Goal: Task Accomplishment & Management: Use online tool/utility

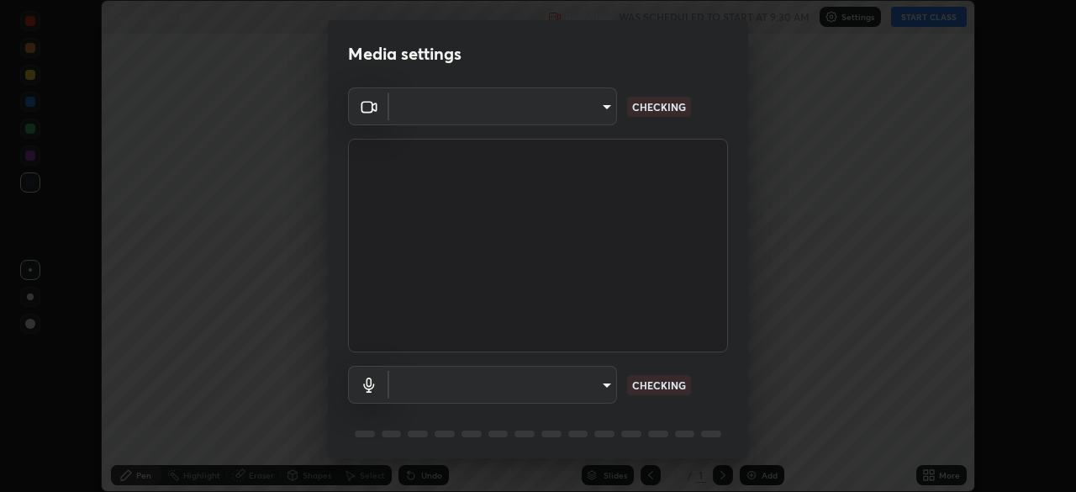
scroll to position [492, 1076]
type input "9ce9bf5b38d6cfc450dc04700dda146ffef8b1f769f81d34cd4980de2a0341eb"
click at [605, 382] on body "Erase all Quadratic Eq._03 Recording WAS SCHEDULED TO START AT 9:30 AM Settings…" at bounding box center [538, 246] width 1076 height 492
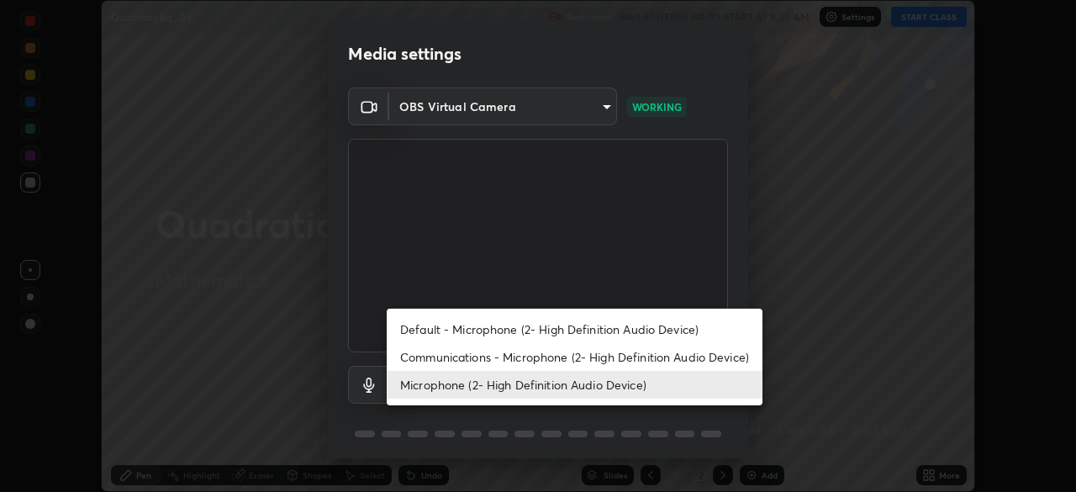
click at [591, 329] on li "Default - Microphone (2- High Definition Audio Device)" at bounding box center [575, 329] width 376 height 28
type input "default"
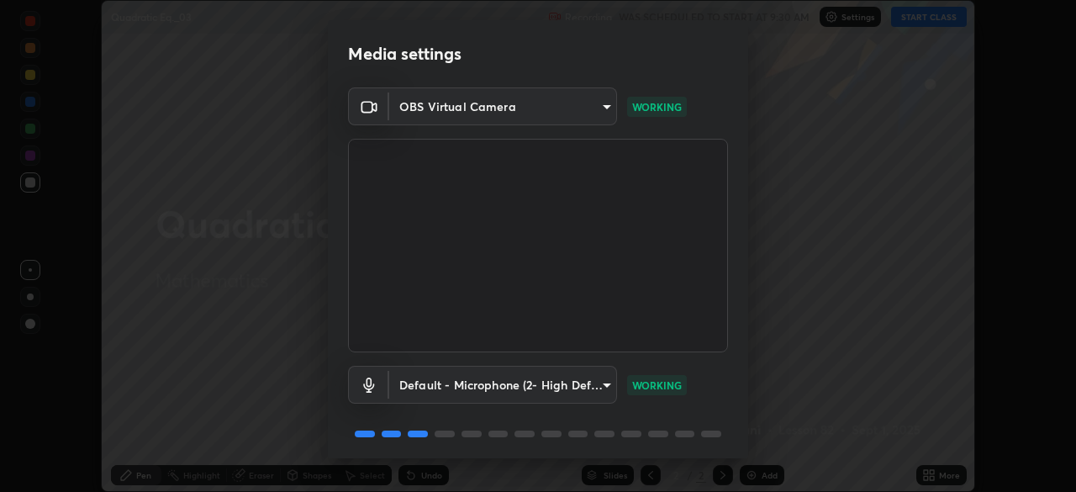
scroll to position [60, 0]
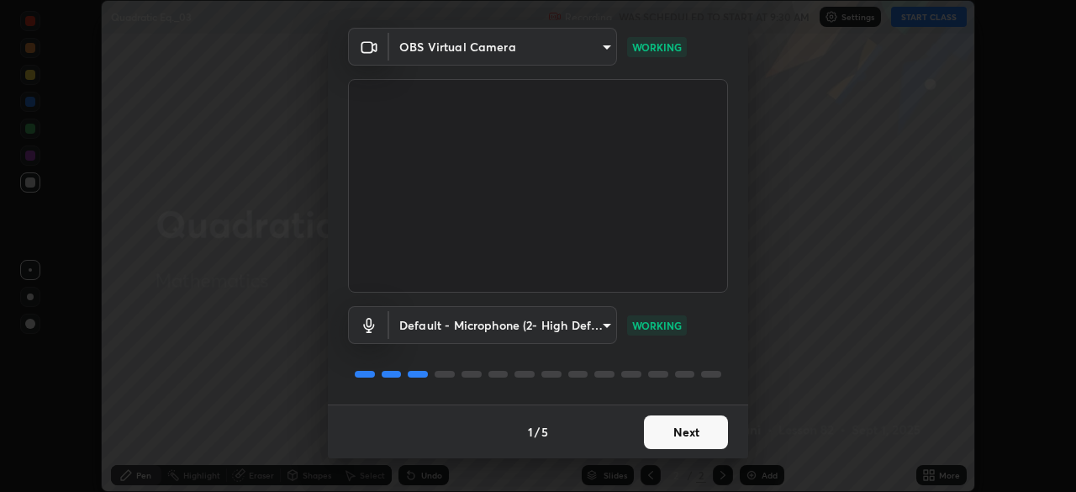
click at [688, 440] on button "Next" at bounding box center [686, 432] width 84 height 34
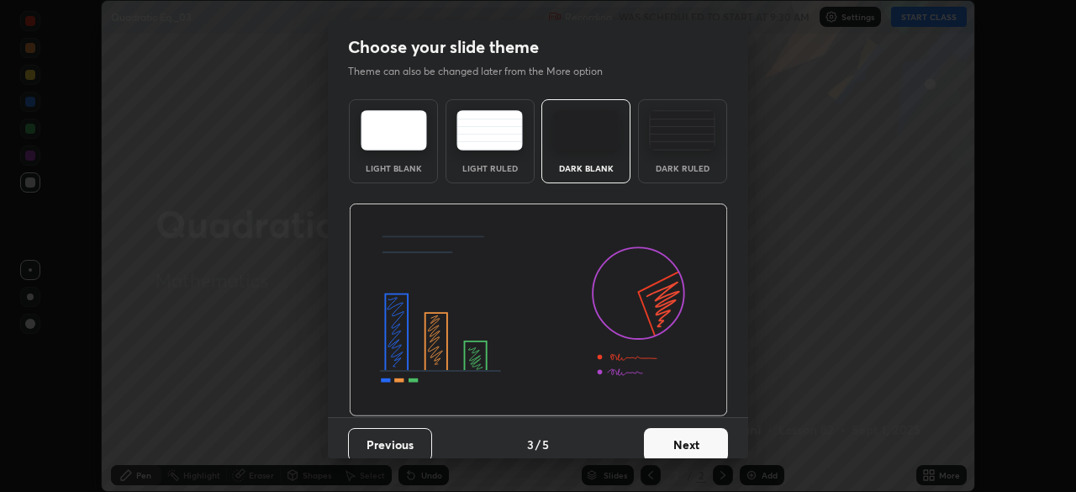
click at [688, 434] on button "Next" at bounding box center [686, 445] width 84 height 34
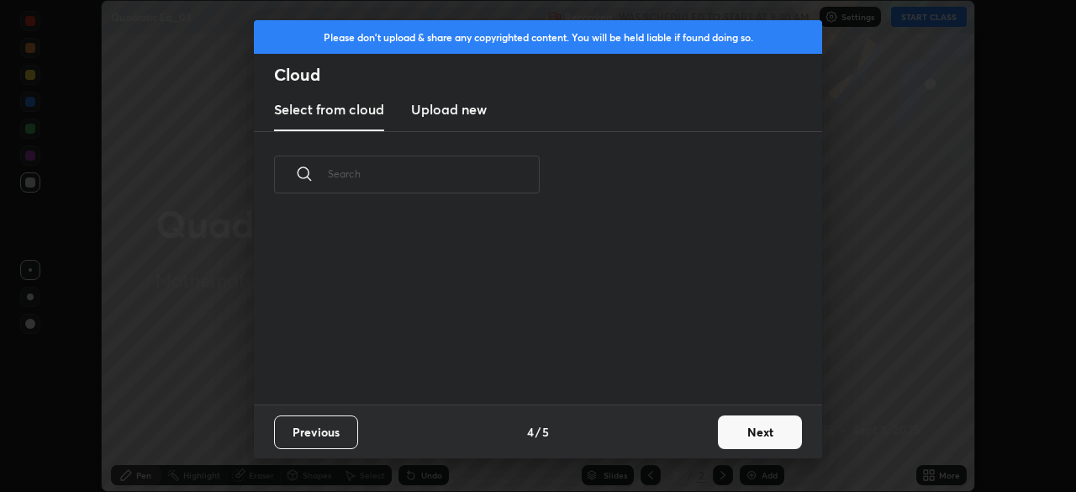
click at [755, 433] on button "Next" at bounding box center [760, 432] width 84 height 34
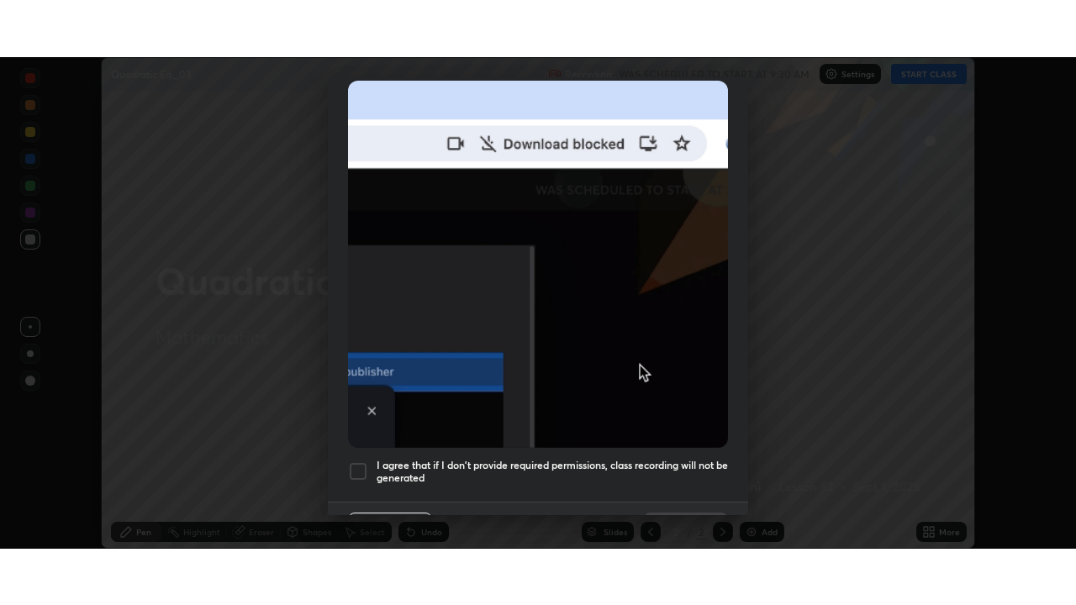
scroll to position [403, 0]
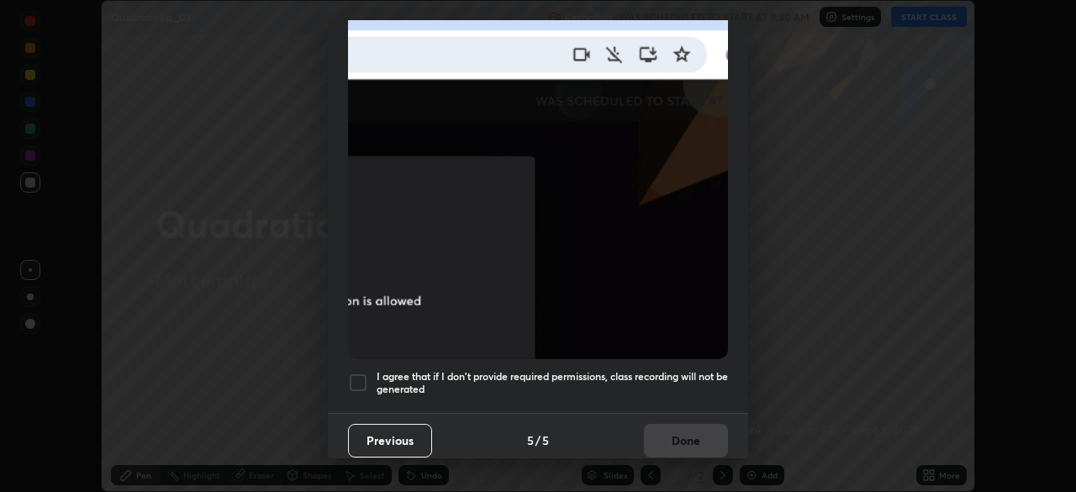
click at [360, 372] on div at bounding box center [358, 382] width 20 height 20
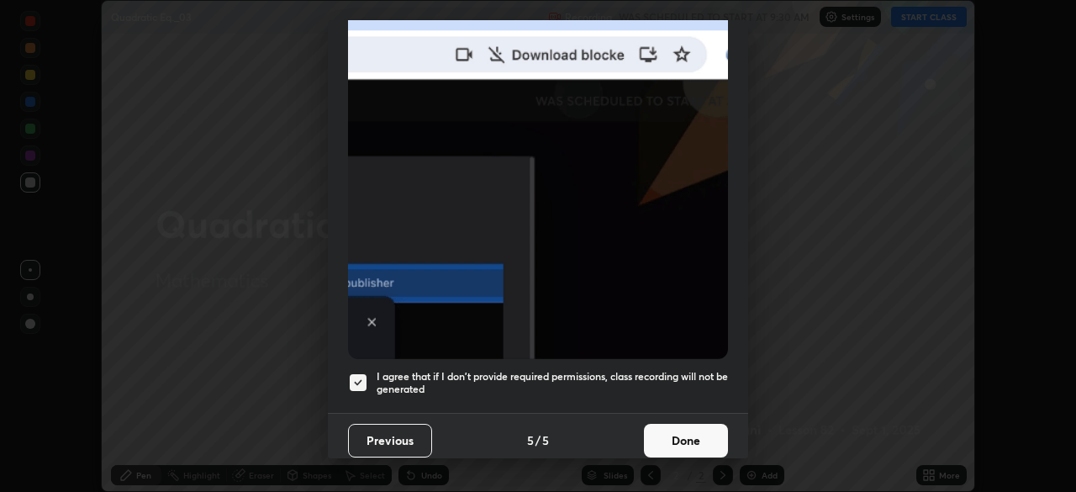
click at [705, 431] on button "Done" at bounding box center [686, 441] width 84 height 34
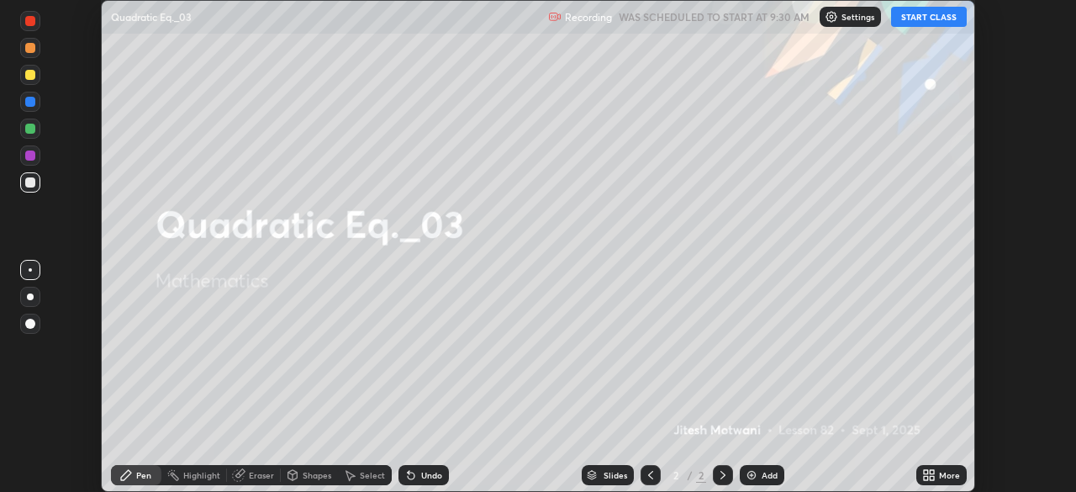
click at [934, 18] on button "START CLASS" at bounding box center [929, 17] width 76 height 20
click at [940, 471] on div "More" at bounding box center [949, 475] width 21 height 8
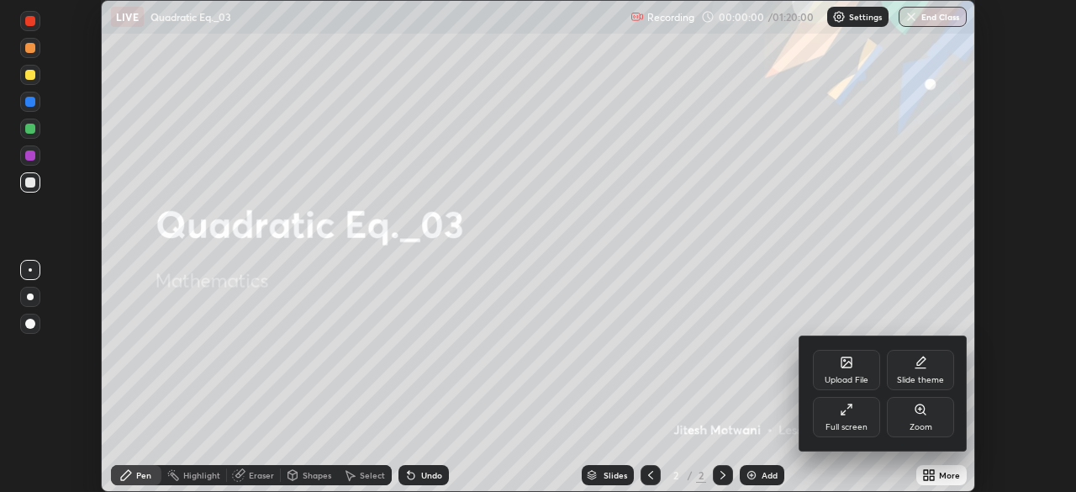
click at [854, 423] on div "Full screen" at bounding box center [846, 427] width 42 height 8
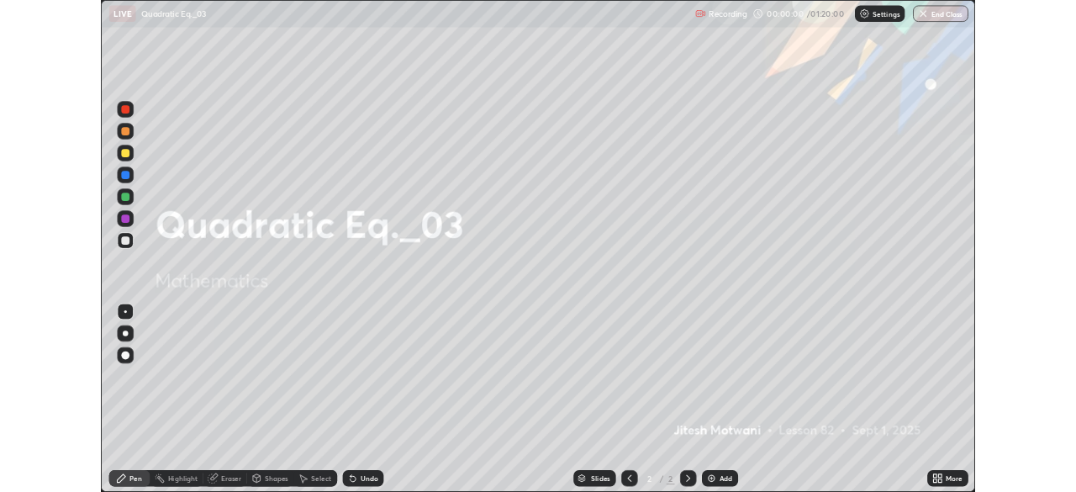
scroll to position [605, 1076]
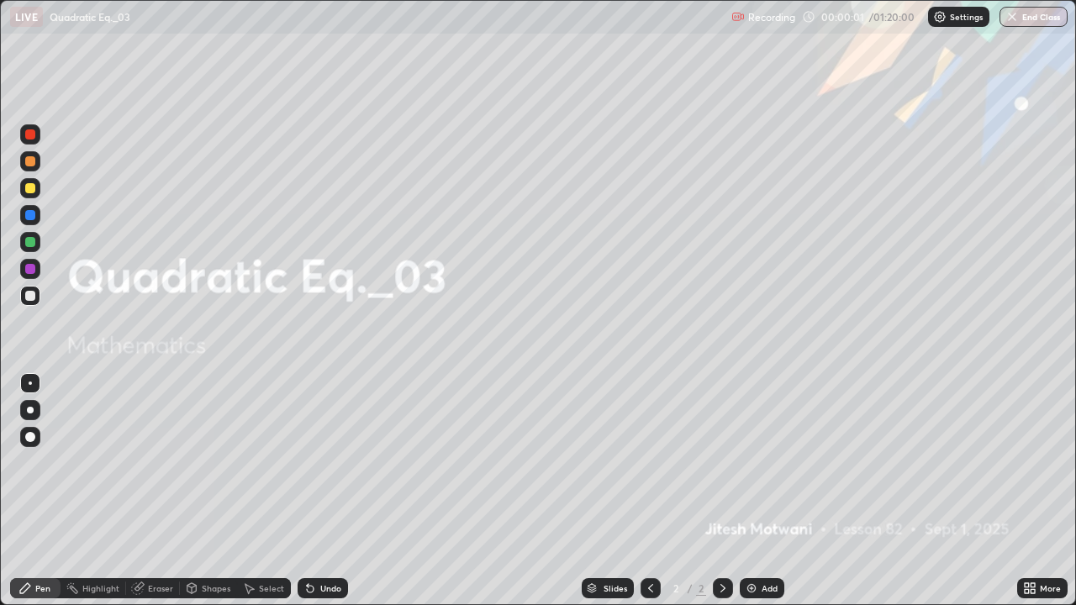
click at [762, 491] on div "Add" at bounding box center [769, 588] width 16 height 8
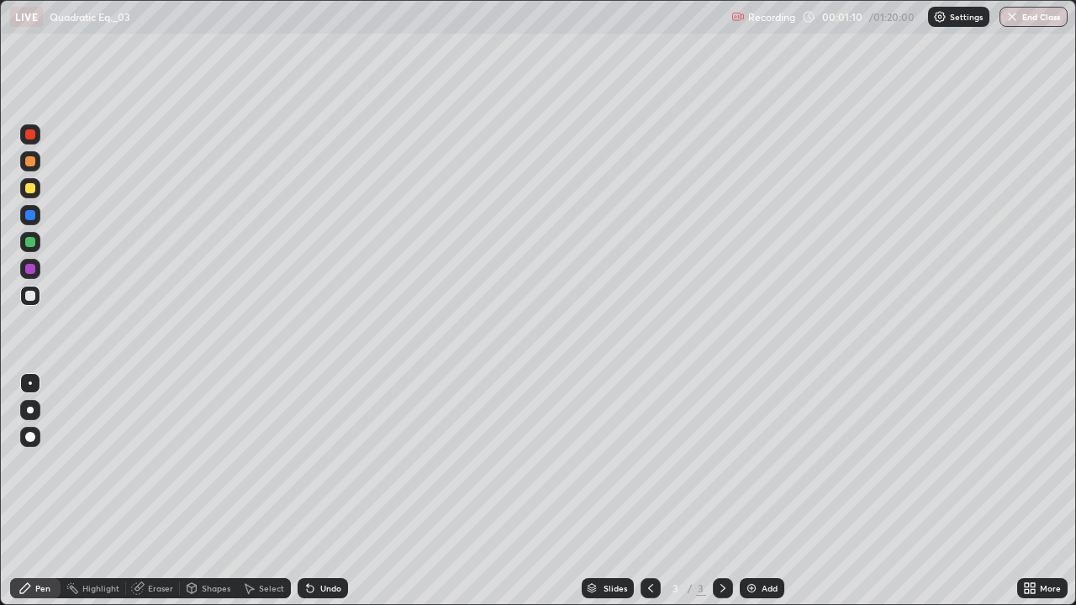
click at [32, 187] on div at bounding box center [30, 188] width 10 height 10
click at [161, 491] on div "Eraser" at bounding box center [160, 588] width 25 height 8
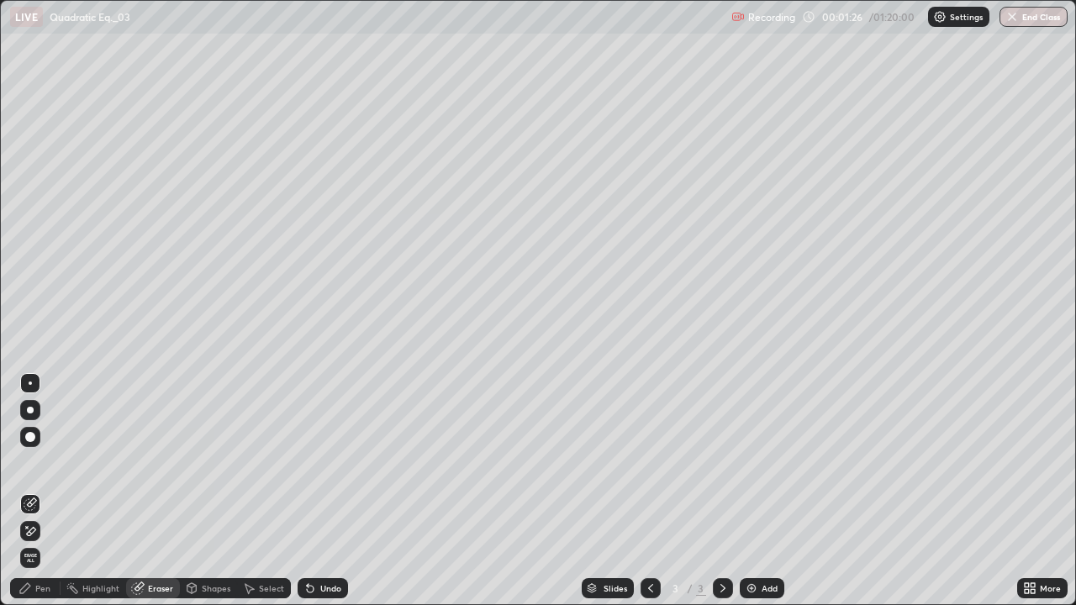
click at [57, 491] on div "Pen" at bounding box center [35, 588] width 50 height 20
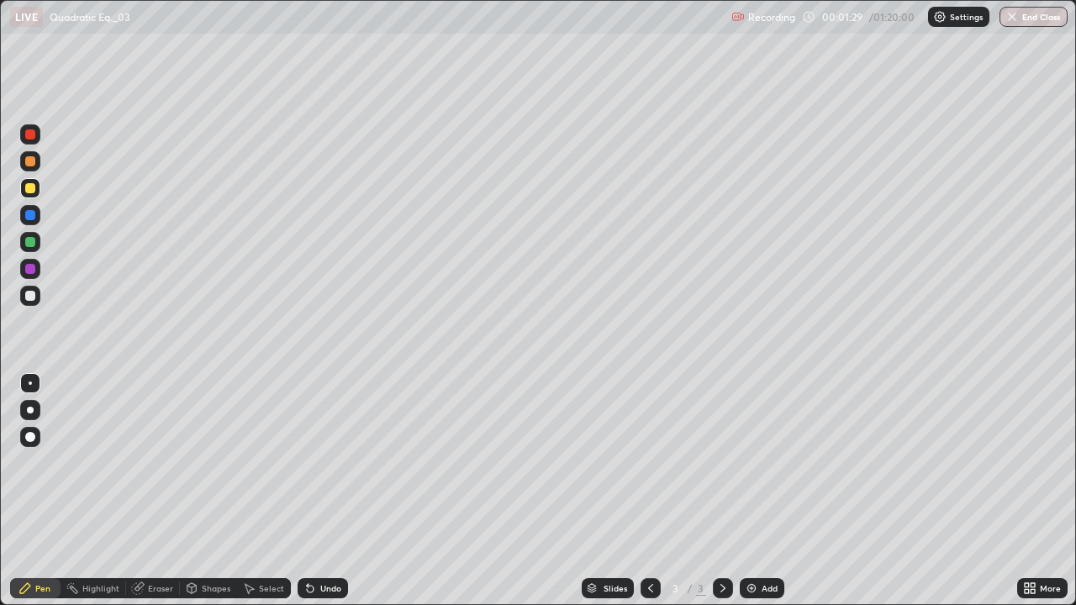
click at [321, 491] on div "Undo" at bounding box center [330, 588] width 21 height 8
click at [150, 491] on div "Eraser" at bounding box center [160, 588] width 25 height 8
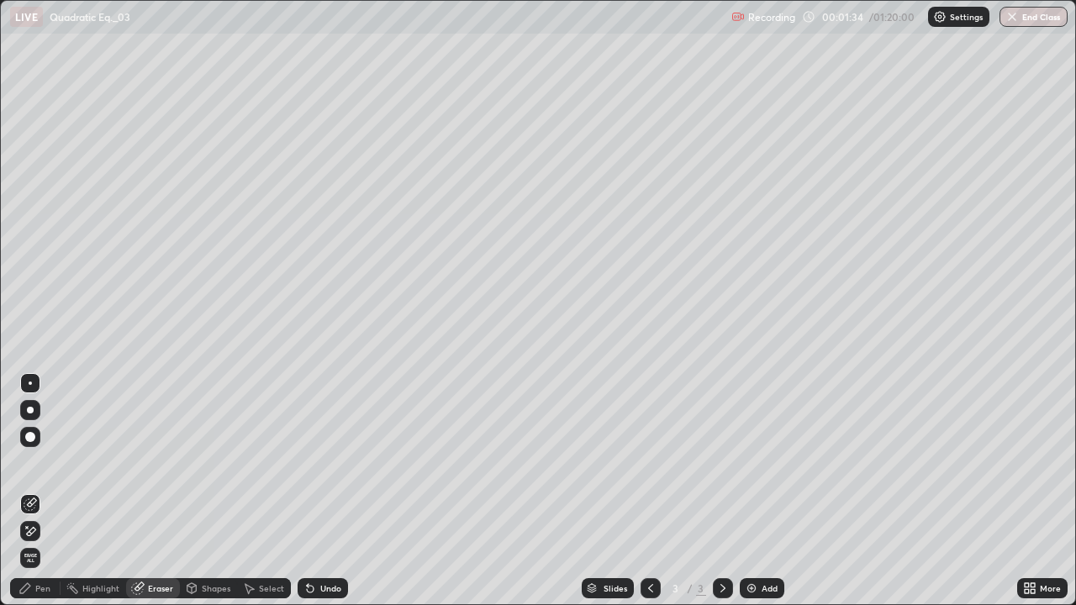
click at [43, 491] on div "Pen" at bounding box center [42, 588] width 15 height 8
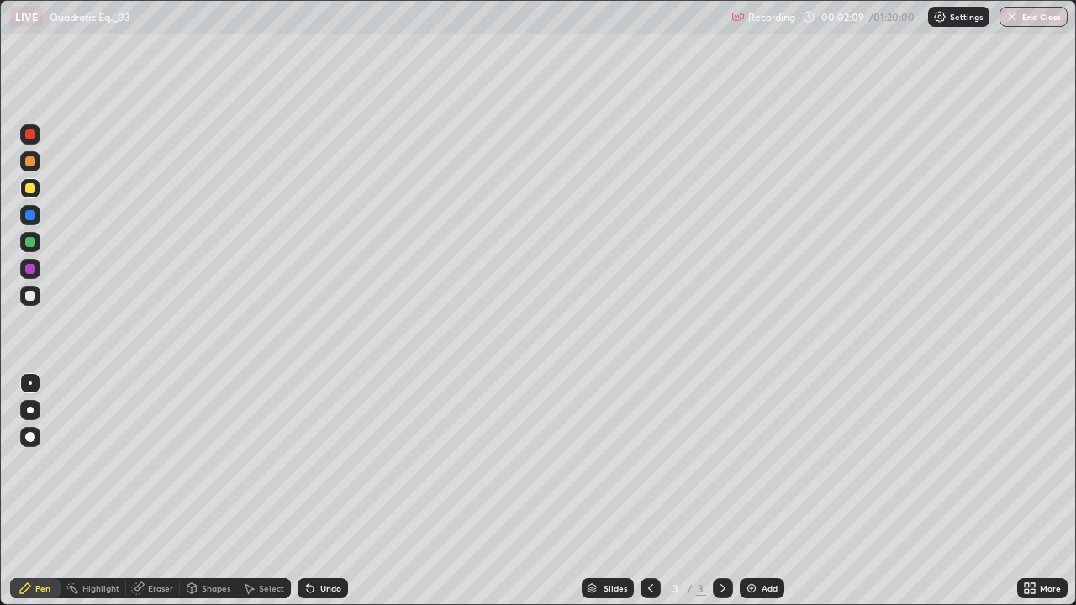
click at [30, 294] on div at bounding box center [30, 296] width 10 height 10
click at [324, 491] on div "Undo" at bounding box center [330, 588] width 21 height 8
click at [320, 491] on div "Undo" at bounding box center [330, 588] width 21 height 8
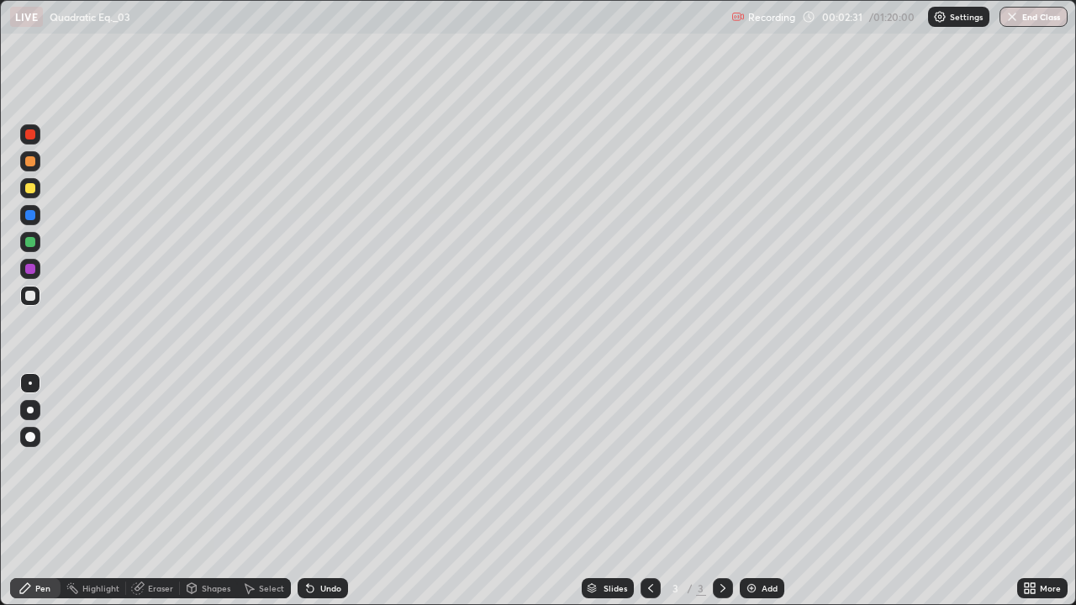
click at [320, 491] on div "Undo" at bounding box center [330, 588] width 21 height 8
click at [322, 491] on div "Undo" at bounding box center [330, 588] width 21 height 8
click at [322, 491] on div "Undo" at bounding box center [323, 588] width 50 height 20
click at [320, 491] on div "Undo" at bounding box center [330, 588] width 21 height 8
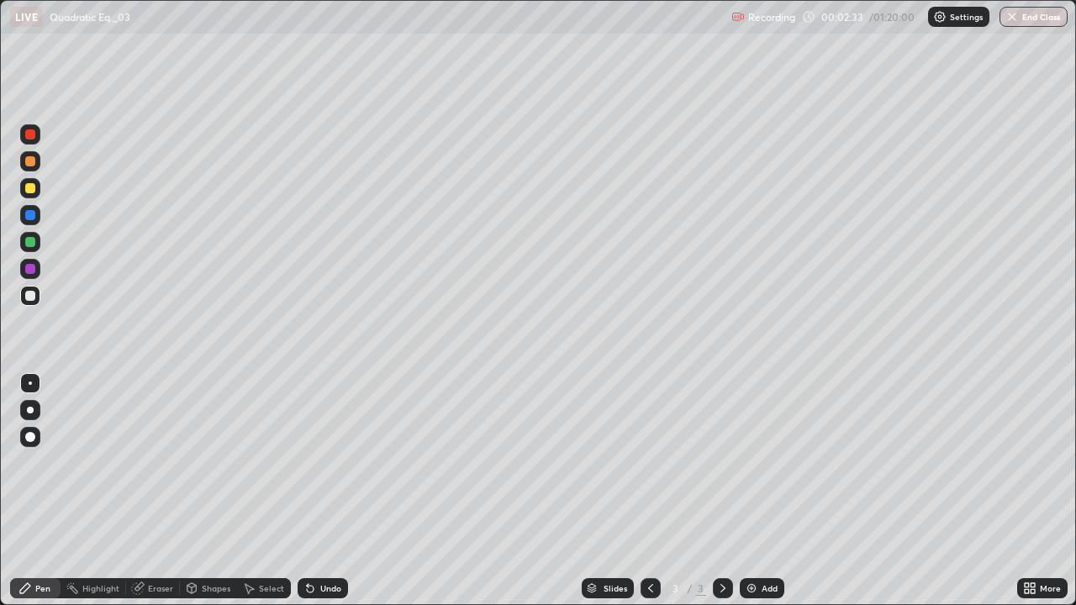
click at [320, 491] on div "Undo" at bounding box center [330, 588] width 21 height 8
click at [323, 491] on div "Undo" at bounding box center [330, 588] width 21 height 8
click at [167, 491] on div "Eraser" at bounding box center [160, 588] width 25 height 8
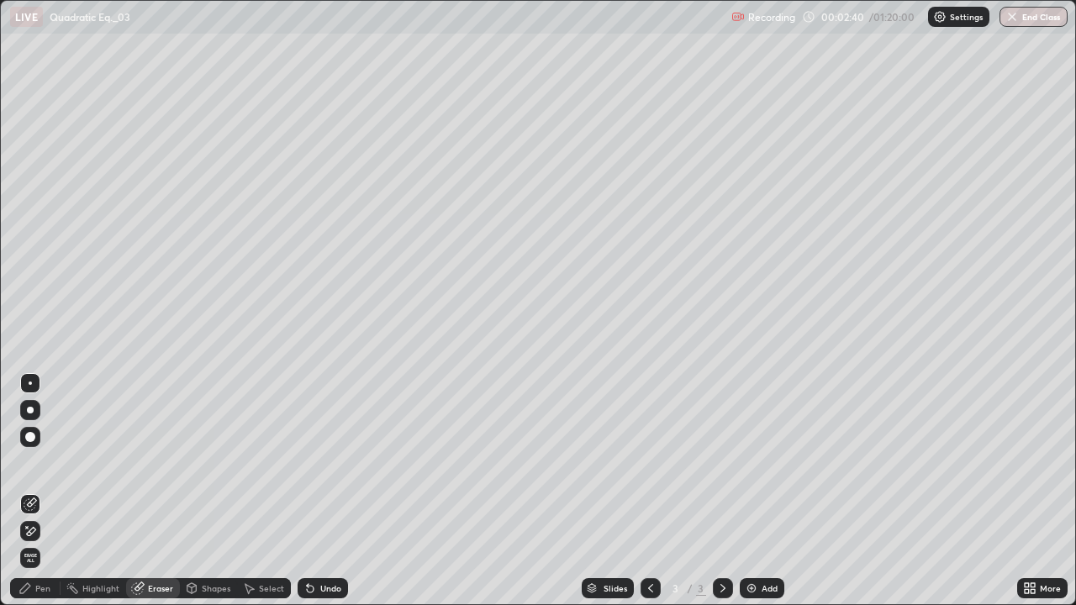
click at [33, 491] on div "Pen" at bounding box center [35, 588] width 50 height 20
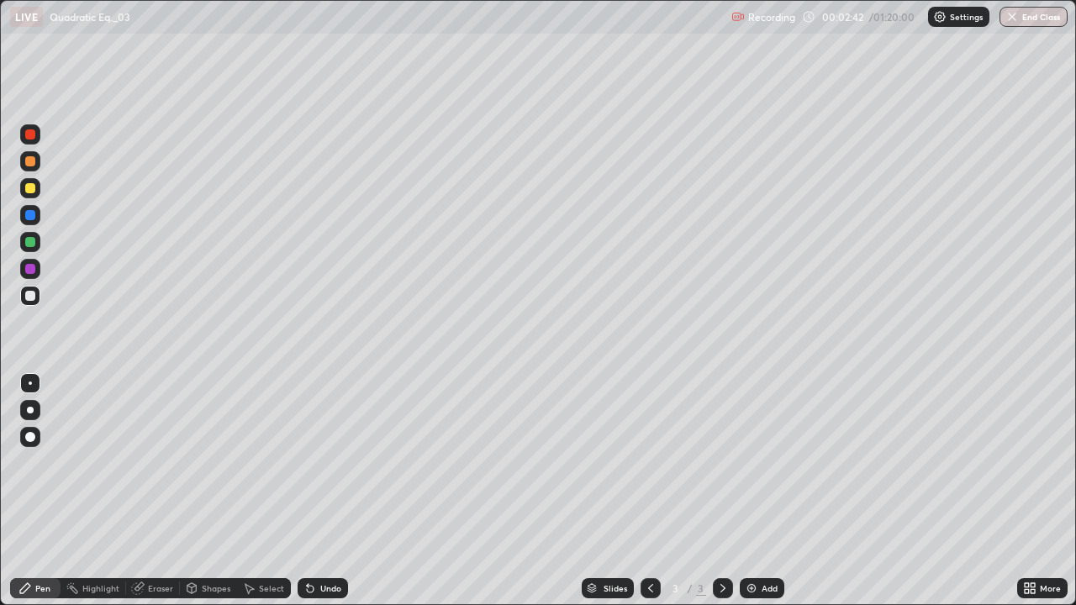
click at [34, 183] on div at bounding box center [30, 188] width 20 height 20
click at [29, 297] on div at bounding box center [30, 296] width 10 height 10
click at [25, 189] on div at bounding box center [30, 188] width 10 height 10
click at [30, 187] on div at bounding box center [30, 188] width 10 height 10
click at [29, 297] on div at bounding box center [30, 296] width 10 height 10
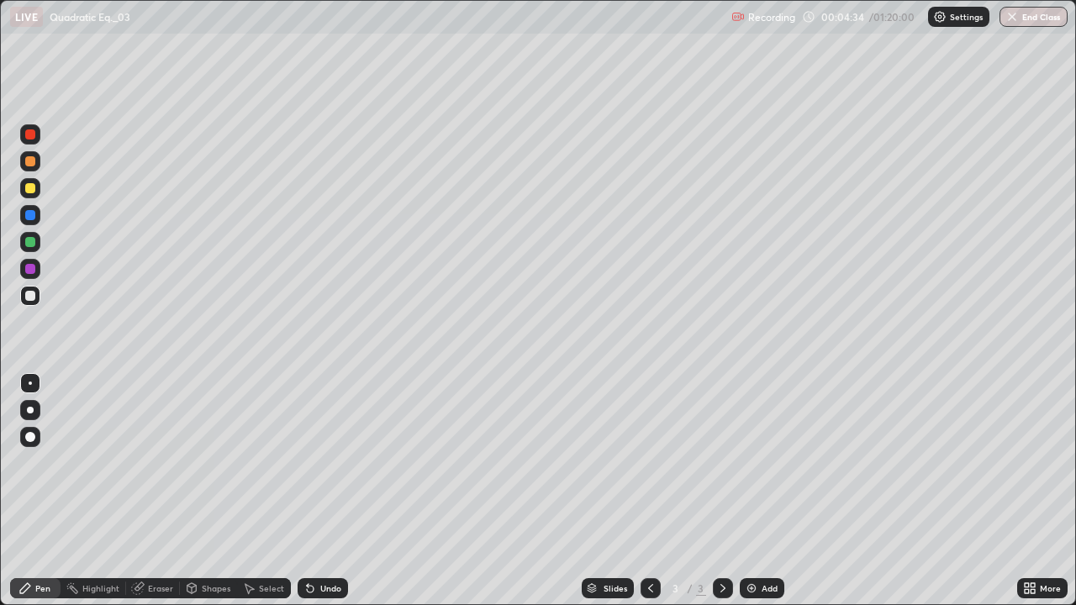
click at [34, 245] on div at bounding box center [30, 242] width 10 height 10
click at [30, 297] on div at bounding box center [30, 296] width 10 height 10
click at [22, 187] on div at bounding box center [30, 188] width 20 height 20
click at [777, 491] on div "Add" at bounding box center [762, 588] width 45 height 20
click at [649, 491] on icon at bounding box center [650, 588] width 13 height 13
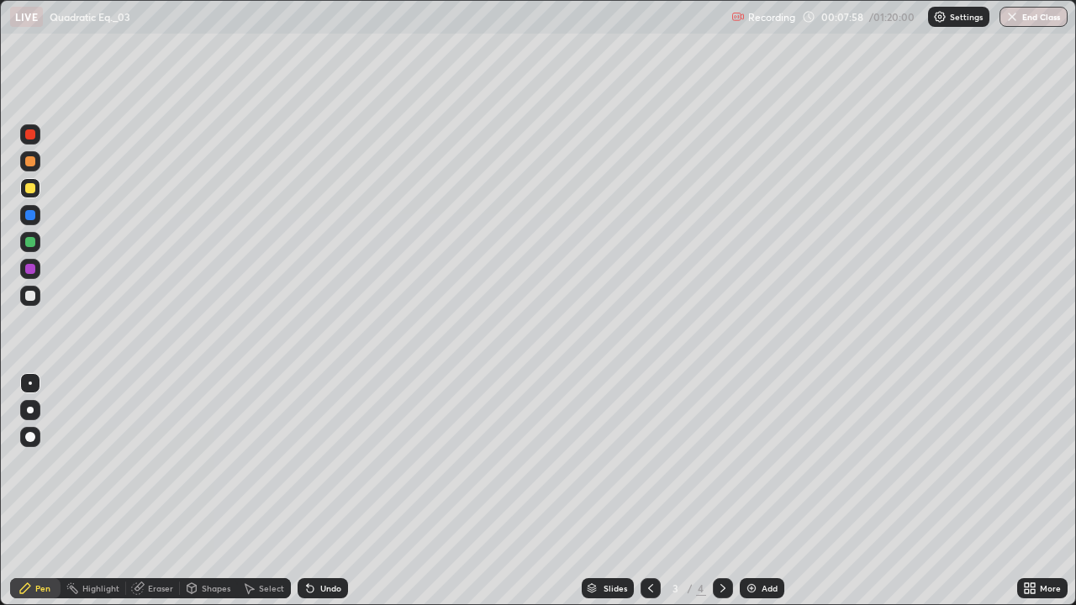
click at [766, 491] on div "Add" at bounding box center [769, 588] width 16 height 8
click at [28, 292] on div at bounding box center [30, 296] width 10 height 10
click at [322, 491] on div "Undo" at bounding box center [323, 588] width 50 height 20
click at [317, 491] on div "Undo" at bounding box center [323, 588] width 50 height 20
click at [29, 245] on div at bounding box center [30, 242] width 10 height 10
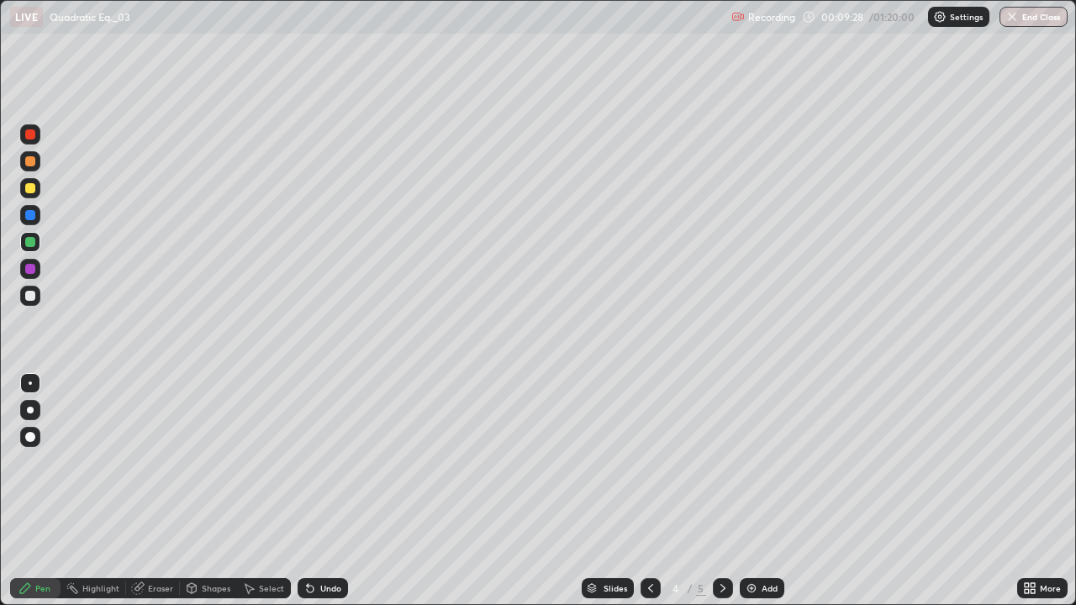
click at [31, 296] on div at bounding box center [30, 296] width 10 height 10
click at [314, 491] on div "Undo" at bounding box center [323, 588] width 50 height 20
click at [319, 491] on div "Undo" at bounding box center [323, 588] width 50 height 20
click at [324, 491] on div "Undo" at bounding box center [323, 588] width 50 height 20
click at [24, 241] on div at bounding box center [30, 242] width 20 height 20
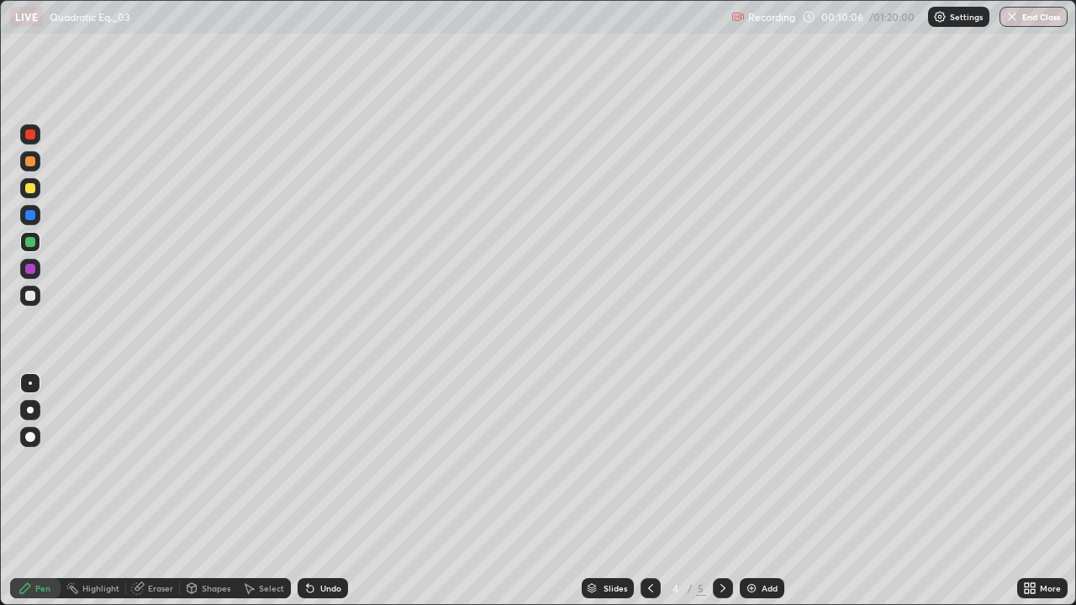
click at [25, 184] on div at bounding box center [30, 188] width 20 height 20
click at [723, 491] on icon at bounding box center [722, 588] width 13 height 13
click at [155, 491] on div "Eraser" at bounding box center [160, 588] width 25 height 8
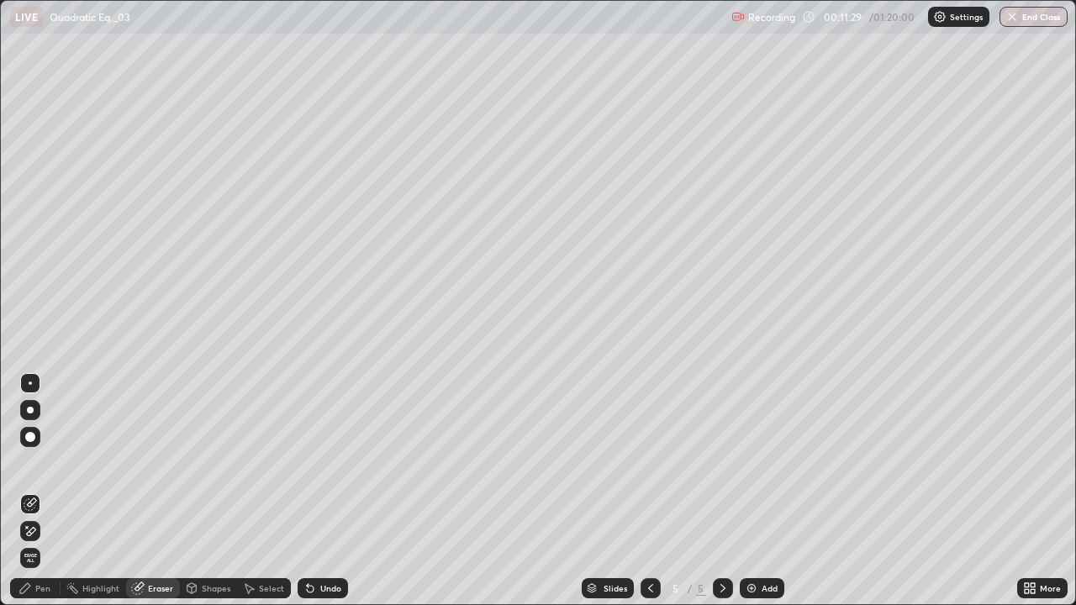
click at [42, 491] on div "Pen" at bounding box center [35, 588] width 50 height 20
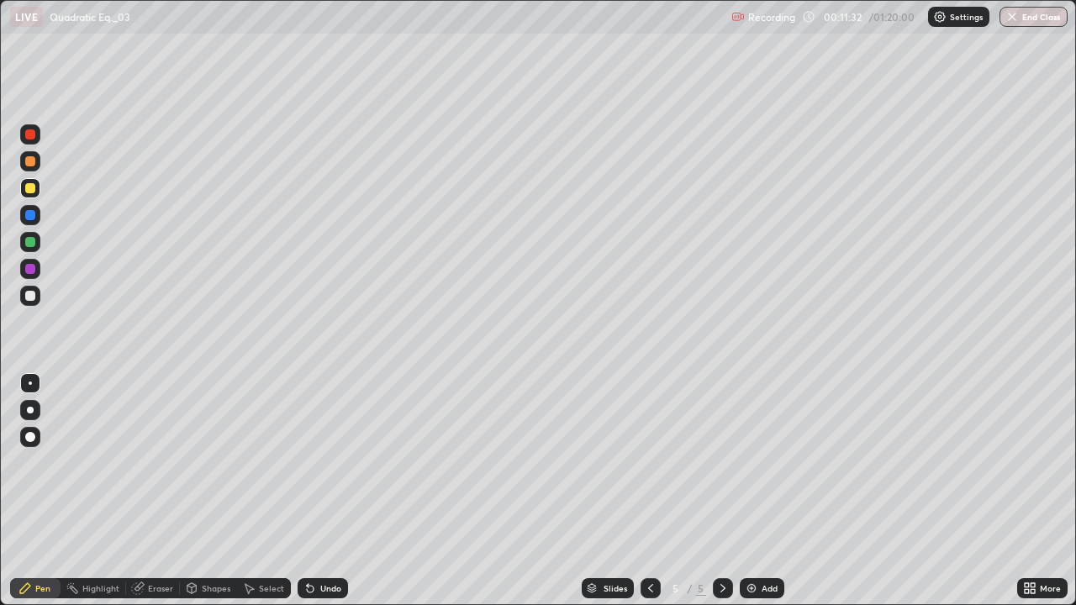
click at [645, 491] on div at bounding box center [650, 588] width 20 height 20
click at [717, 491] on icon at bounding box center [722, 588] width 13 height 13
click at [26, 297] on div at bounding box center [30, 296] width 10 height 10
click at [333, 491] on div "Undo" at bounding box center [330, 588] width 21 height 8
click at [325, 491] on div "Undo" at bounding box center [323, 588] width 50 height 20
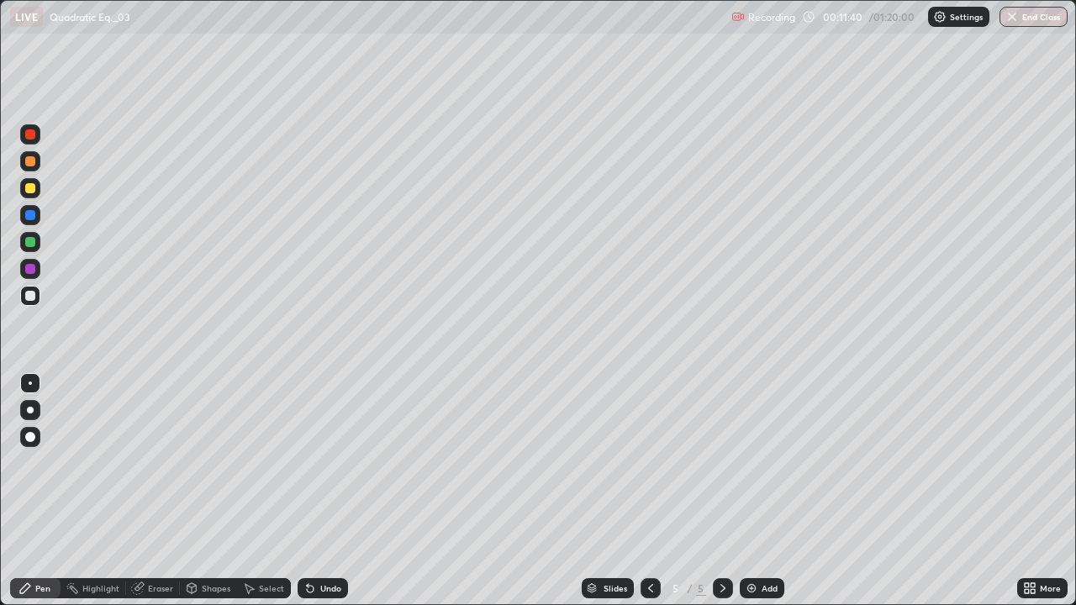
click at [313, 491] on icon at bounding box center [309, 588] width 13 height 13
click at [331, 491] on div "Undo" at bounding box center [330, 588] width 21 height 8
click at [324, 491] on div "Undo" at bounding box center [330, 588] width 21 height 8
click at [32, 298] on div at bounding box center [30, 296] width 10 height 10
click at [29, 216] on div at bounding box center [30, 215] width 10 height 10
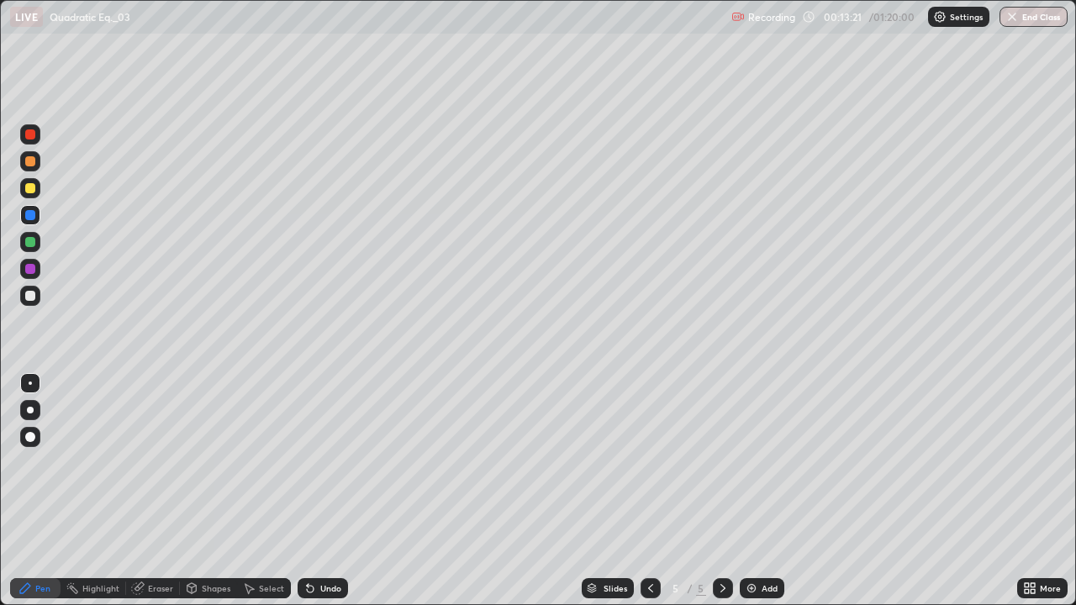
click at [155, 491] on div "Eraser" at bounding box center [160, 588] width 25 height 8
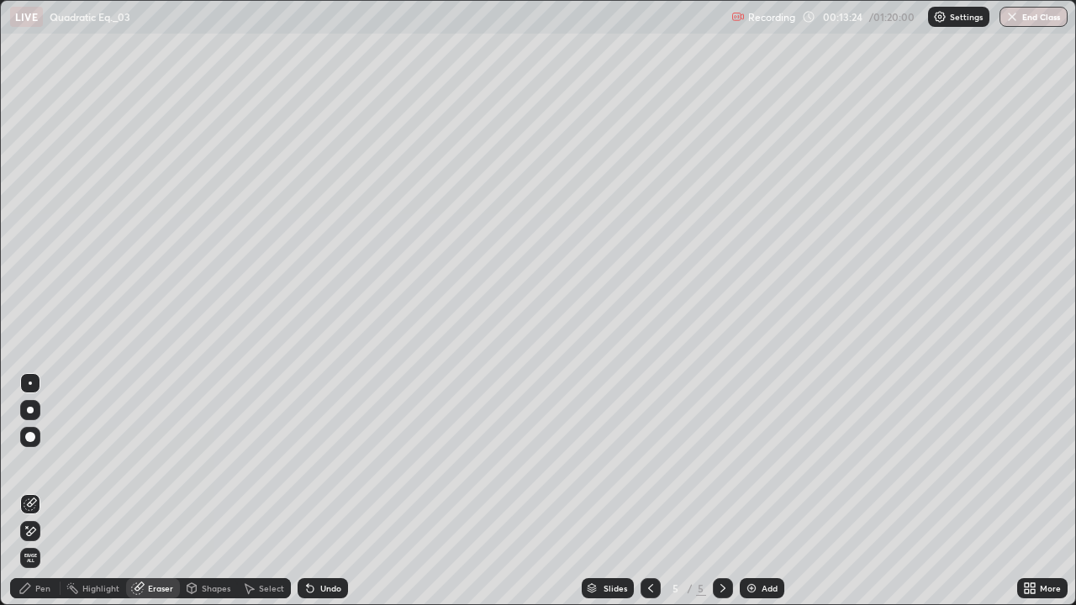
click at [34, 491] on div "Pen" at bounding box center [35, 588] width 50 height 20
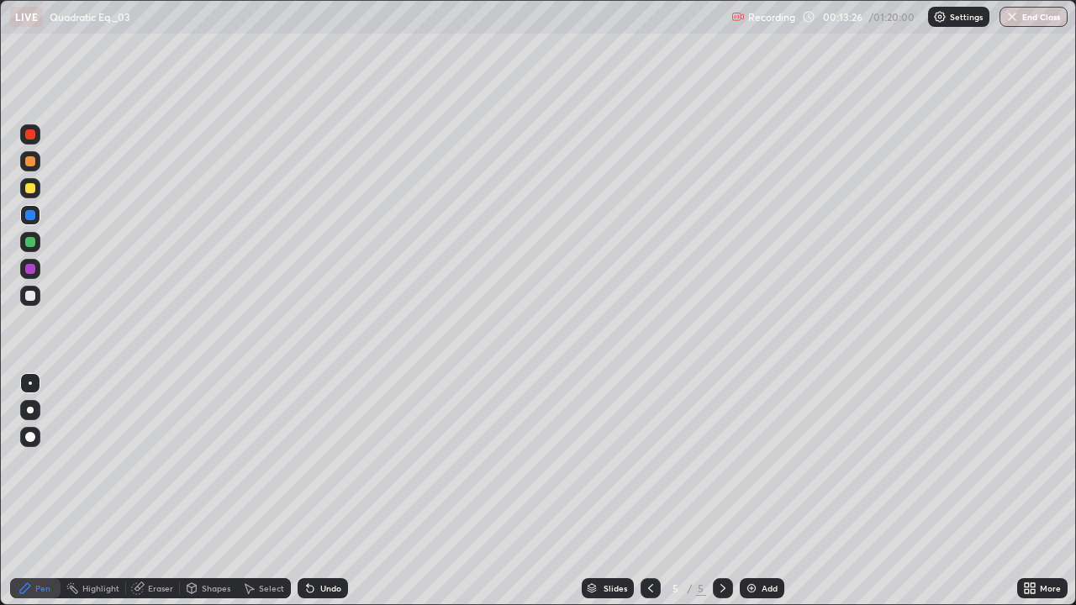
click at [321, 491] on div "Undo" at bounding box center [323, 588] width 50 height 20
click at [317, 491] on div "Undo" at bounding box center [323, 588] width 50 height 20
click at [29, 298] on div at bounding box center [30, 296] width 10 height 10
click at [30, 241] on div at bounding box center [30, 242] width 10 height 10
click at [326, 491] on div "Undo" at bounding box center [330, 588] width 21 height 8
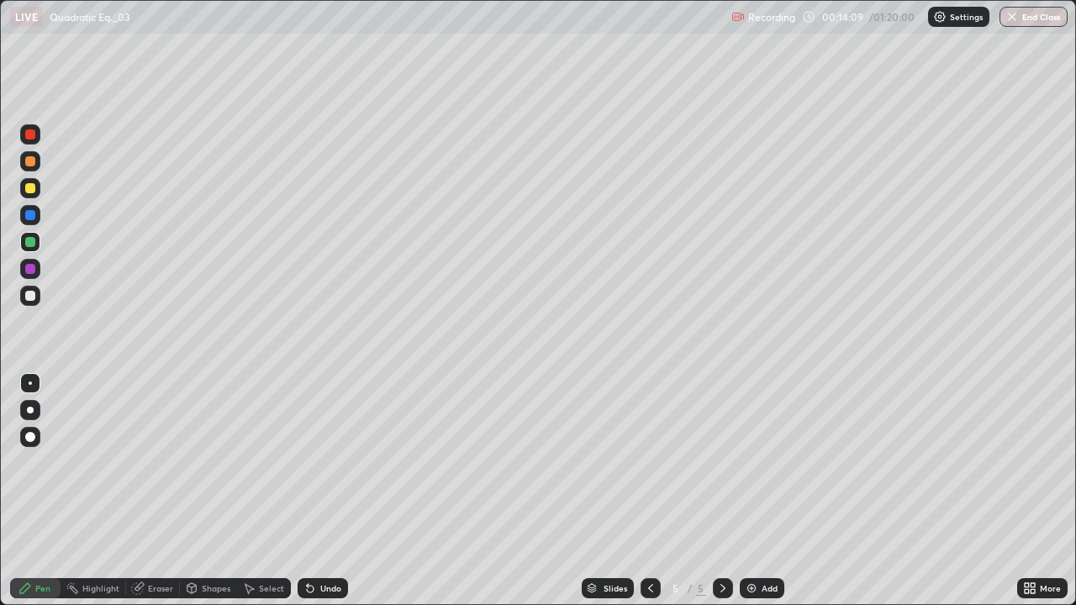
click at [325, 491] on div "Undo" at bounding box center [330, 588] width 21 height 8
click at [321, 491] on div "Undo" at bounding box center [330, 588] width 21 height 8
click at [25, 190] on div at bounding box center [30, 188] width 10 height 10
click at [34, 184] on div at bounding box center [30, 188] width 20 height 20
click at [766, 491] on div "Add" at bounding box center [769, 588] width 16 height 8
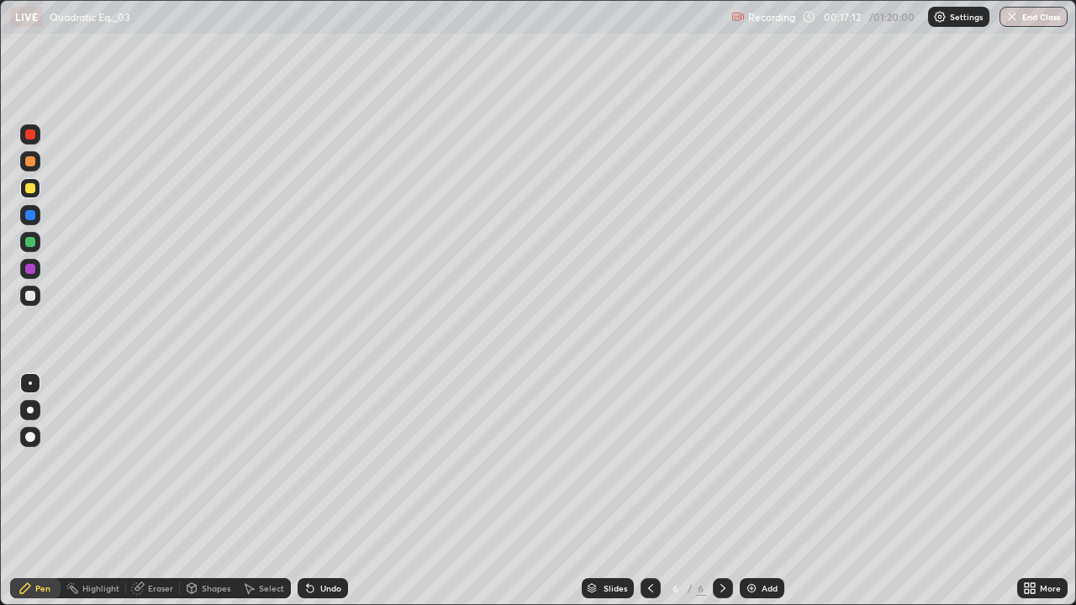
click at [27, 291] on div at bounding box center [30, 296] width 10 height 10
click at [323, 491] on div "Undo" at bounding box center [323, 588] width 50 height 20
click at [317, 491] on div "Undo" at bounding box center [323, 588] width 50 height 20
click at [30, 208] on div at bounding box center [30, 215] width 20 height 20
click at [31, 248] on div at bounding box center [30, 242] width 20 height 20
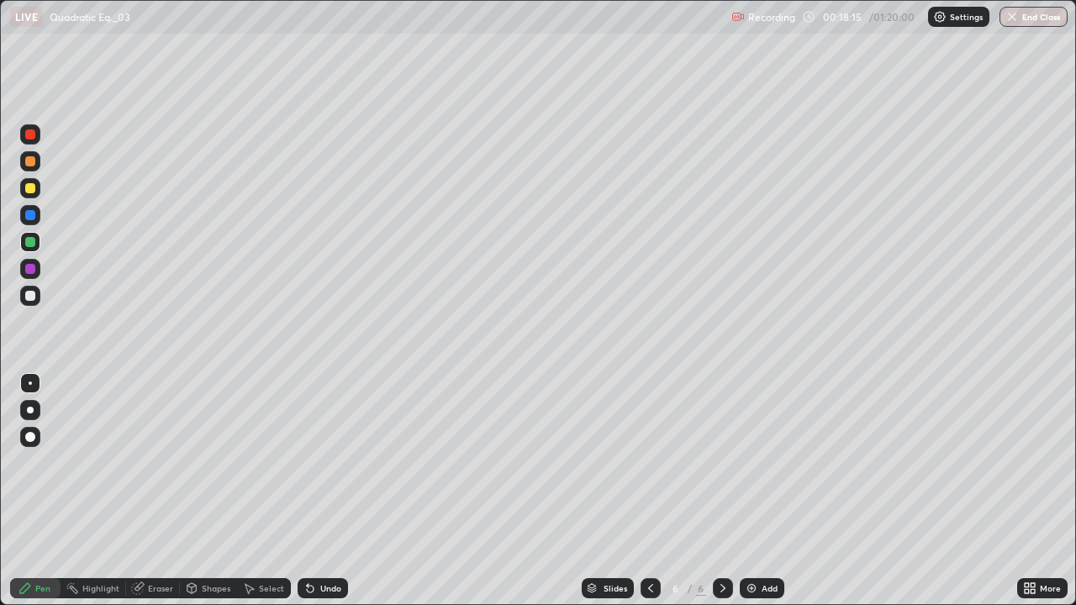
click at [33, 299] on div at bounding box center [30, 296] width 10 height 10
click at [31, 191] on div at bounding box center [30, 188] width 10 height 10
click at [777, 491] on div "Add" at bounding box center [762, 588] width 45 height 20
click at [33, 298] on div at bounding box center [30, 296] width 10 height 10
click at [26, 242] on div at bounding box center [30, 242] width 10 height 10
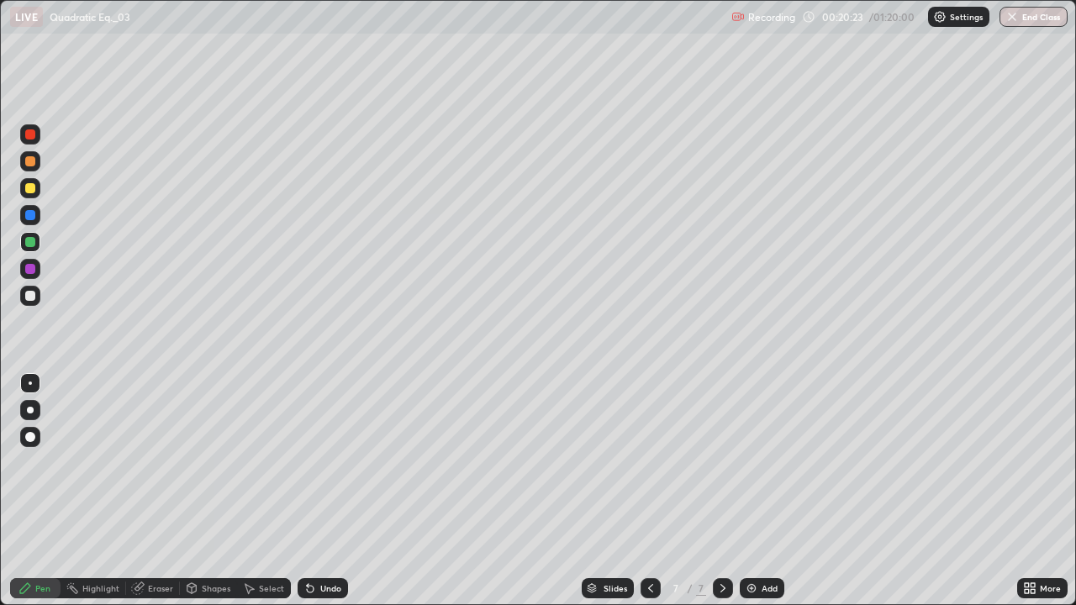
click at [25, 214] on div at bounding box center [30, 215] width 10 height 10
click at [30, 292] on div at bounding box center [30, 296] width 10 height 10
click at [28, 214] on div at bounding box center [30, 215] width 10 height 10
click at [31, 162] on div at bounding box center [30, 161] width 10 height 10
click at [26, 187] on div at bounding box center [30, 188] width 10 height 10
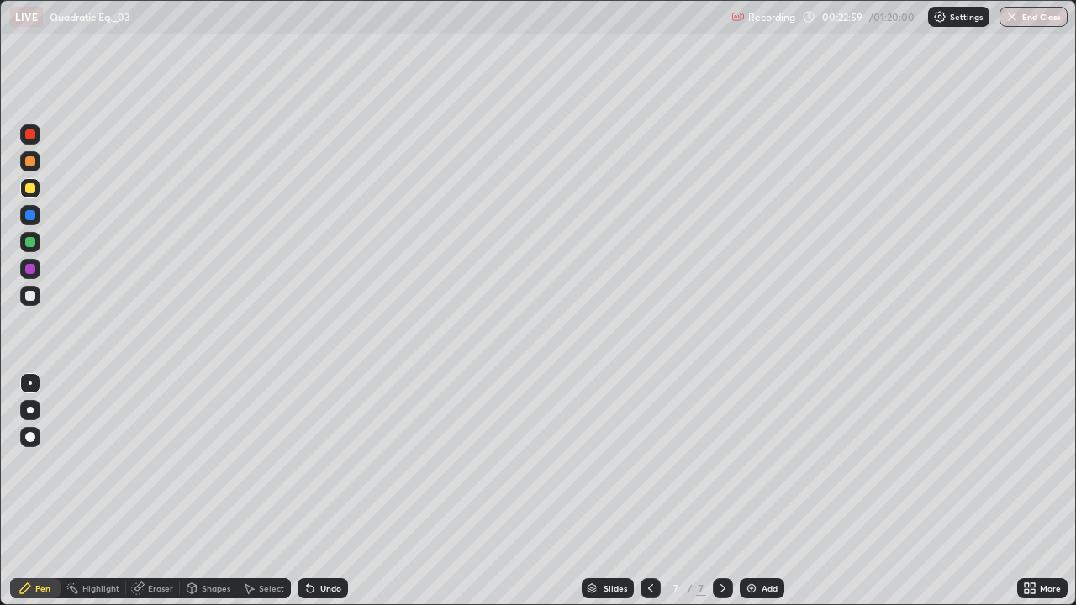
click at [771, 491] on div "Add" at bounding box center [762, 588] width 45 height 20
click at [30, 300] on div at bounding box center [30, 296] width 10 height 10
click at [648, 491] on icon at bounding box center [650, 588] width 5 height 8
click at [714, 491] on div at bounding box center [723, 588] width 20 height 20
click at [28, 243] on div at bounding box center [30, 242] width 10 height 10
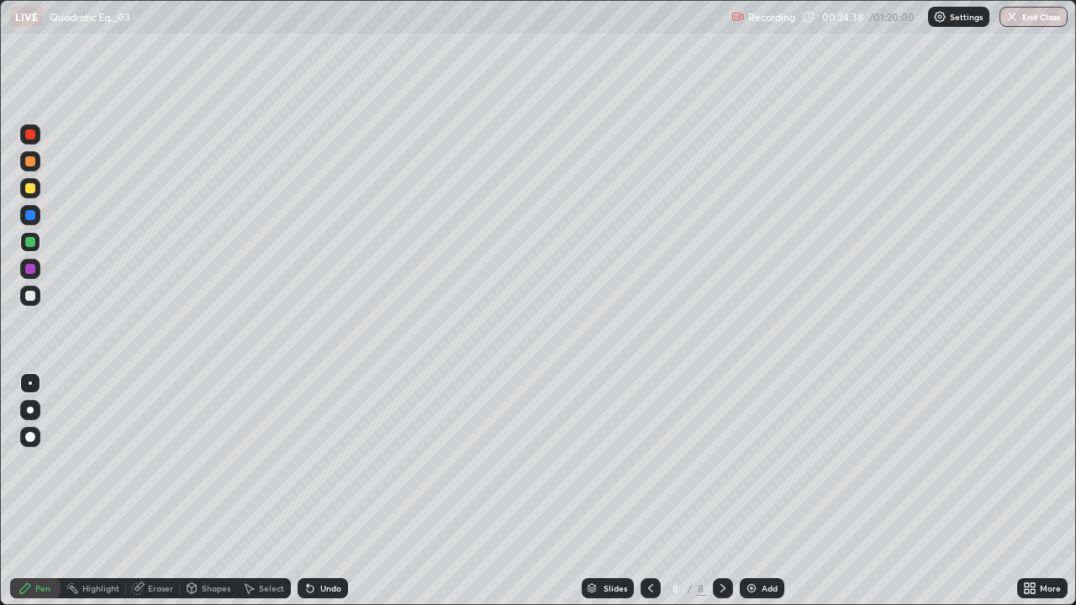
click at [336, 491] on div "Undo" at bounding box center [330, 588] width 21 height 8
click at [154, 491] on div "Eraser" at bounding box center [160, 588] width 25 height 8
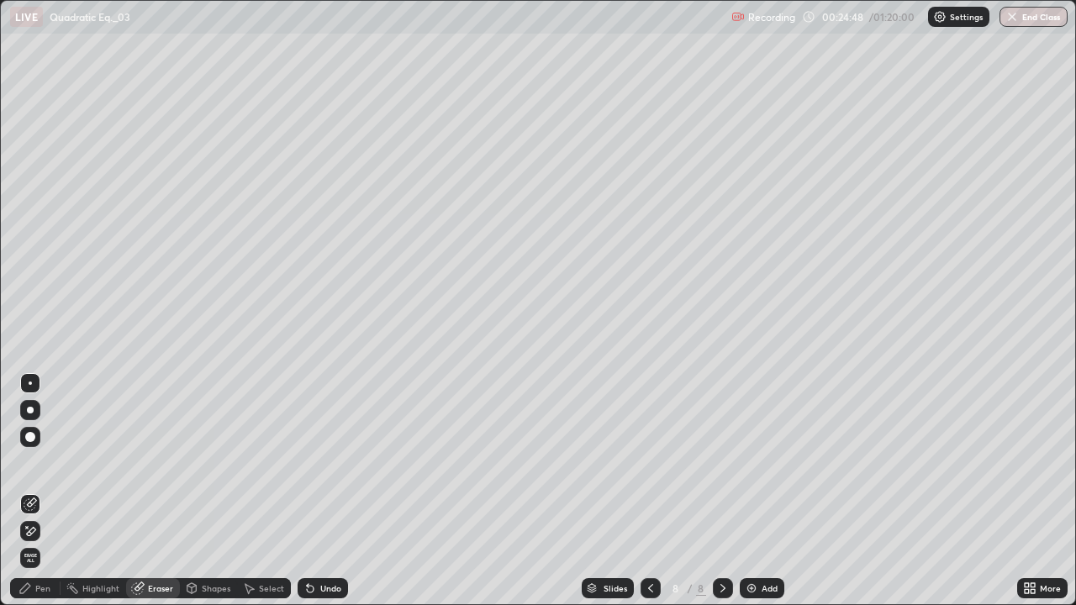
click at [48, 491] on div "Pen" at bounding box center [42, 588] width 15 height 8
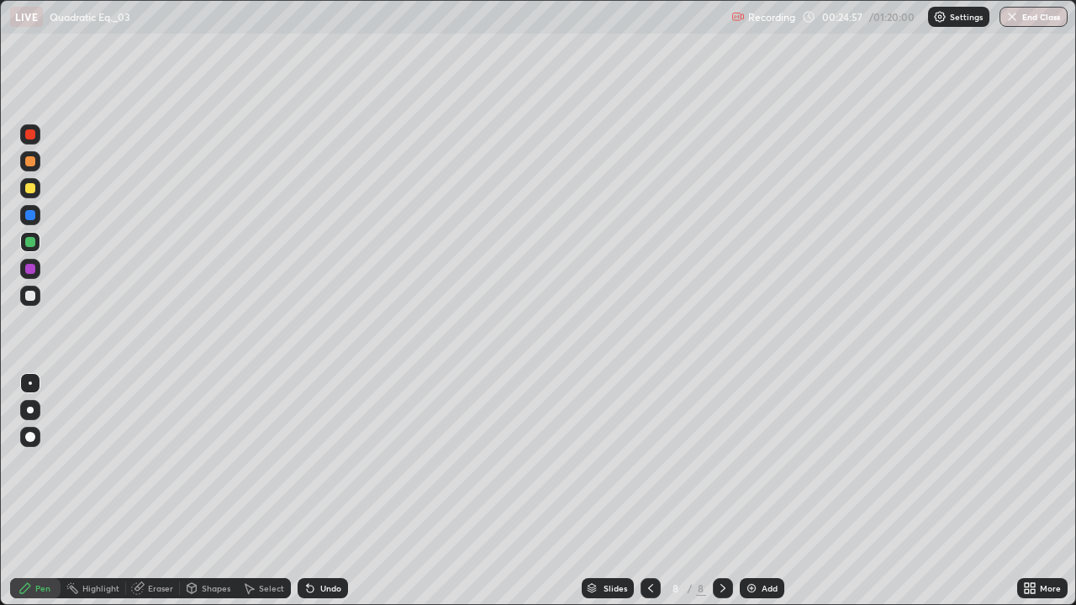
click at [29, 297] on div at bounding box center [30, 296] width 10 height 10
click at [22, 209] on div at bounding box center [30, 215] width 20 height 20
click at [28, 294] on div at bounding box center [30, 296] width 10 height 10
click at [28, 183] on div at bounding box center [30, 188] width 10 height 10
click at [778, 491] on div "Add" at bounding box center [762, 588] width 45 height 20
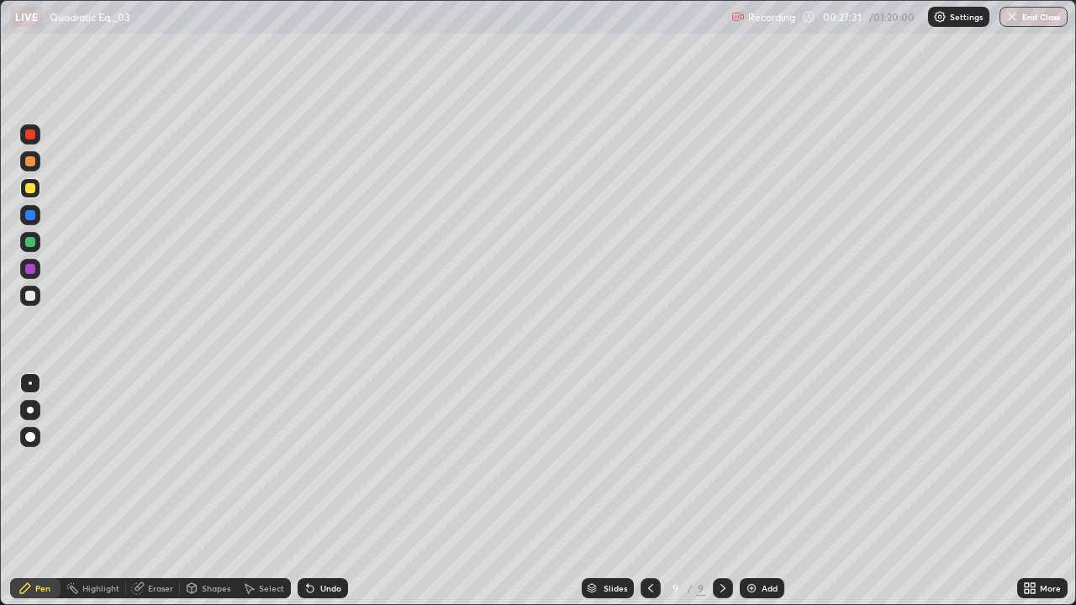
click at [33, 293] on div at bounding box center [30, 296] width 10 height 10
click at [31, 239] on div at bounding box center [30, 242] width 10 height 10
click at [329, 491] on div "Undo" at bounding box center [330, 588] width 21 height 8
click at [322, 491] on div "Undo" at bounding box center [323, 588] width 50 height 20
click at [320, 491] on div "Undo" at bounding box center [323, 588] width 50 height 20
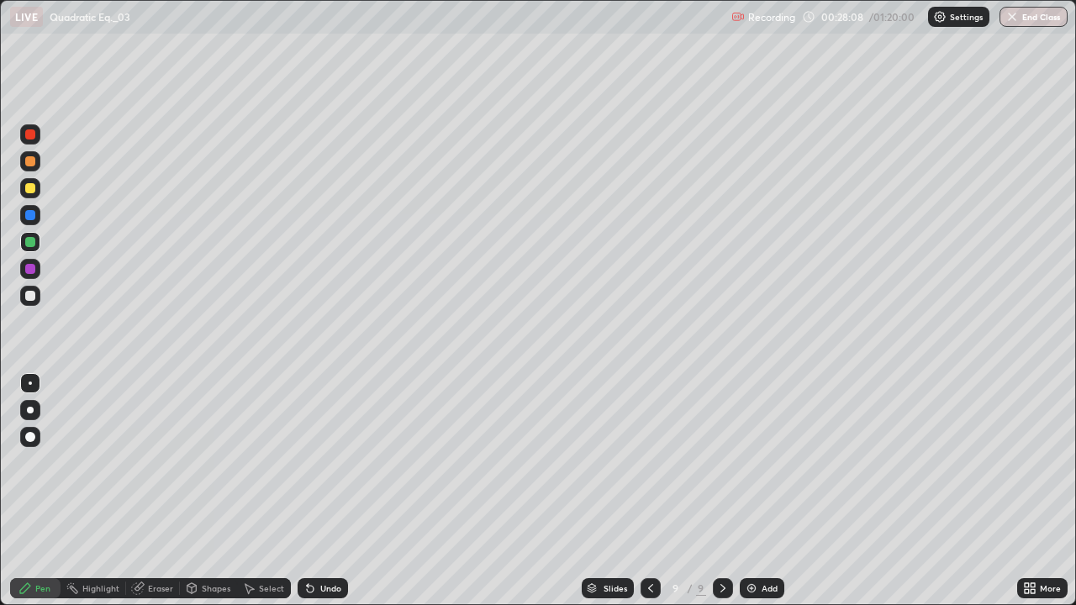
click at [319, 491] on div "Undo" at bounding box center [323, 588] width 50 height 20
click at [320, 491] on div "Undo" at bounding box center [330, 588] width 21 height 8
click at [329, 491] on div "Undo" at bounding box center [330, 588] width 21 height 8
click at [155, 491] on div "Eraser" at bounding box center [160, 588] width 25 height 8
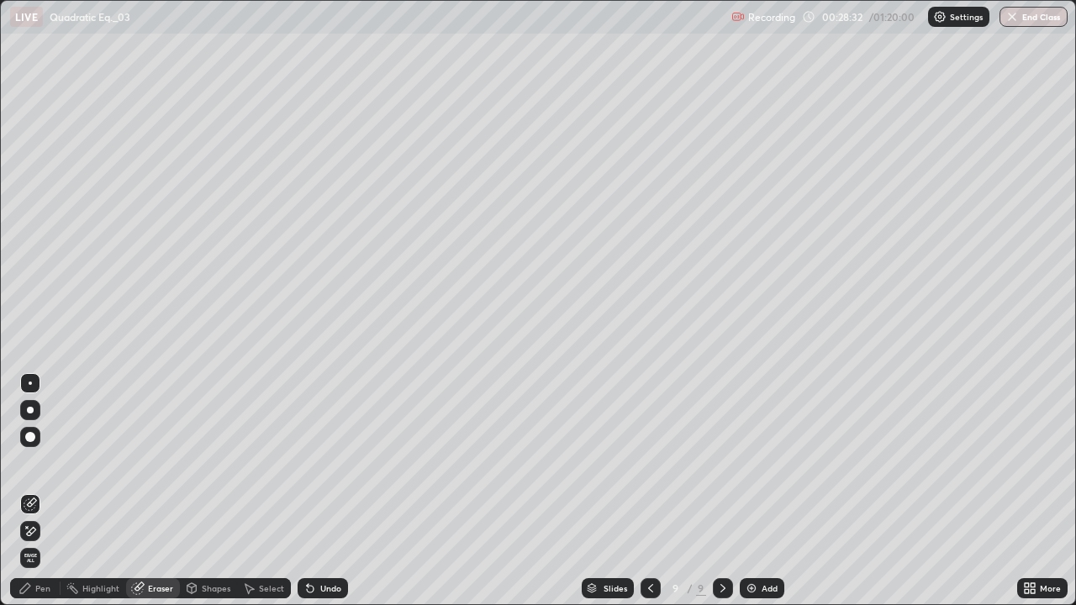
click at [219, 491] on div "Shapes" at bounding box center [216, 588] width 29 height 8
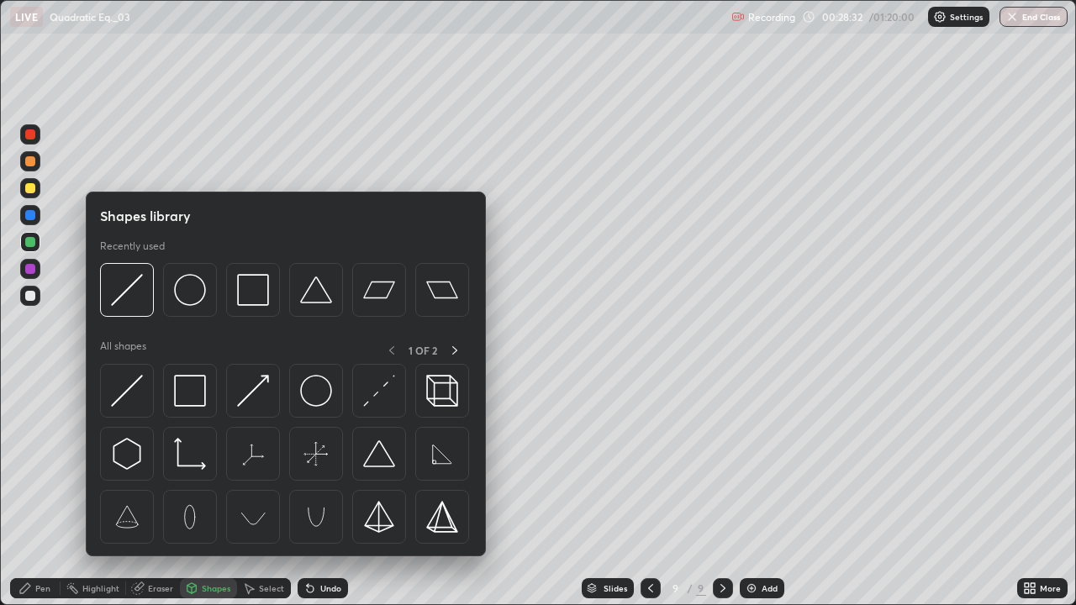
click at [260, 491] on div "Select" at bounding box center [271, 588] width 25 height 8
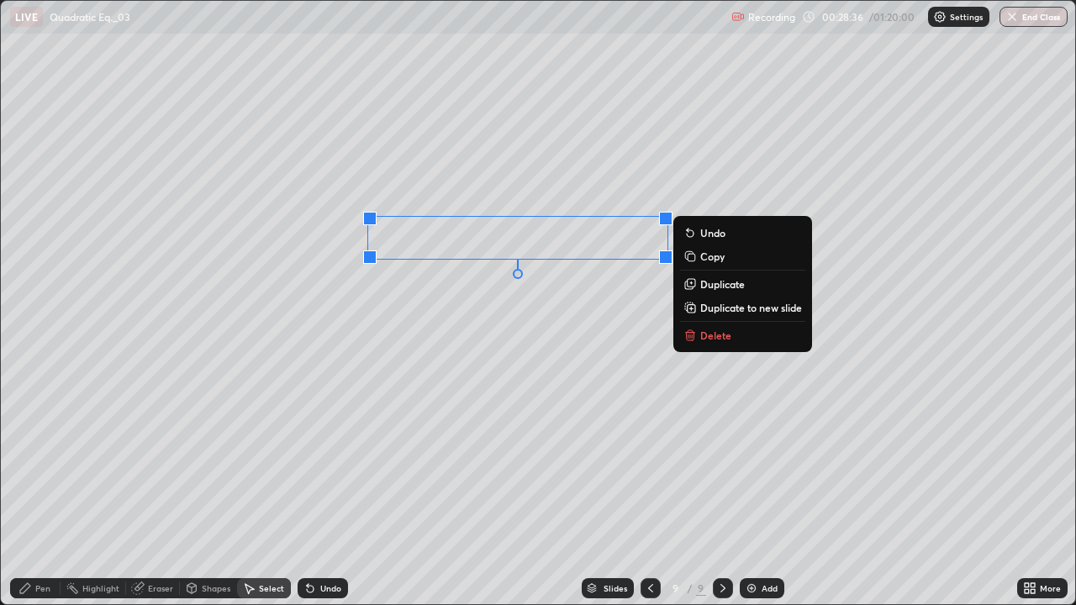
click at [51, 491] on div "Pen" at bounding box center [35, 588] width 50 height 20
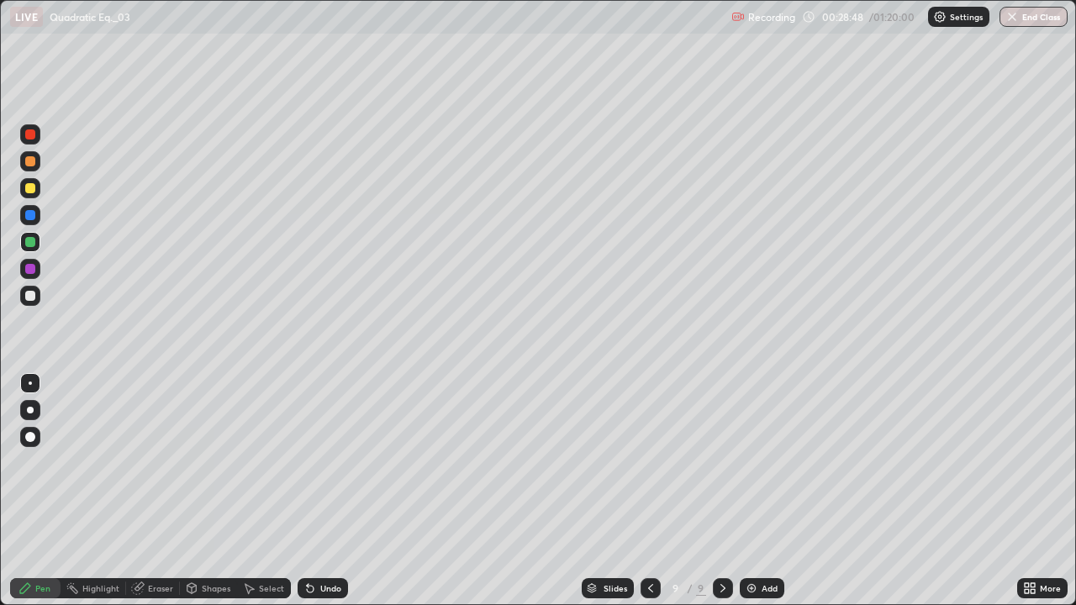
click at [28, 301] on div at bounding box center [30, 296] width 20 height 20
click at [27, 190] on div at bounding box center [30, 188] width 10 height 10
click at [30, 296] on div at bounding box center [30, 296] width 10 height 10
click at [322, 491] on div "Undo" at bounding box center [330, 588] width 21 height 8
click at [264, 491] on div "Select" at bounding box center [264, 588] width 54 height 20
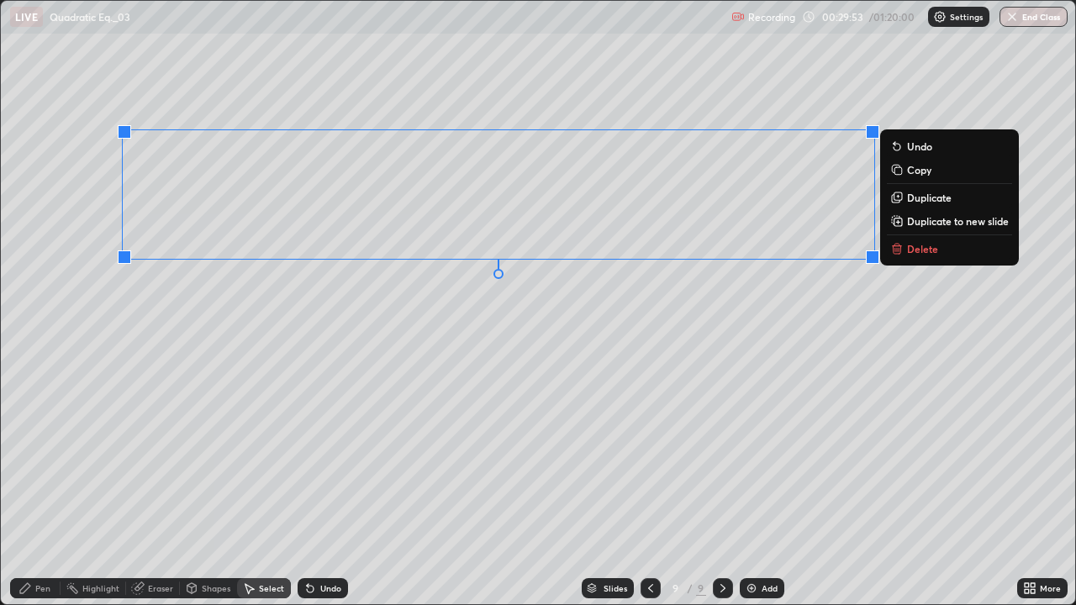
click at [922, 177] on button "Copy" at bounding box center [949, 170] width 125 height 20
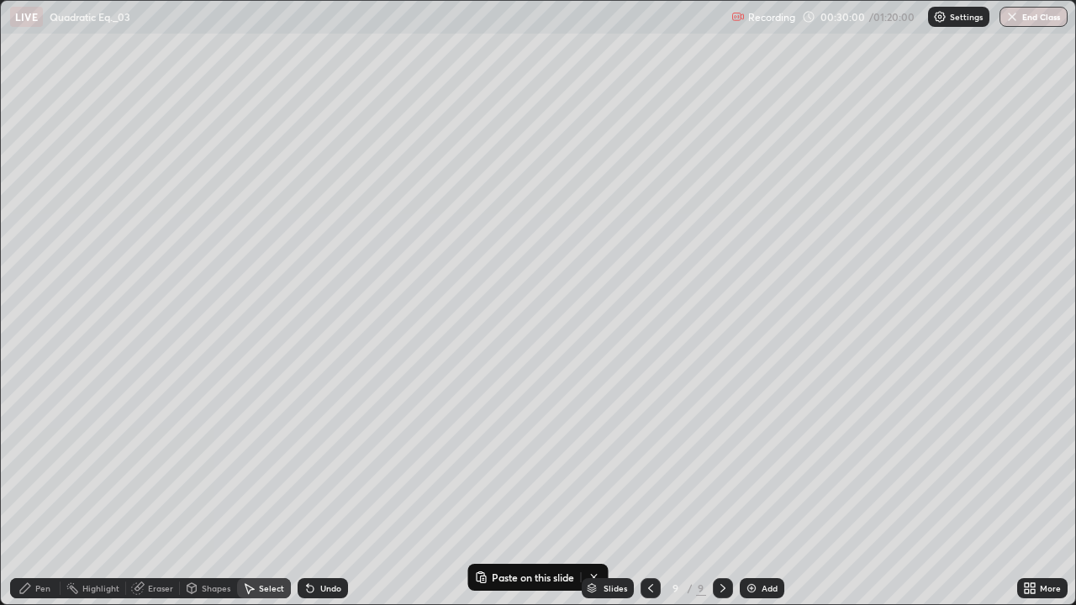
click at [768, 491] on div "Add" at bounding box center [762, 588] width 45 height 20
click at [176, 200] on div "0 ° Undo Copy Paste here Duplicate Duplicate to new slide Delete" at bounding box center [538, 302] width 1074 height 603
click at [305, 255] on p "Paste here" at bounding box center [321, 256] width 50 height 13
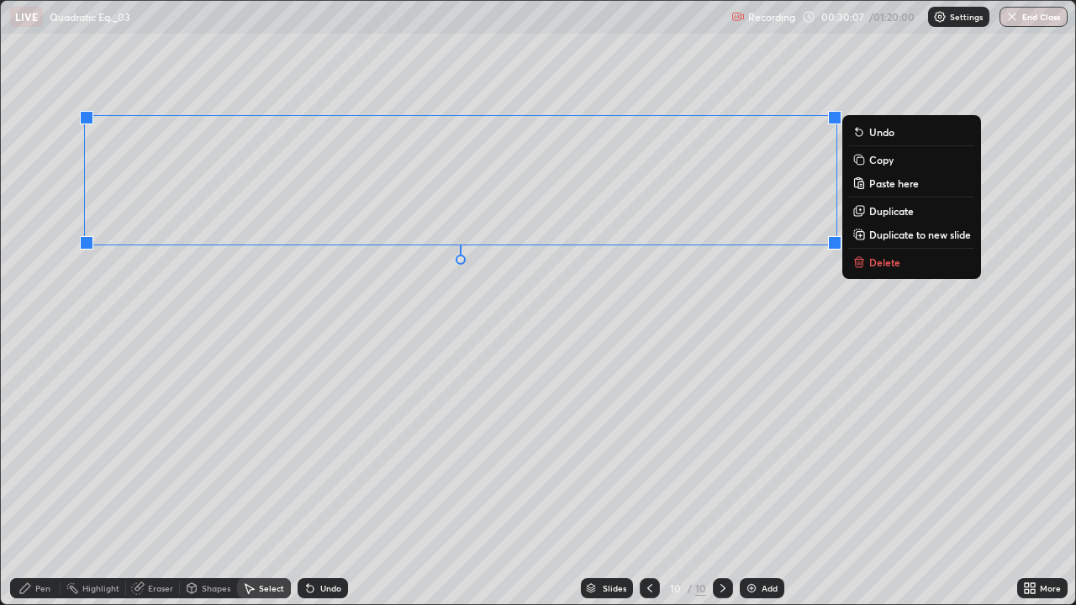
click at [641, 491] on div at bounding box center [650, 588] width 20 height 20
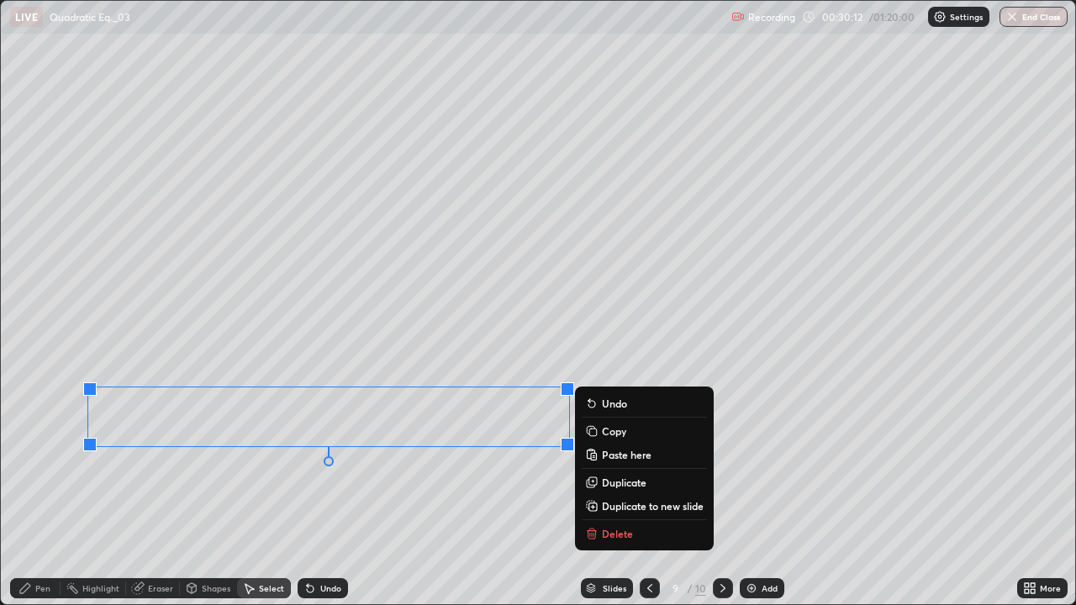
click at [611, 429] on p "Copy" at bounding box center [614, 430] width 24 height 13
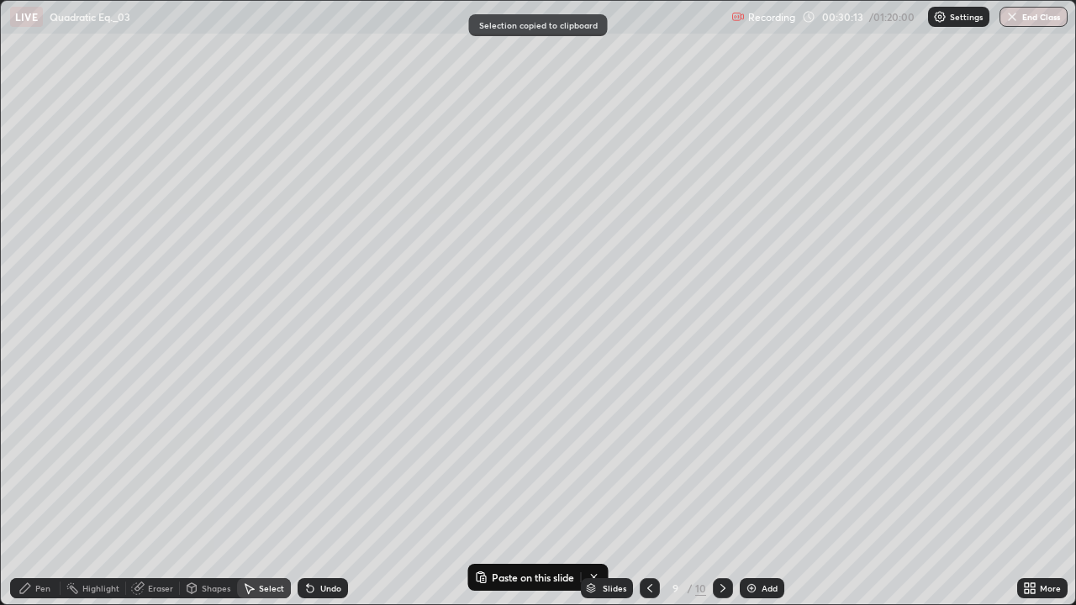
click at [716, 491] on icon at bounding box center [722, 588] width 13 height 13
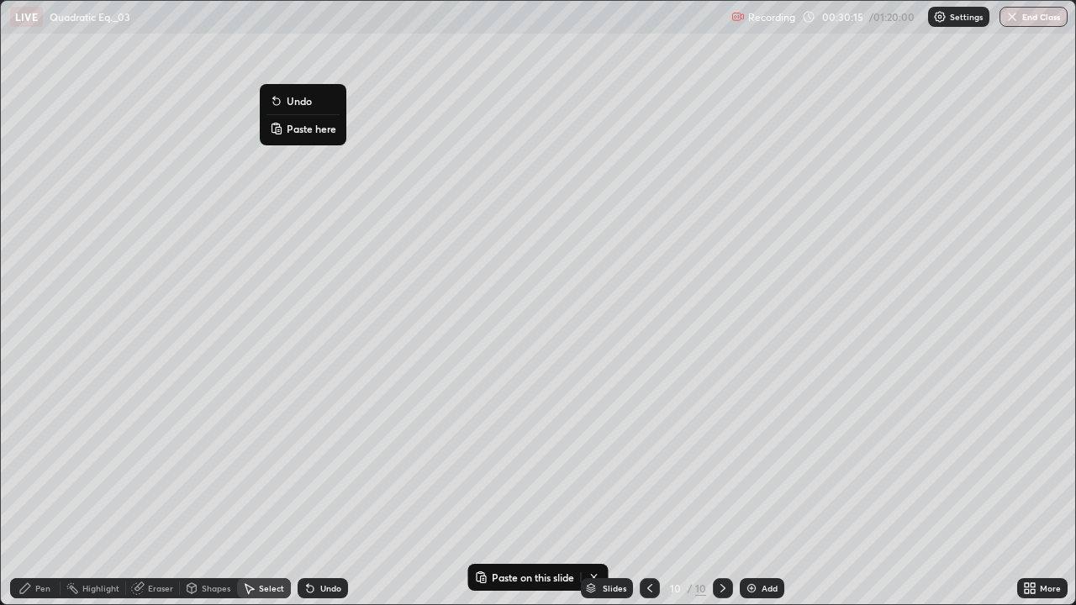
click at [301, 133] on p "Paste here" at bounding box center [312, 128] width 50 height 13
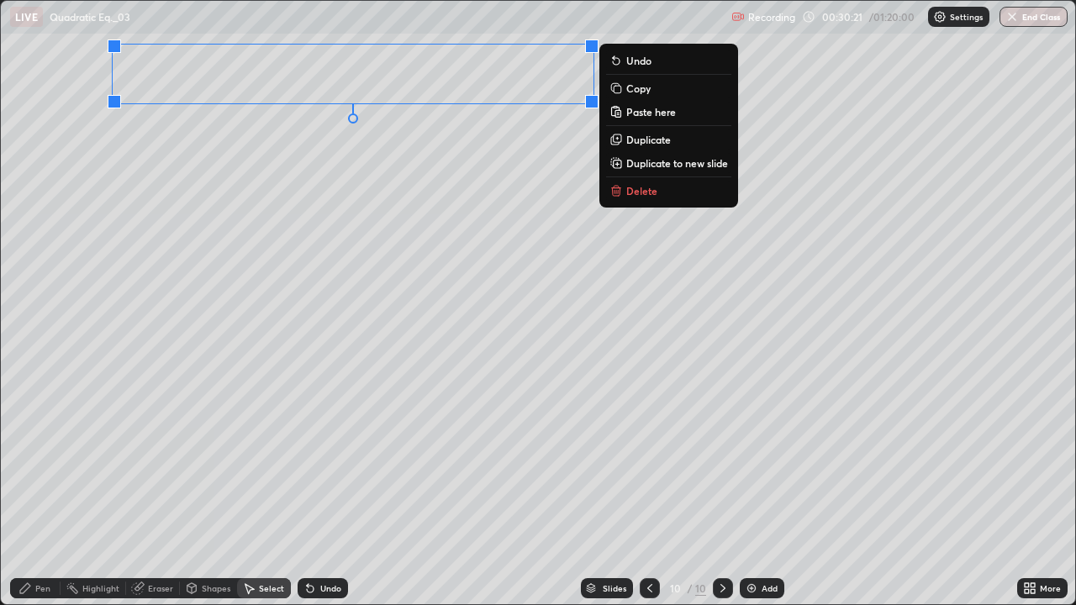
click at [43, 491] on div "Pen" at bounding box center [35, 588] width 50 height 20
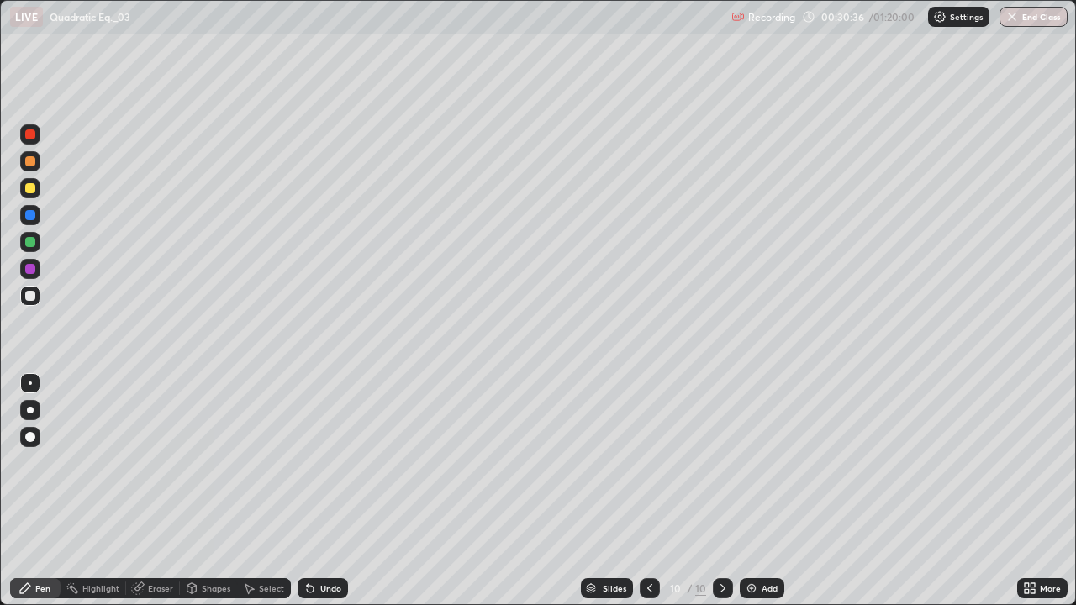
click at [26, 240] on div at bounding box center [30, 242] width 10 height 10
click at [649, 491] on icon at bounding box center [649, 588] width 5 height 8
click at [30, 245] on div at bounding box center [30, 242] width 10 height 10
click at [721, 491] on icon at bounding box center [722, 588] width 13 height 13
click at [271, 491] on div "Select" at bounding box center [271, 588] width 25 height 8
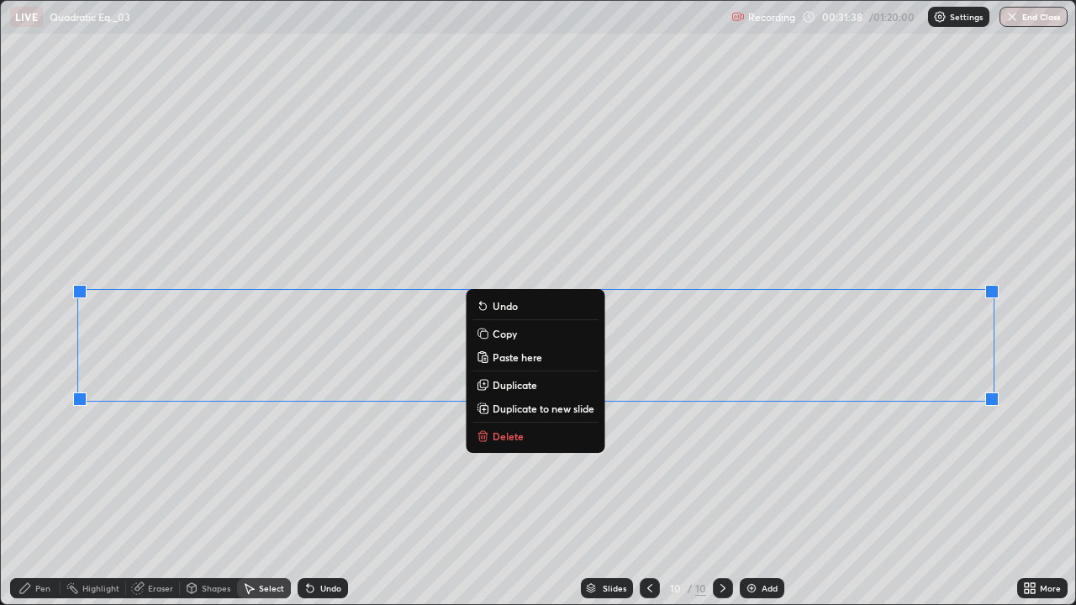
click at [33, 491] on div "Pen" at bounding box center [35, 588] width 50 height 34
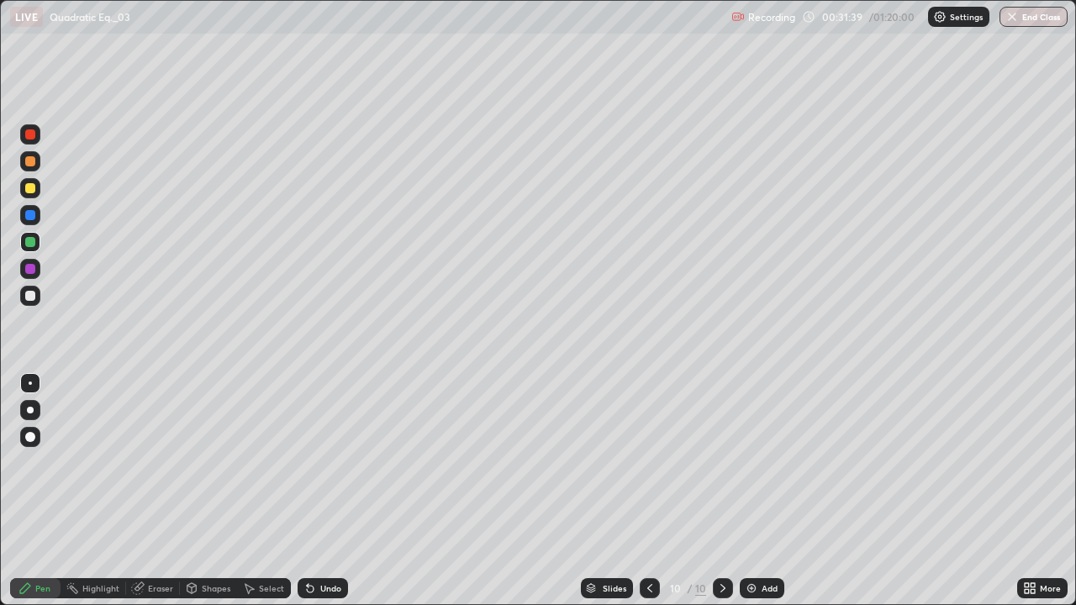
click at [29, 301] on div at bounding box center [30, 296] width 20 height 20
click at [31, 243] on div at bounding box center [30, 242] width 10 height 10
click at [24, 296] on div at bounding box center [30, 296] width 20 height 20
click at [338, 491] on div "Undo" at bounding box center [319, 588] width 57 height 34
click at [1042, 491] on div "More" at bounding box center [1042, 588] width 50 height 20
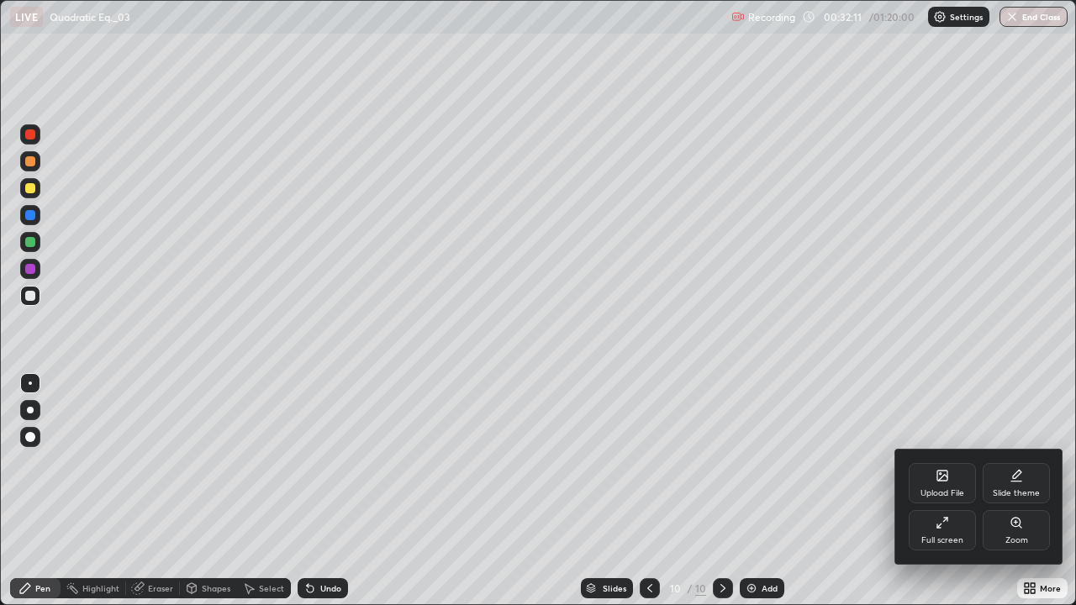
click at [932, 491] on div "Full screen" at bounding box center [941, 530] width 67 height 40
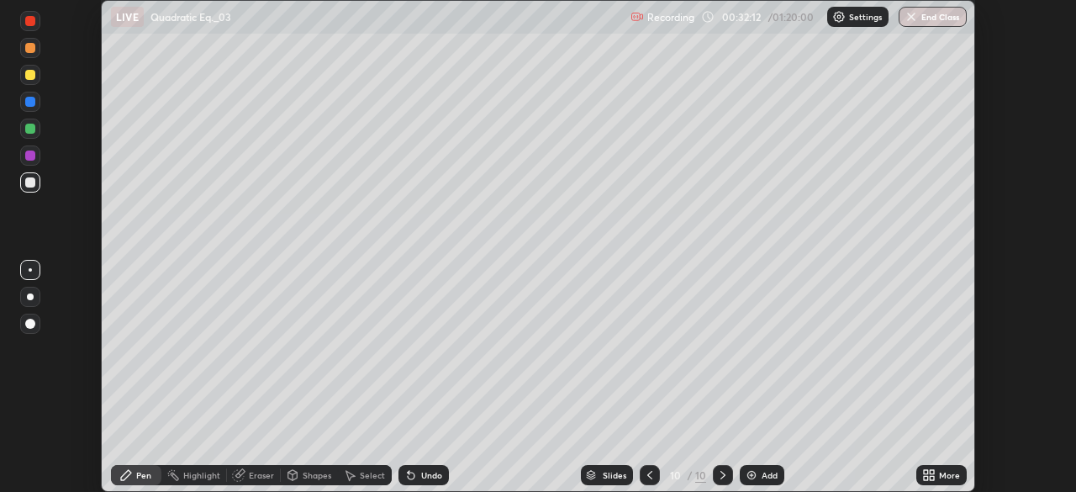
scroll to position [83550, 82966]
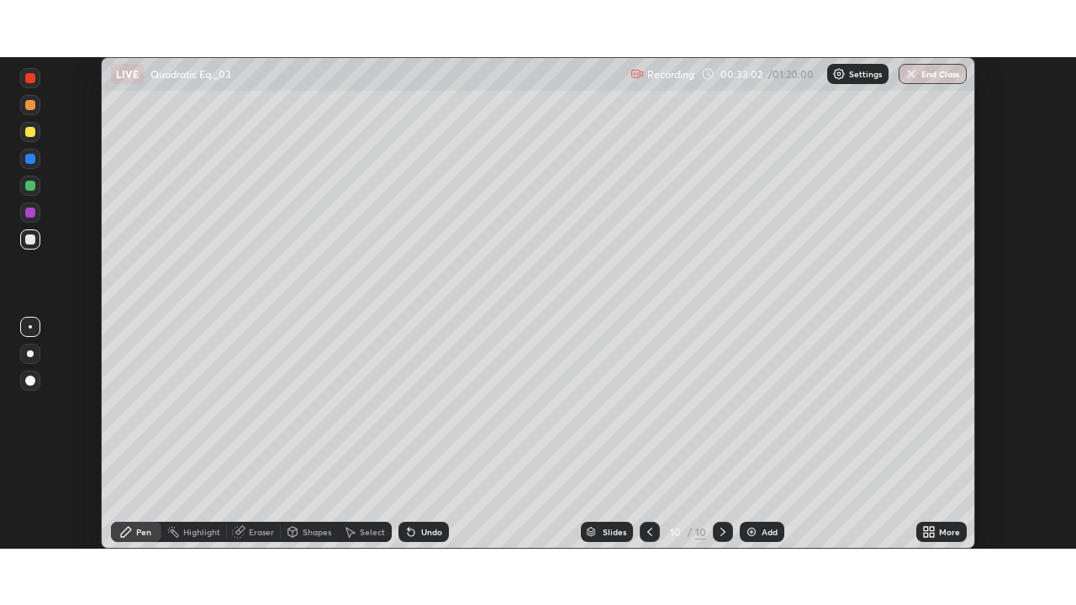
scroll to position [492, 1076]
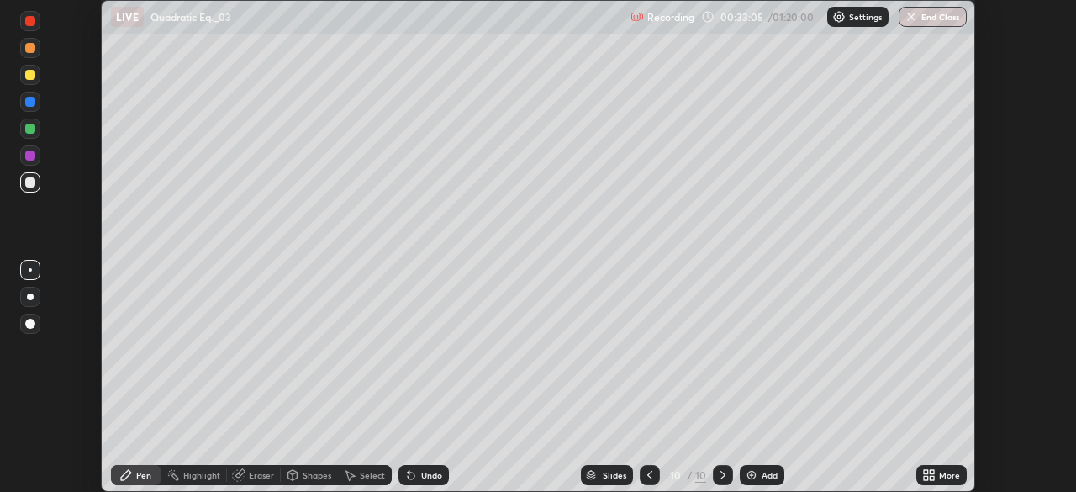
click at [931, 471] on icon at bounding box center [931, 472] width 4 height 4
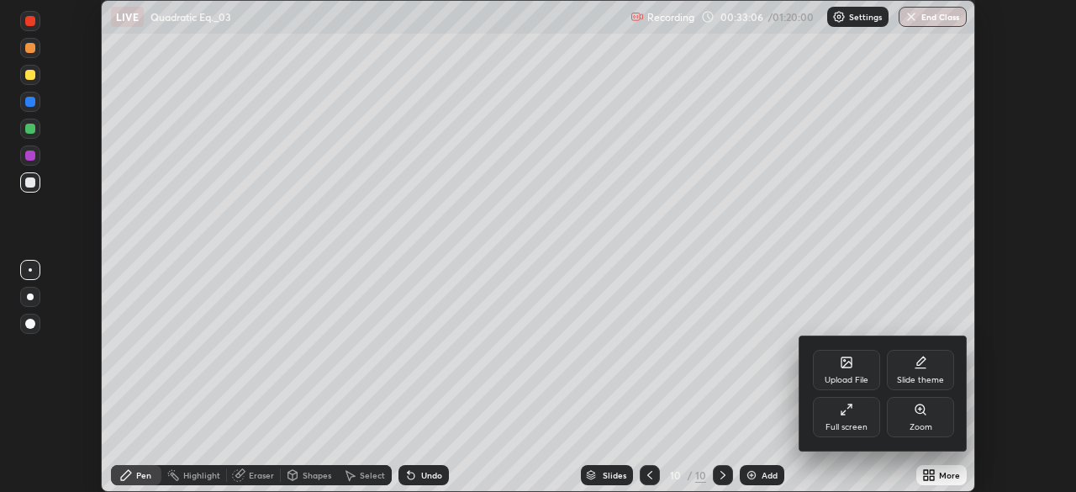
click at [854, 384] on div "Upload File" at bounding box center [846, 380] width 44 height 8
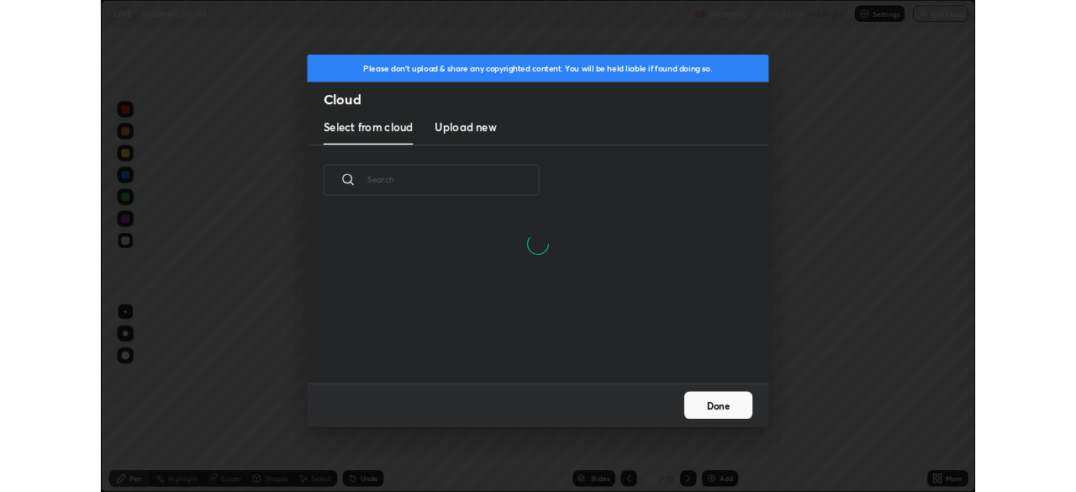
scroll to position [126, 540]
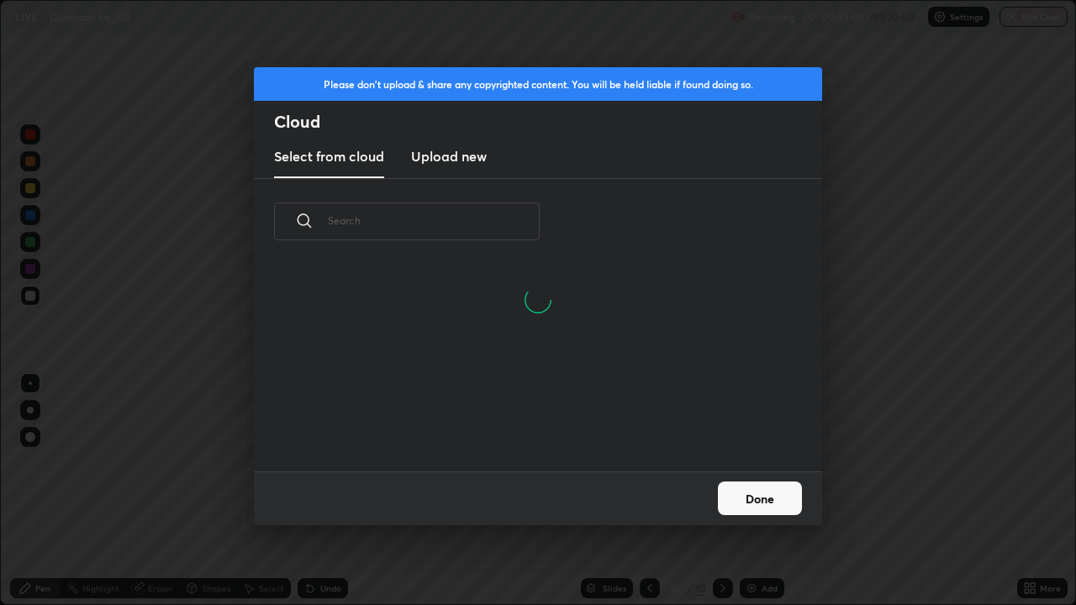
click at [769, 491] on button "Done" at bounding box center [760, 499] width 84 height 34
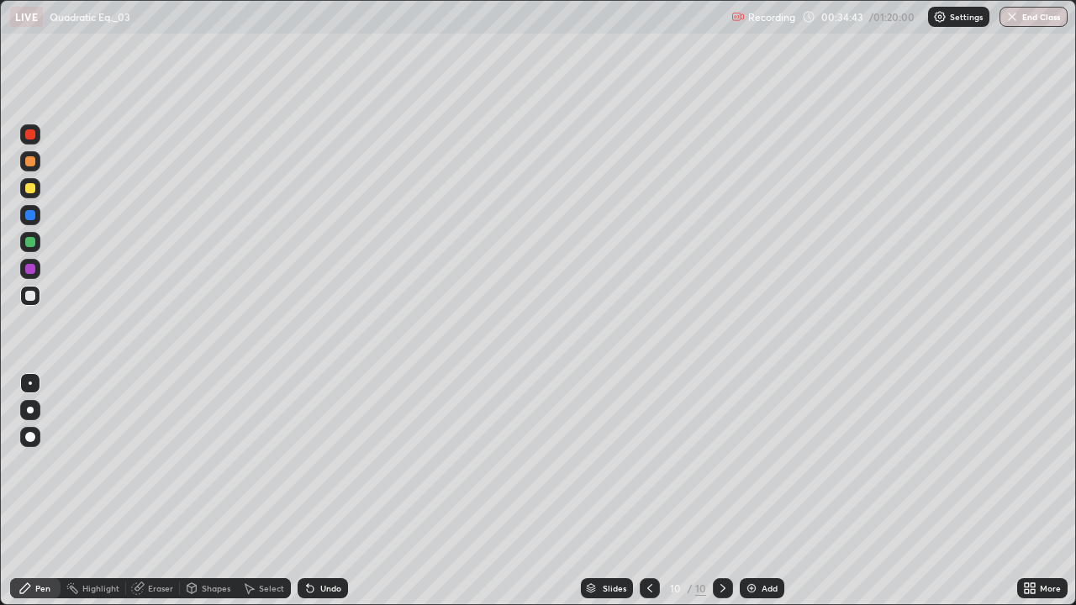
click at [766, 491] on div "Add" at bounding box center [769, 588] width 16 height 8
click at [27, 186] on div at bounding box center [30, 188] width 10 height 10
click at [320, 491] on div "Undo" at bounding box center [330, 588] width 21 height 8
click at [315, 491] on div "Undo" at bounding box center [323, 588] width 50 height 20
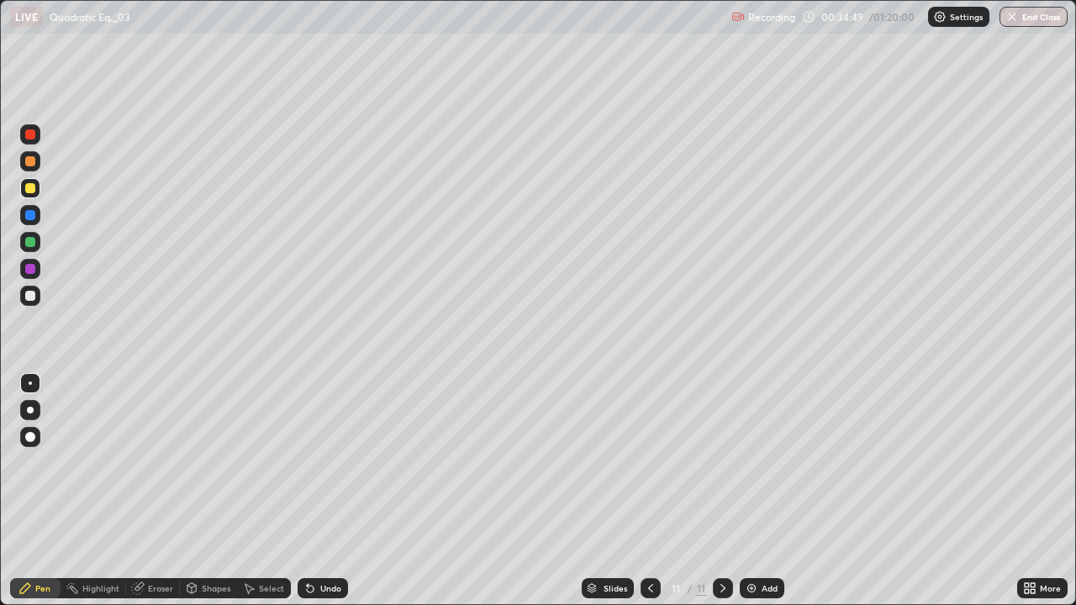
click at [317, 491] on div "Undo" at bounding box center [323, 588] width 50 height 20
click at [314, 491] on div "Undo" at bounding box center [323, 588] width 50 height 20
click at [309, 491] on div "Undo" at bounding box center [323, 588] width 50 height 20
click at [645, 491] on icon at bounding box center [650, 588] width 13 height 13
click at [22, 294] on div at bounding box center [30, 296] width 20 height 20
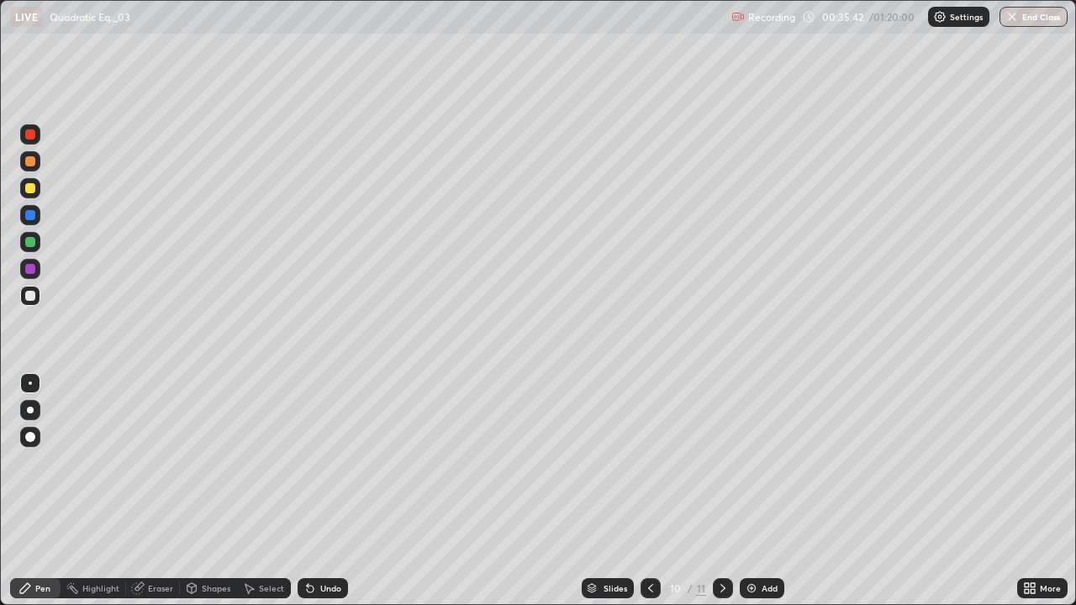
click at [730, 491] on div at bounding box center [723, 588] width 20 height 20
click at [153, 491] on div "Eraser" at bounding box center [160, 588] width 25 height 8
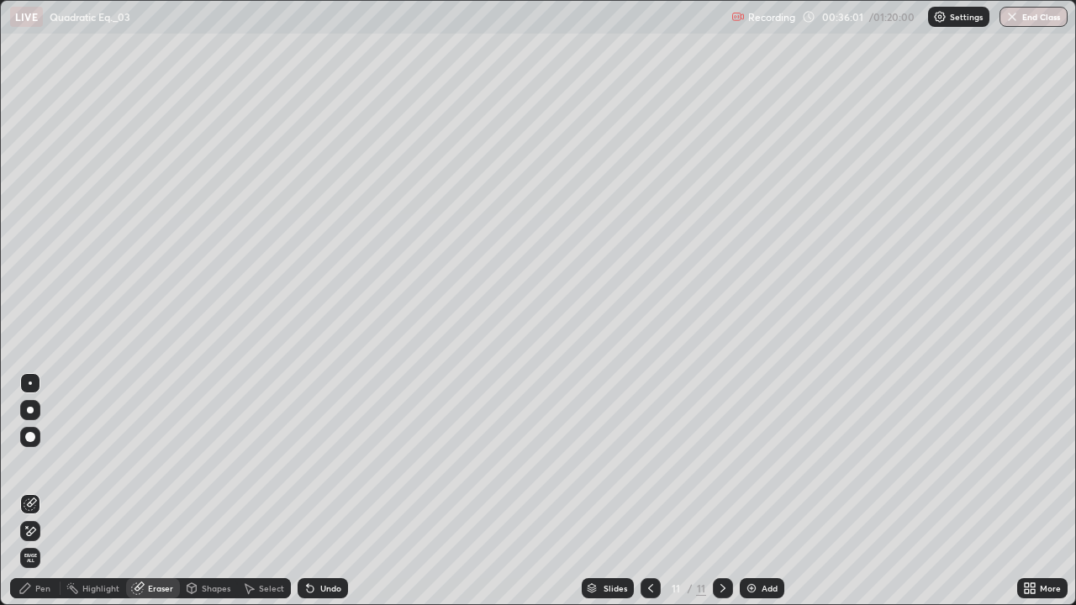
click at [640, 491] on div at bounding box center [650, 588] width 20 height 20
click at [716, 491] on icon at bounding box center [722, 588] width 13 height 13
click at [649, 491] on icon at bounding box center [650, 588] width 13 height 13
click at [716, 491] on icon at bounding box center [722, 588] width 13 height 13
click at [24, 491] on icon at bounding box center [25, 588] width 10 height 10
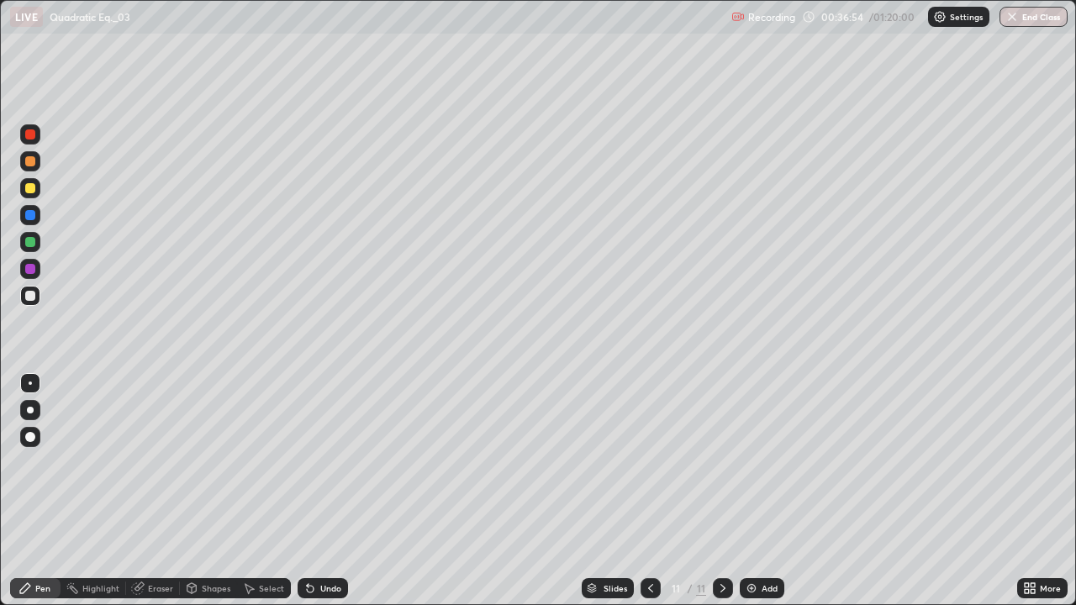
click at [32, 241] on div at bounding box center [30, 242] width 10 height 10
click at [320, 491] on div "Undo" at bounding box center [330, 588] width 21 height 8
click at [647, 491] on icon at bounding box center [650, 588] width 13 height 13
click at [713, 491] on div at bounding box center [723, 588] width 20 height 20
click at [30, 293] on div at bounding box center [30, 296] width 10 height 10
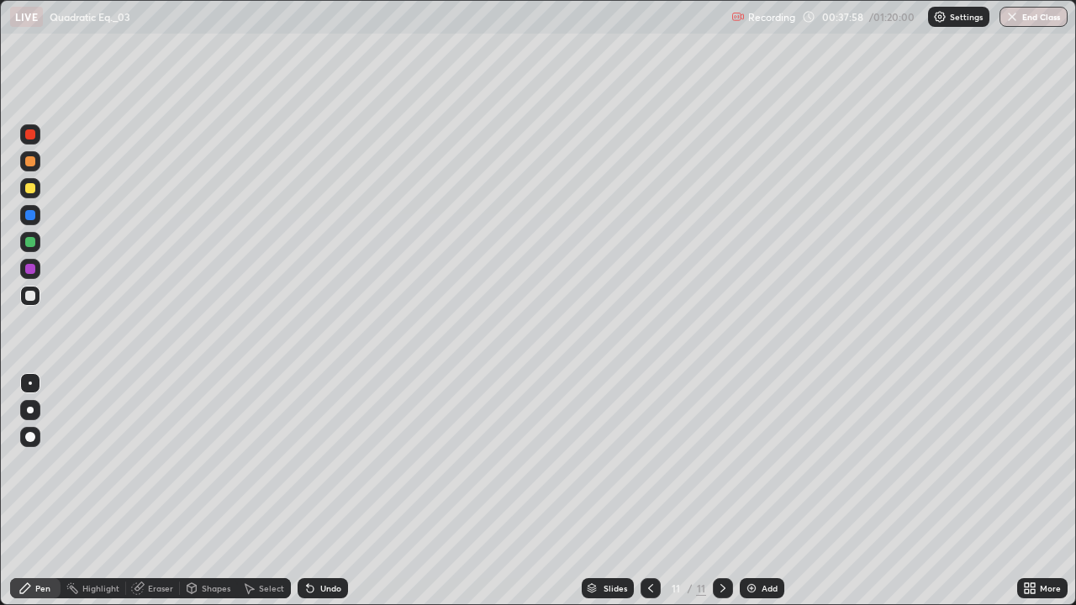
click at [649, 491] on icon at bounding box center [650, 588] width 13 height 13
click at [714, 491] on div at bounding box center [723, 588] width 20 height 20
click at [307, 491] on icon at bounding box center [308, 585] width 2 height 2
click at [307, 491] on icon at bounding box center [310, 589] width 7 height 7
click at [27, 291] on div at bounding box center [30, 296] width 10 height 10
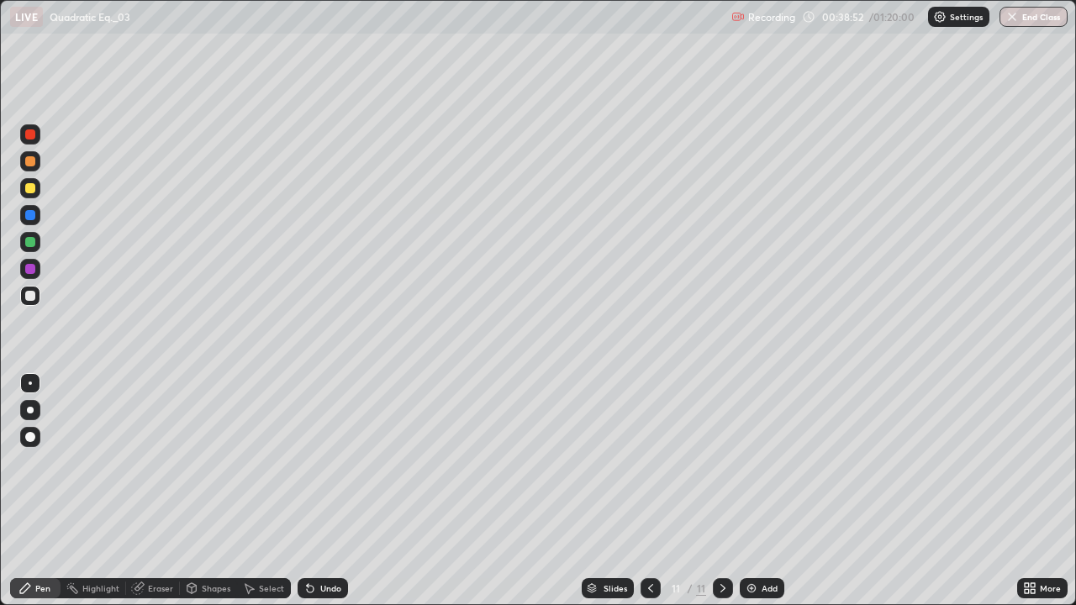
click at [330, 491] on div "Undo" at bounding box center [330, 588] width 21 height 8
click at [325, 491] on div "Undo" at bounding box center [323, 588] width 50 height 20
click at [327, 491] on div "Undo" at bounding box center [330, 588] width 21 height 8
click at [334, 491] on div "Undo" at bounding box center [330, 588] width 21 height 8
click at [330, 491] on div "Undo" at bounding box center [330, 588] width 21 height 8
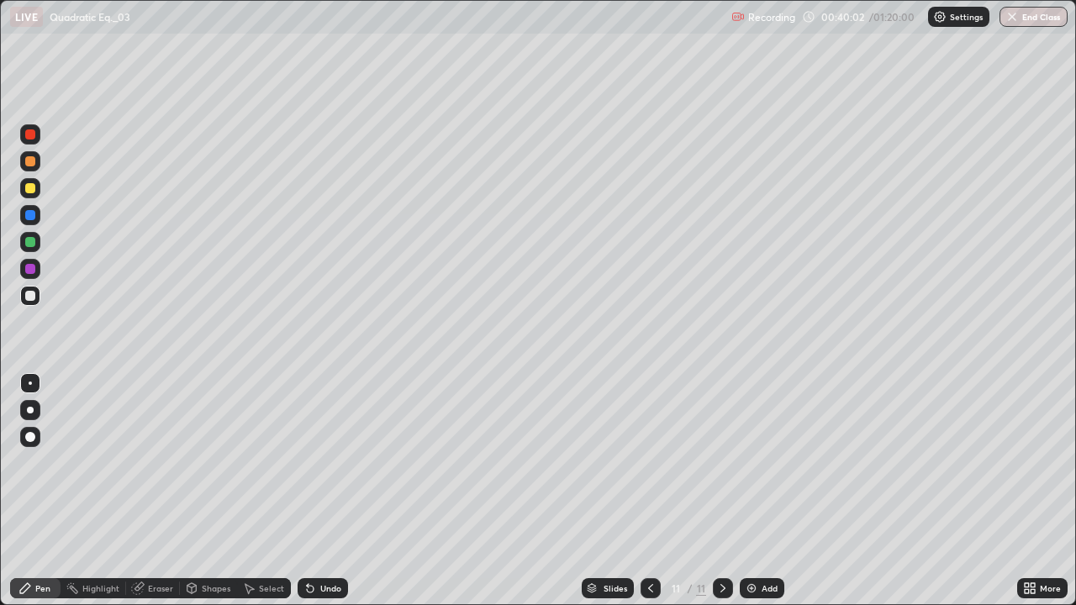
click at [649, 491] on icon at bounding box center [650, 588] width 13 height 13
click at [714, 491] on div at bounding box center [723, 588] width 20 height 20
click at [649, 491] on icon at bounding box center [650, 588] width 13 height 13
click at [648, 491] on icon at bounding box center [650, 588] width 13 height 13
click at [647, 491] on icon at bounding box center [650, 588] width 13 height 13
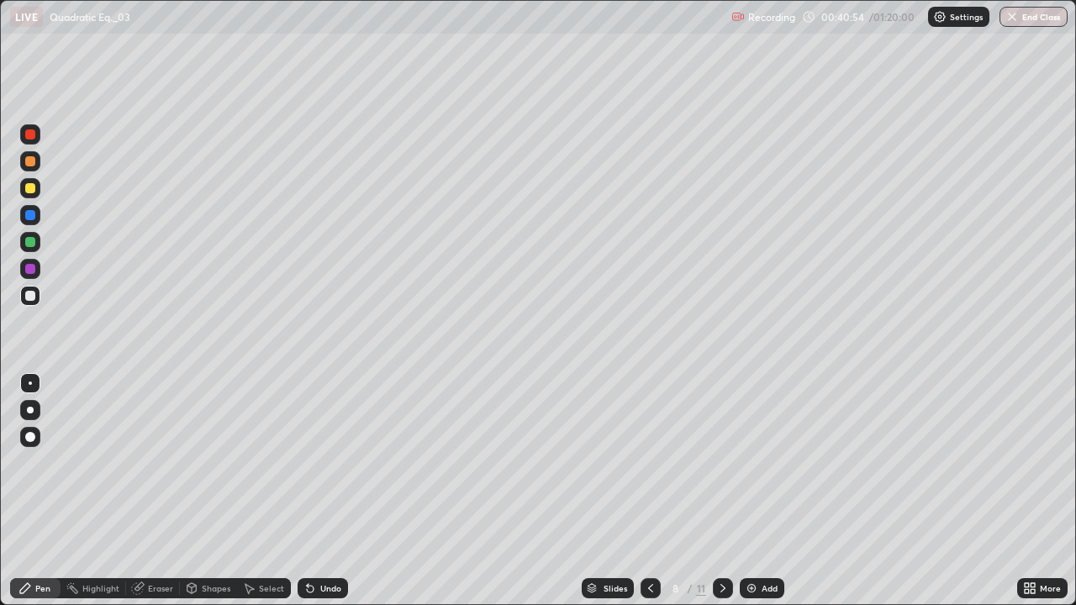
click at [721, 491] on icon at bounding box center [722, 588] width 13 height 13
click at [720, 491] on icon at bounding box center [722, 588] width 5 height 8
click at [722, 491] on icon at bounding box center [722, 588] width 13 height 13
click at [751, 491] on img at bounding box center [751, 588] width 13 height 13
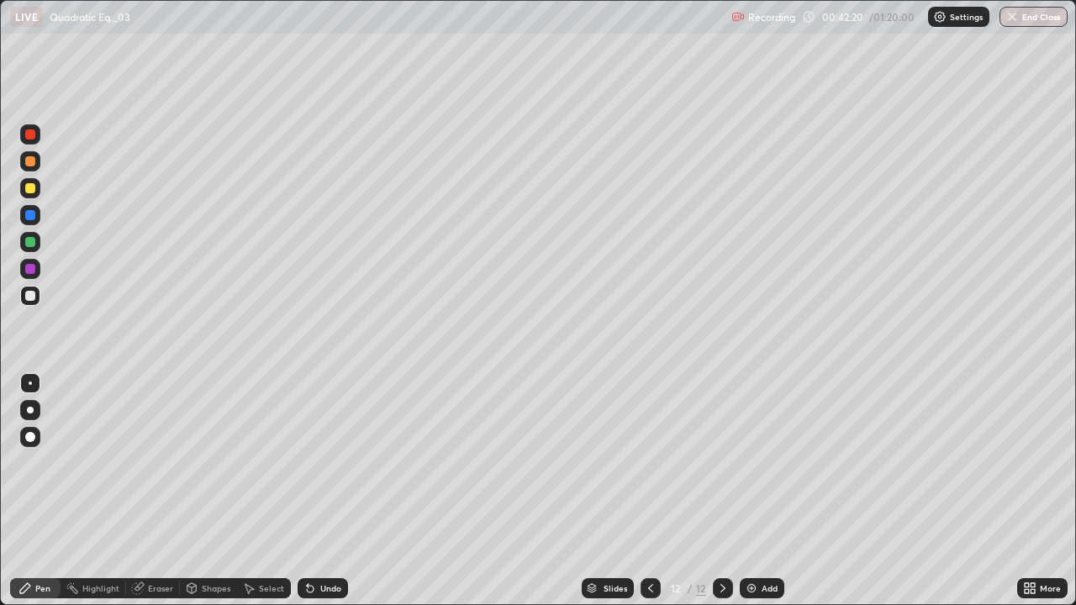
click at [29, 190] on div at bounding box center [30, 188] width 10 height 10
click at [29, 298] on div at bounding box center [30, 296] width 10 height 10
click at [155, 491] on div "Eraser" at bounding box center [160, 588] width 25 height 8
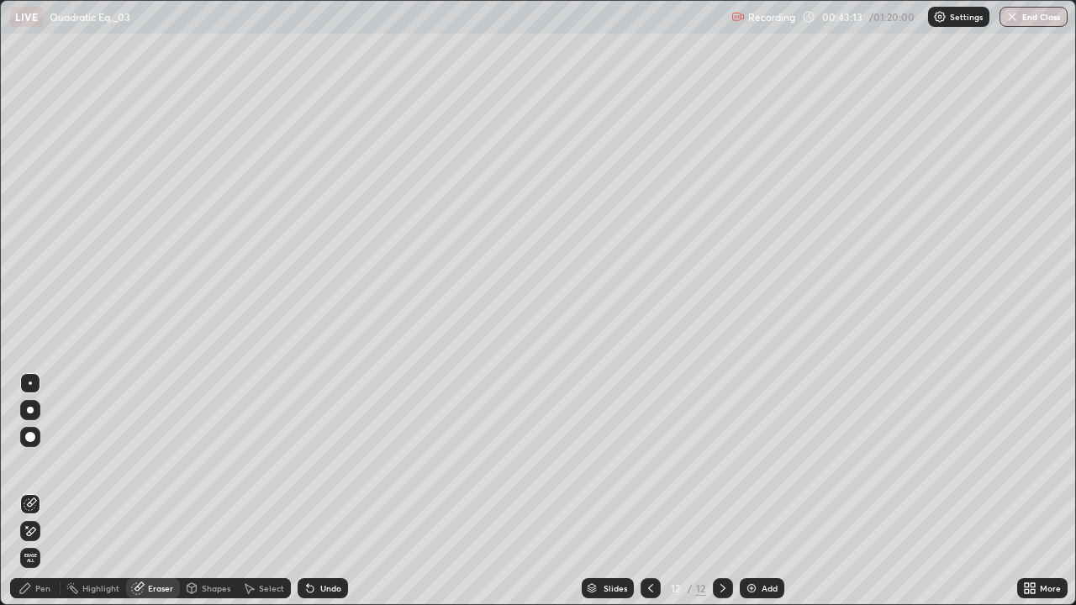
click at [31, 491] on icon at bounding box center [24, 588] width 13 height 13
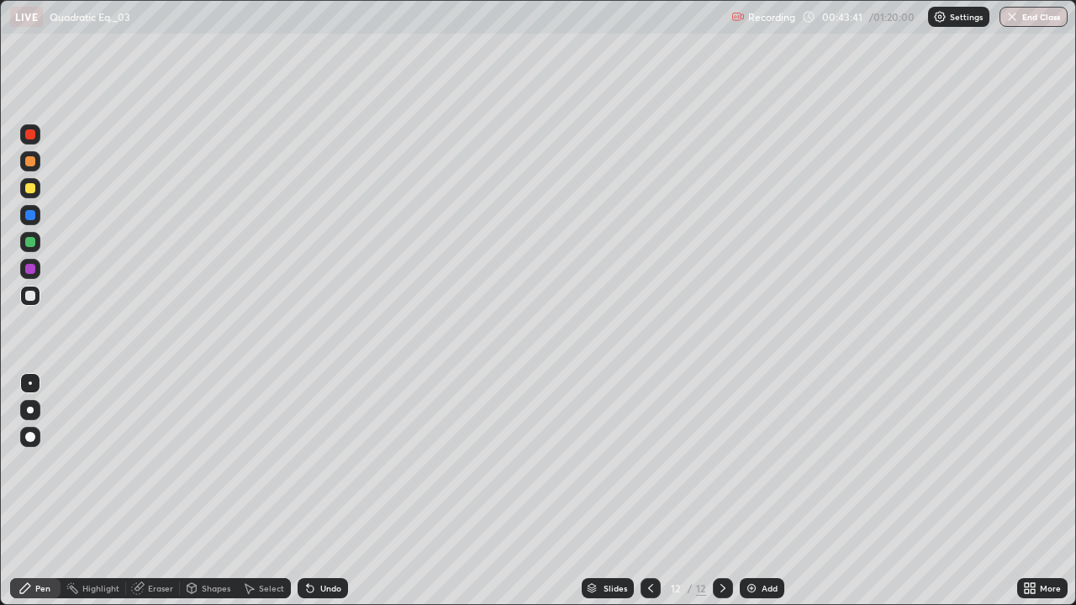
click at [313, 491] on icon at bounding box center [309, 588] width 13 height 13
click at [308, 491] on icon at bounding box center [310, 589] width 7 height 7
click at [320, 491] on div "Undo" at bounding box center [330, 588] width 21 height 8
click at [23, 234] on div at bounding box center [30, 242] width 20 height 20
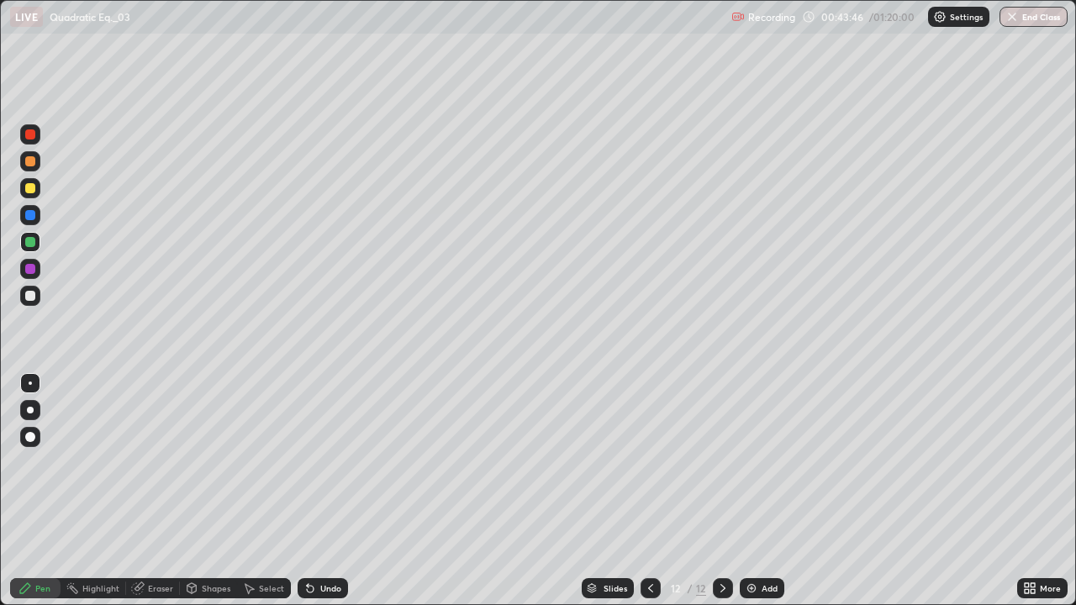
click at [30, 294] on div at bounding box center [30, 296] width 10 height 10
click at [28, 187] on div at bounding box center [30, 188] width 10 height 10
click at [27, 190] on div at bounding box center [30, 188] width 10 height 10
click at [773, 491] on div "Add" at bounding box center [769, 588] width 16 height 8
click at [29, 303] on div at bounding box center [30, 296] width 20 height 20
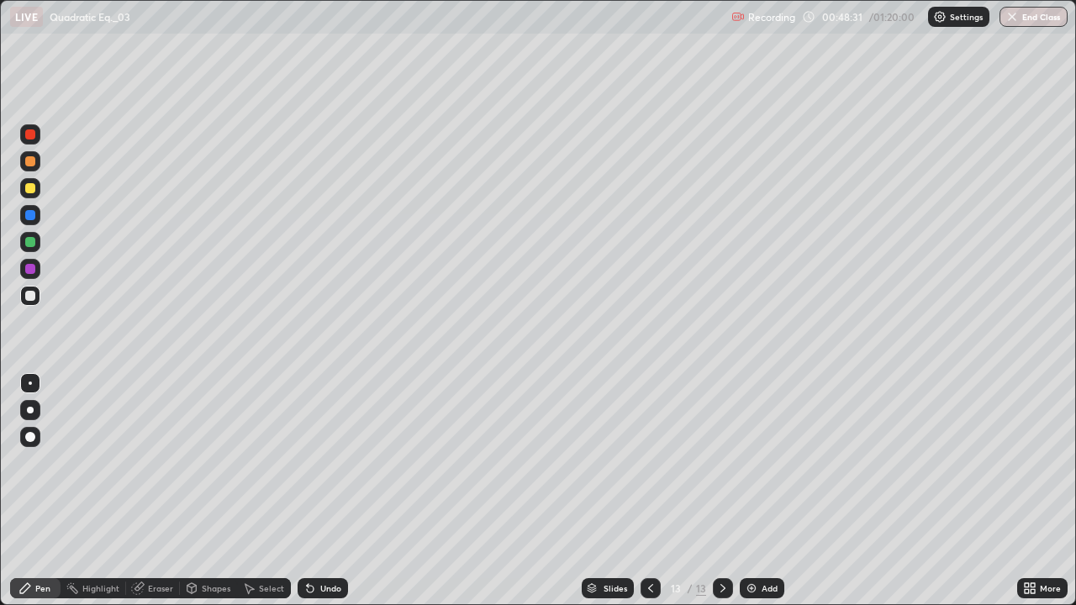
click at [32, 248] on div at bounding box center [30, 242] width 20 height 20
click at [29, 296] on div at bounding box center [30, 296] width 10 height 10
click at [761, 491] on div "Add" at bounding box center [762, 588] width 45 height 20
click at [650, 491] on icon at bounding box center [650, 588] width 13 height 13
click at [717, 491] on icon at bounding box center [722, 588] width 13 height 13
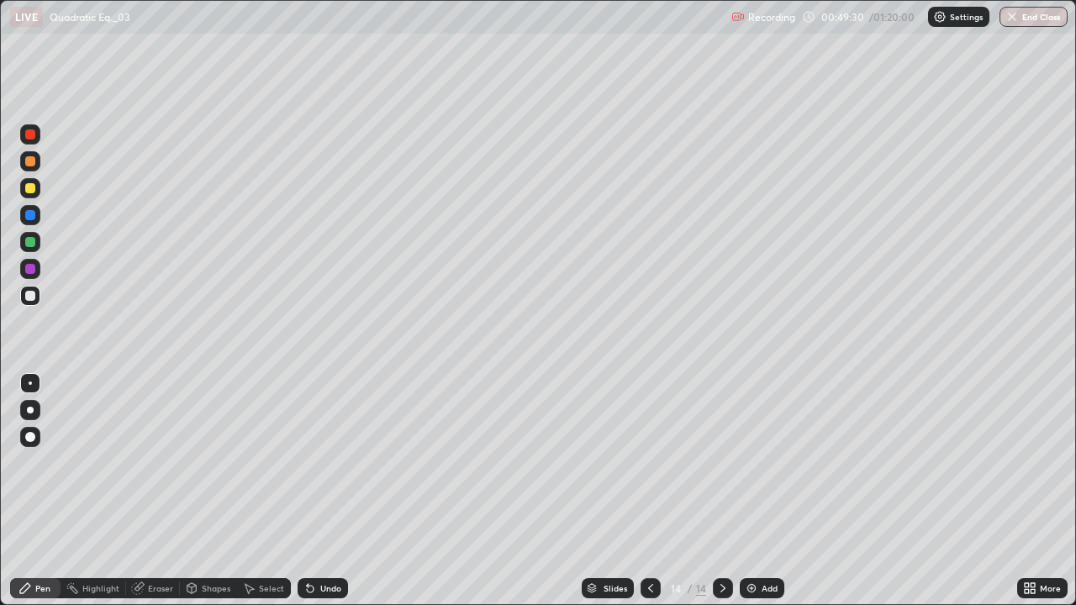
click at [28, 214] on div at bounding box center [30, 215] width 10 height 10
click at [30, 300] on div at bounding box center [30, 296] width 10 height 10
click at [156, 491] on div "Eraser" at bounding box center [160, 588] width 25 height 8
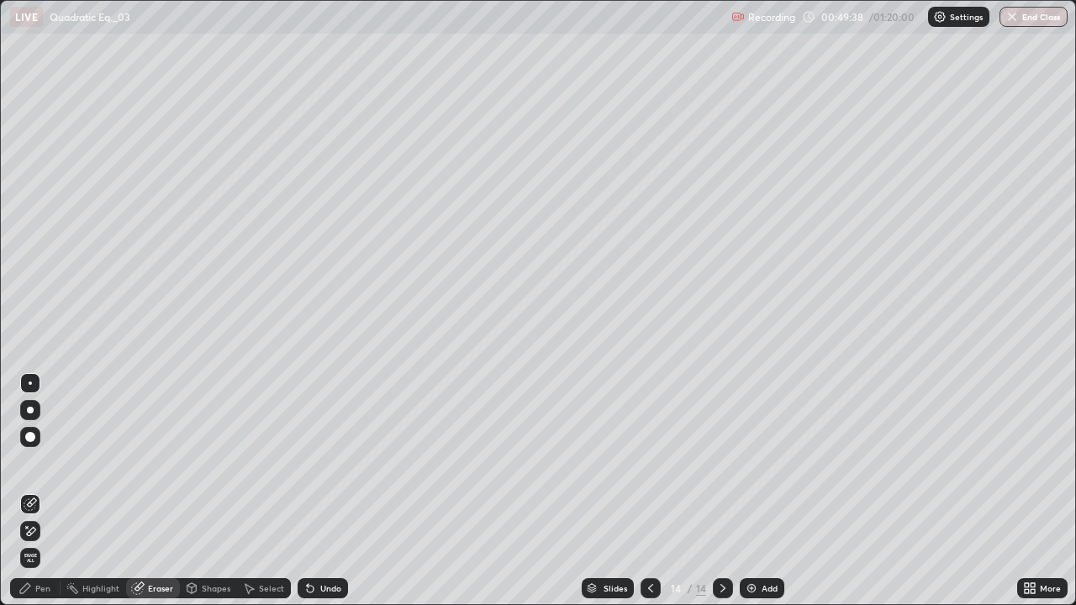
click at [33, 491] on div "Pen" at bounding box center [35, 588] width 50 height 20
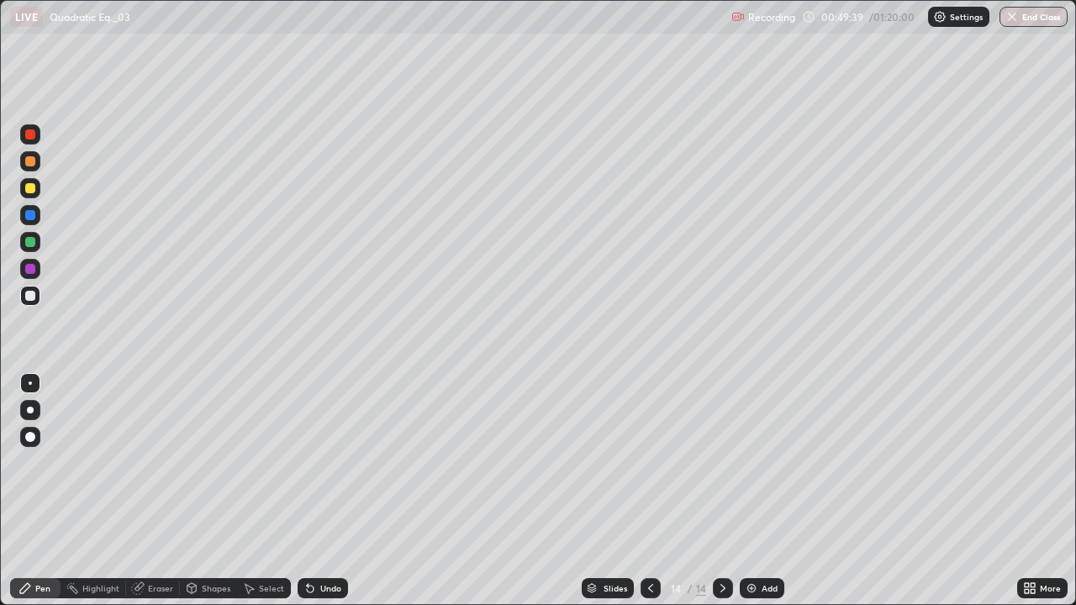
click at [31, 293] on div at bounding box center [30, 296] width 10 height 10
click at [646, 491] on icon at bounding box center [650, 588] width 13 height 13
click at [721, 491] on icon at bounding box center [722, 588] width 13 height 13
click at [26, 191] on div at bounding box center [30, 188] width 10 height 10
click at [315, 491] on div "Undo" at bounding box center [323, 588] width 50 height 20
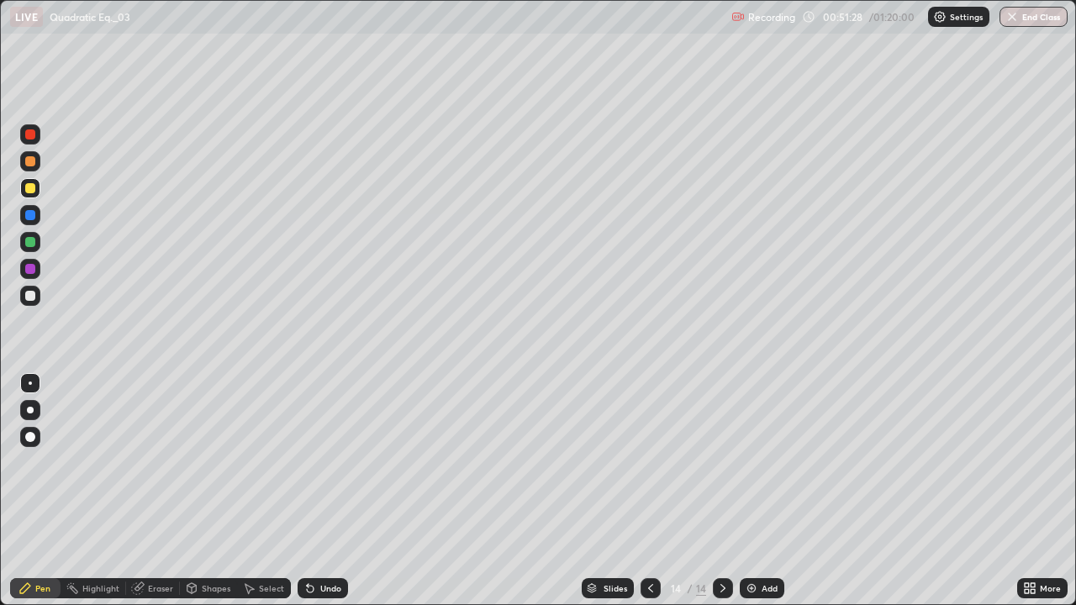
click at [34, 293] on div at bounding box center [30, 296] width 10 height 10
click at [30, 243] on div at bounding box center [30, 242] width 10 height 10
click at [28, 303] on div at bounding box center [30, 296] width 20 height 20
click at [327, 491] on div "Undo" at bounding box center [330, 588] width 21 height 8
click at [323, 491] on div "Undo" at bounding box center [330, 588] width 21 height 8
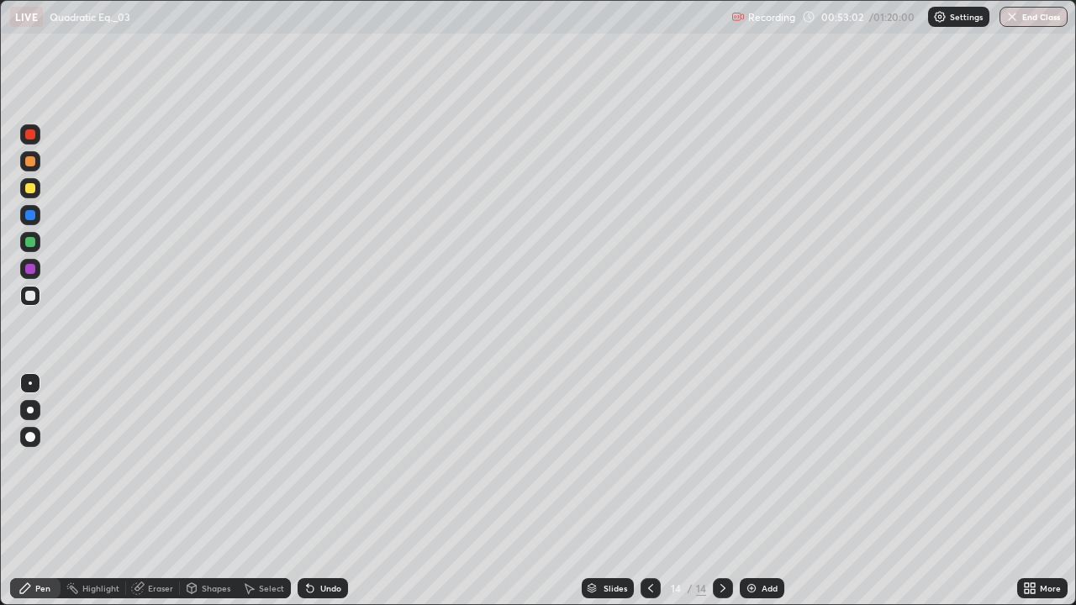
click at [322, 491] on div "Undo" at bounding box center [330, 588] width 21 height 8
click at [31, 215] on div at bounding box center [30, 215] width 10 height 10
click at [31, 242] on div at bounding box center [30, 242] width 10 height 10
click at [39, 299] on div at bounding box center [30, 296] width 20 height 20
click at [24, 190] on div at bounding box center [30, 188] width 20 height 20
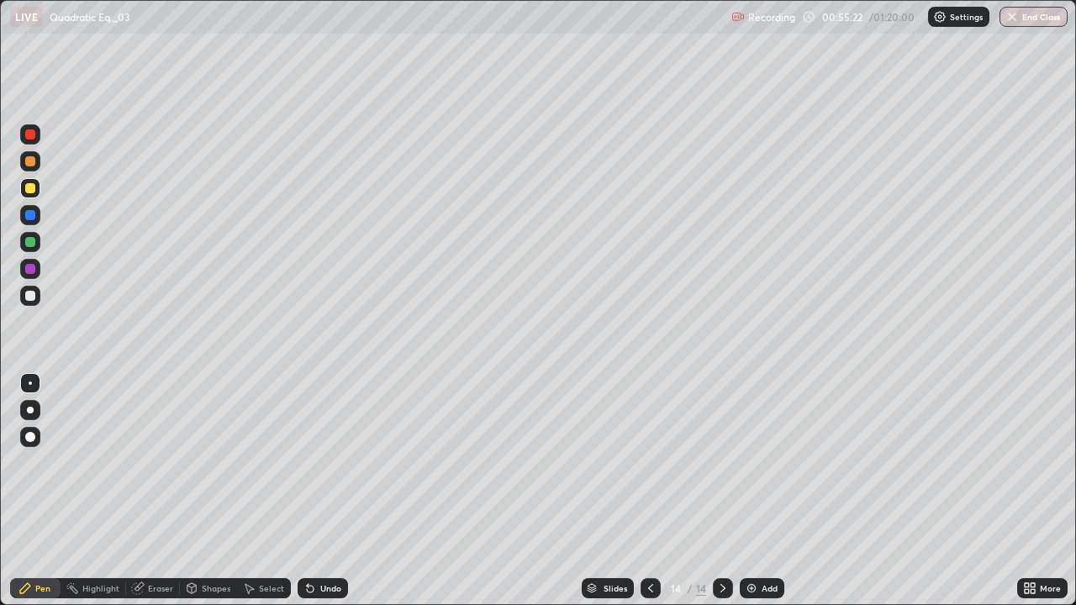
click at [29, 189] on div at bounding box center [30, 188] width 10 height 10
click at [770, 491] on div "Add" at bounding box center [762, 588] width 45 height 20
click at [25, 298] on div at bounding box center [30, 296] width 10 height 10
click at [320, 491] on div "Undo" at bounding box center [330, 588] width 21 height 8
click at [315, 491] on div "Undo" at bounding box center [323, 588] width 50 height 20
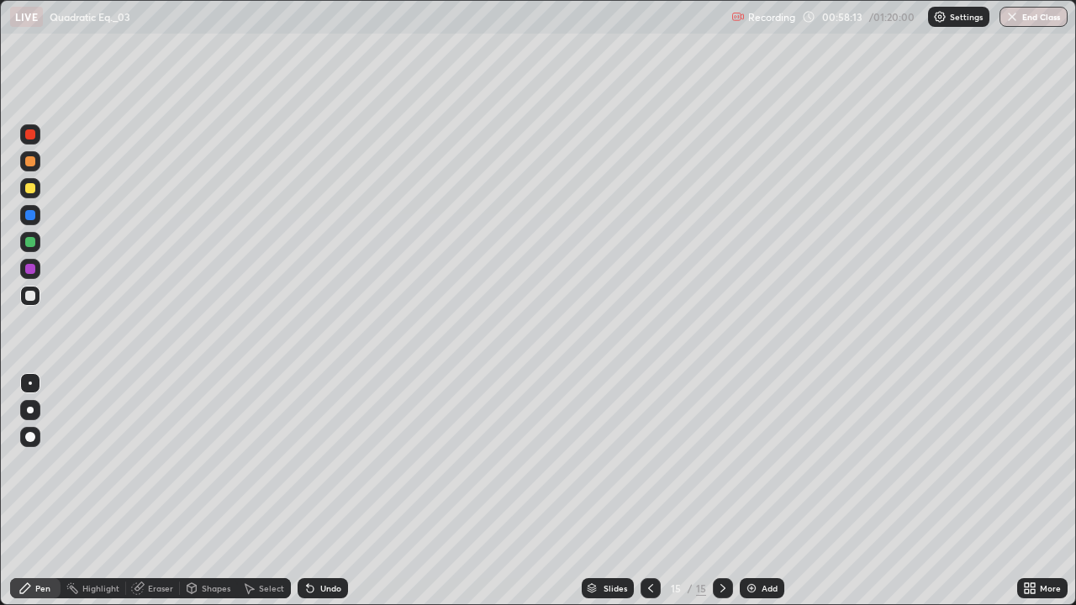
click at [330, 491] on div "Undo" at bounding box center [330, 588] width 21 height 8
click at [324, 491] on div "Undo" at bounding box center [323, 588] width 50 height 20
click at [29, 264] on div at bounding box center [30, 269] width 10 height 10
click at [29, 243] on div at bounding box center [30, 242] width 10 height 10
click at [29, 295] on div at bounding box center [30, 296] width 10 height 10
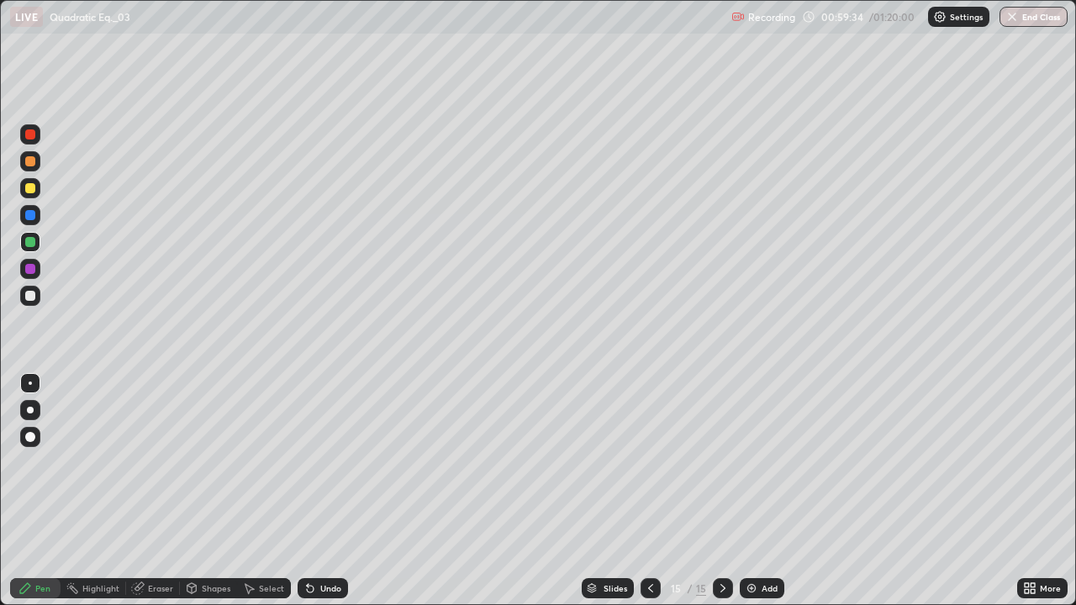
click at [31, 294] on div at bounding box center [30, 296] width 10 height 10
click at [307, 491] on icon at bounding box center [308, 585] width 2 height 2
click at [314, 491] on div "Undo" at bounding box center [323, 588] width 50 height 20
click at [334, 491] on div "Undo" at bounding box center [330, 588] width 21 height 8
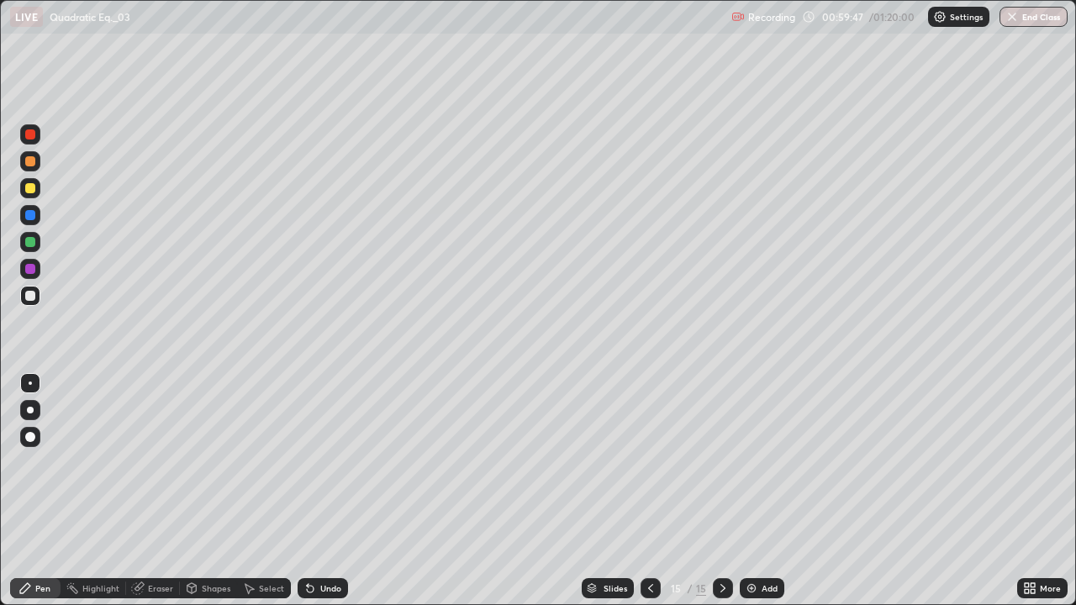
click at [329, 491] on div "Undo" at bounding box center [330, 588] width 21 height 8
click at [34, 293] on div at bounding box center [30, 296] width 10 height 10
click at [320, 491] on div "Undo" at bounding box center [330, 588] width 21 height 8
click at [326, 491] on div "Undo" at bounding box center [330, 588] width 21 height 8
click at [762, 491] on div "Add" at bounding box center [769, 588] width 16 height 8
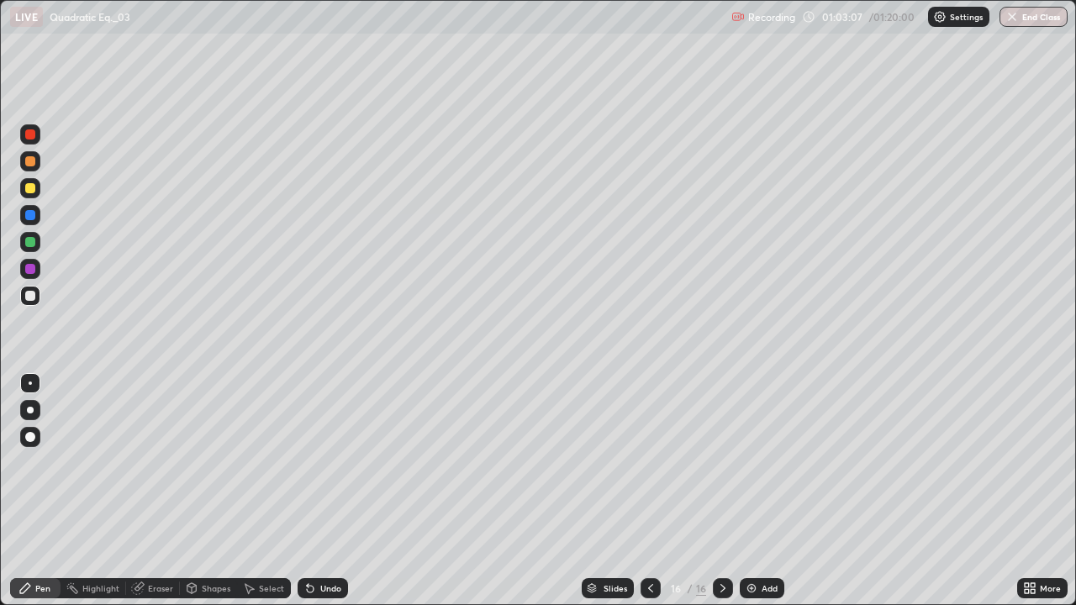
click at [28, 187] on div at bounding box center [30, 188] width 10 height 10
click at [316, 491] on div "Undo" at bounding box center [323, 588] width 50 height 20
click at [315, 491] on div "Undo" at bounding box center [323, 588] width 50 height 20
click at [337, 491] on div "Undo" at bounding box center [330, 588] width 21 height 8
click at [333, 491] on div "Undo" at bounding box center [323, 588] width 50 height 20
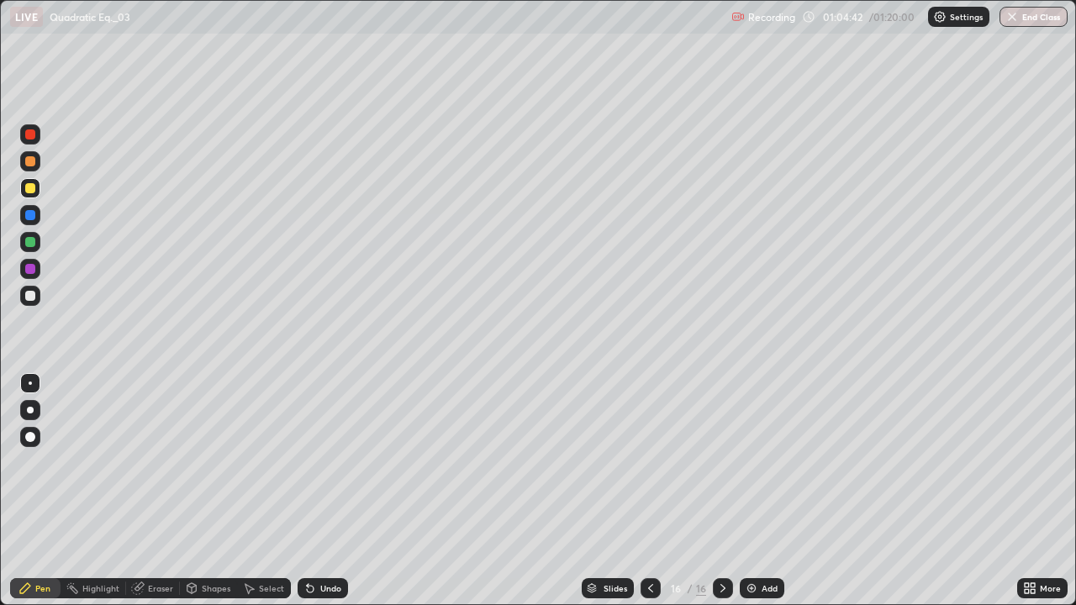
click at [330, 491] on div "Undo" at bounding box center [330, 588] width 21 height 8
click at [329, 491] on div "Undo" at bounding box center [330, 588] width 21 height 8
click at [325, 491] on div "Undo" at bounding box center [330, 588] width 21 height 8
click at [211, 491] on div "Shapes" at bounding box center [208, 588] width 57 height 20
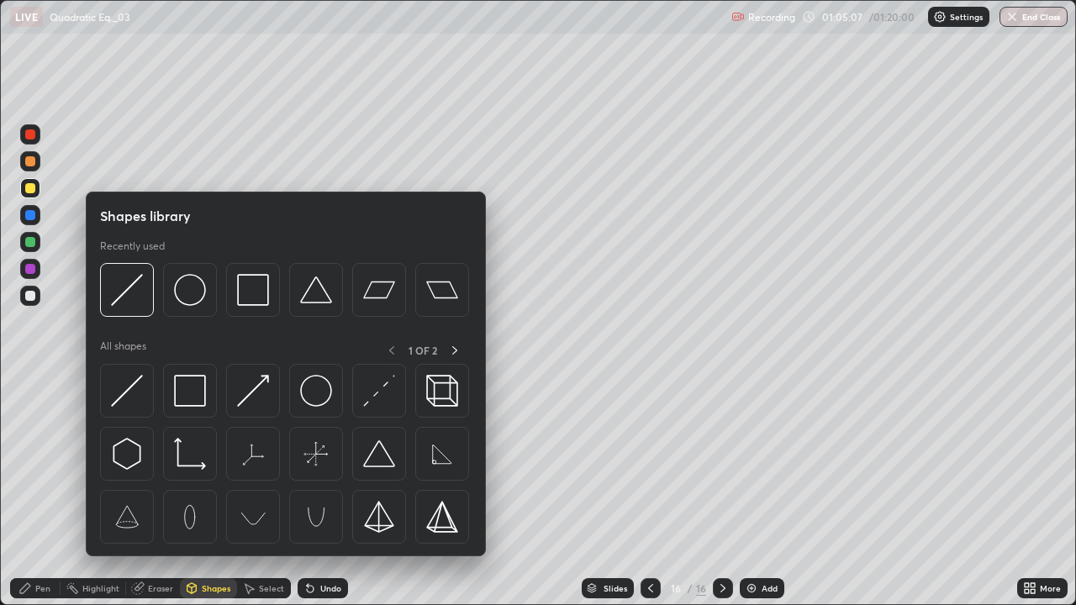
click at [267, 491] on div "Select" at bounding box center [271, 588] width 25 height 8
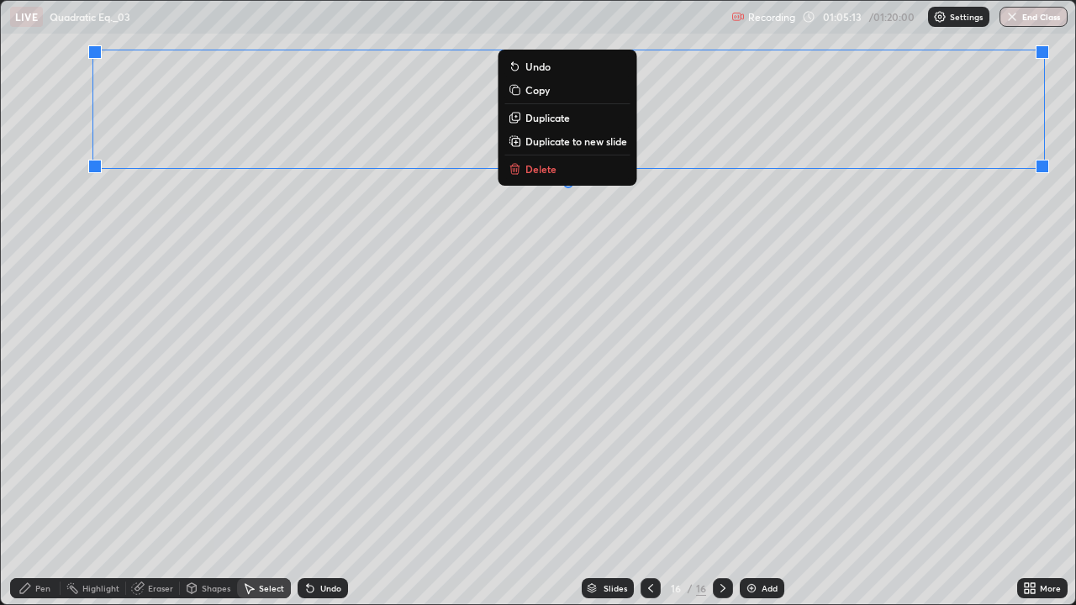
click at [567, 143] on p "Duplicate to new slide" at bounding box center [576, 140] width 102 height 13
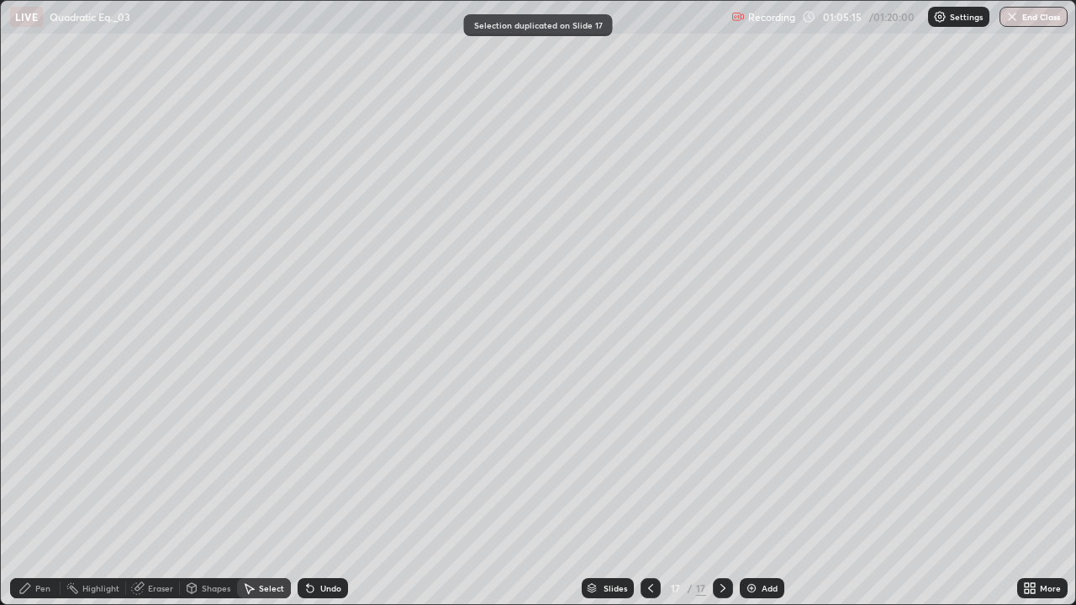
click at [155, 491] on div "Eraser" at bounding box center [160, 588] width 25 height 8
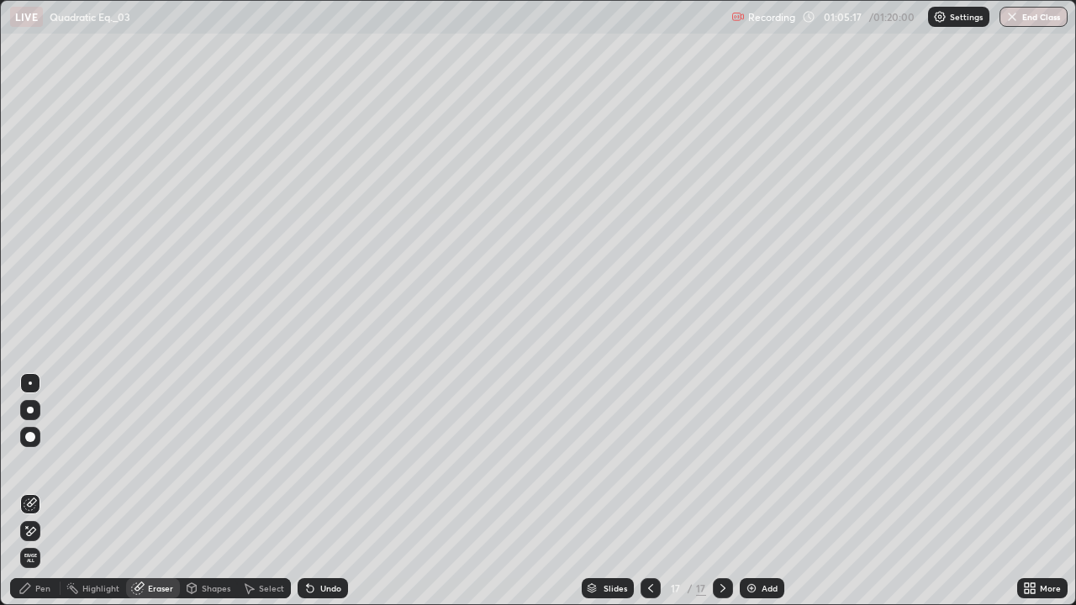
click at [42, 491] on div "Pen" at bounding box center [42, 588] width 15 height 8
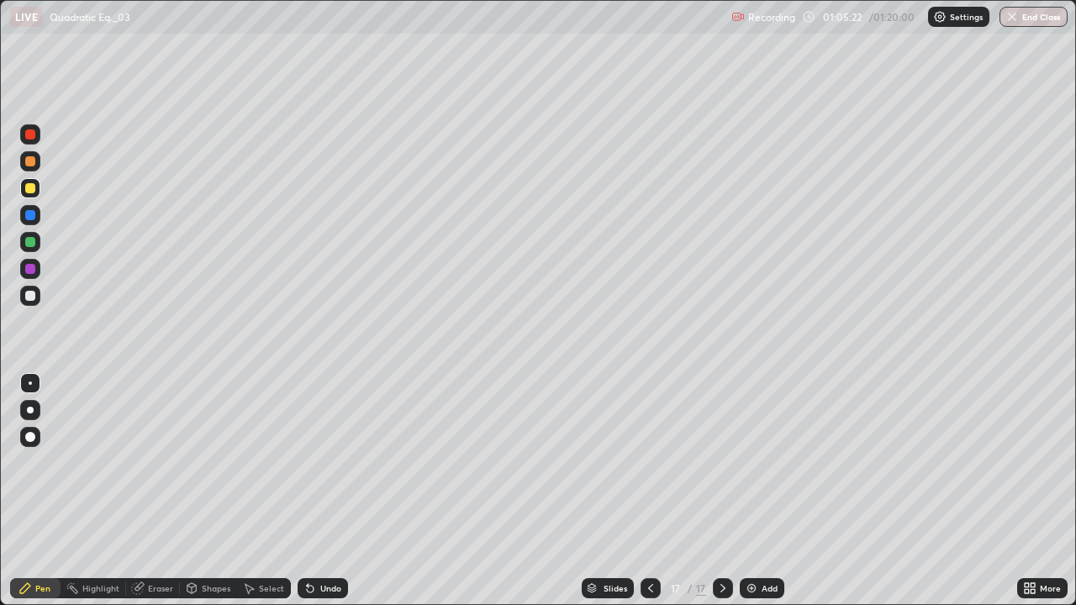
click at [164, 491] on div "Eraser" at bounding box center [160, 588] width 25 height 8
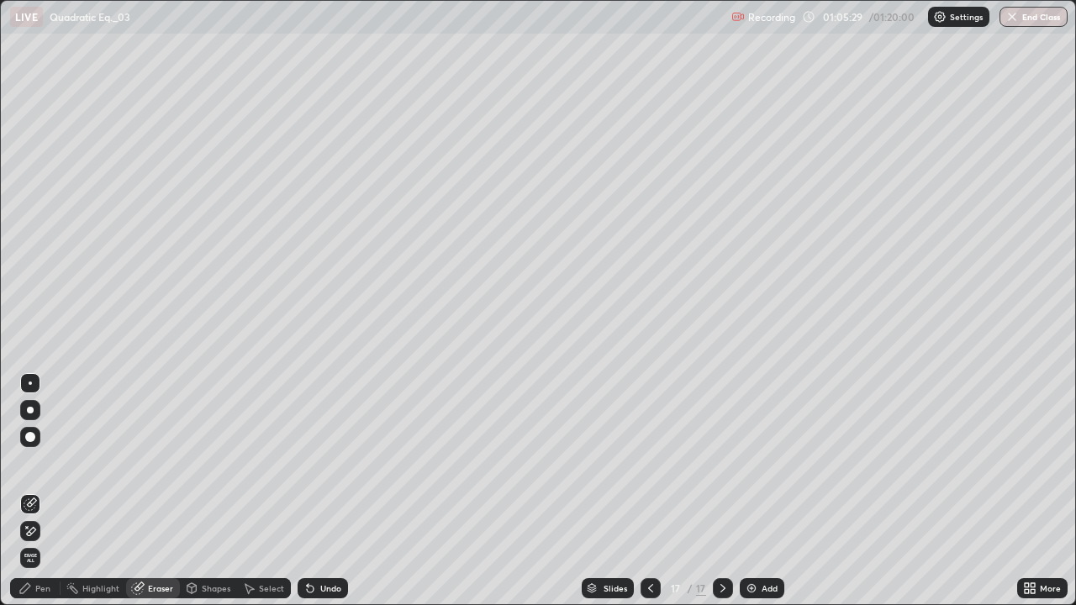
click at [46, 491] on div "Pen" at bounding box center [35, 588] width 50 height 20
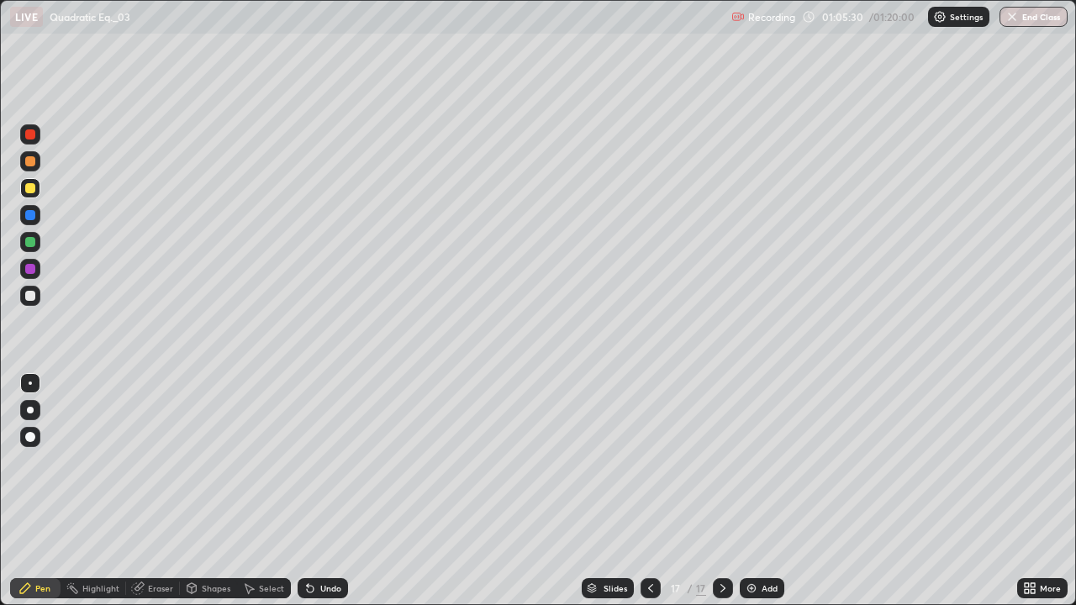
click at [40, 491] on div "Pen" at bounding box center [35, 588] width 50 height 20
click at [166, 491] on div "Eraser" at bounding box center [160, 588] width 25 height 8
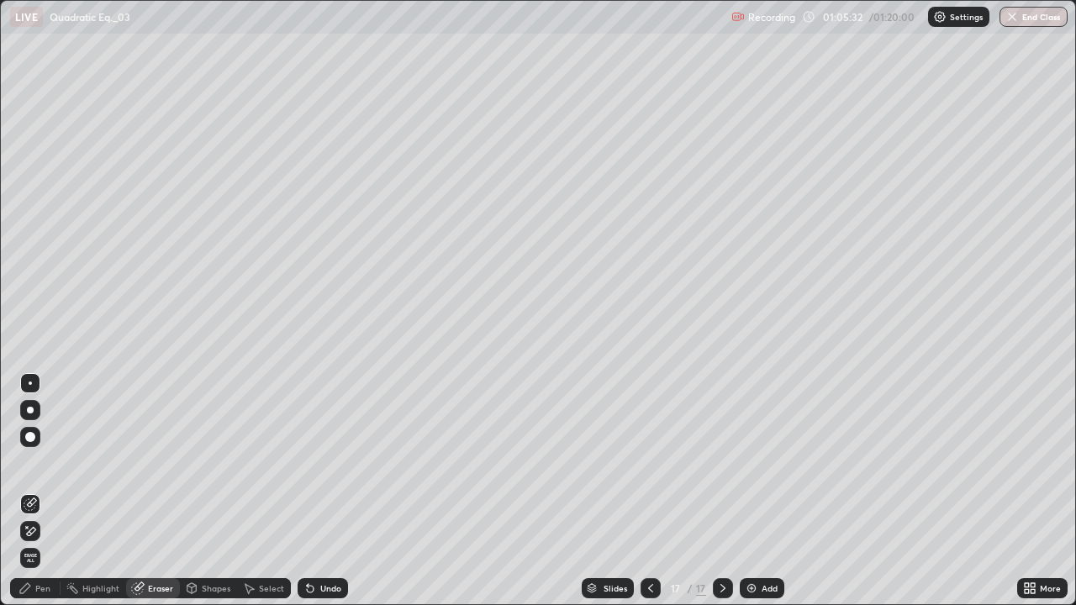
click at [159, 491] on div "Eraser" at bounding box center [153, 588] width 54 height 20
click at [42, 491] on div "Pen" at bounding box center [42, 588] width 15 height 8
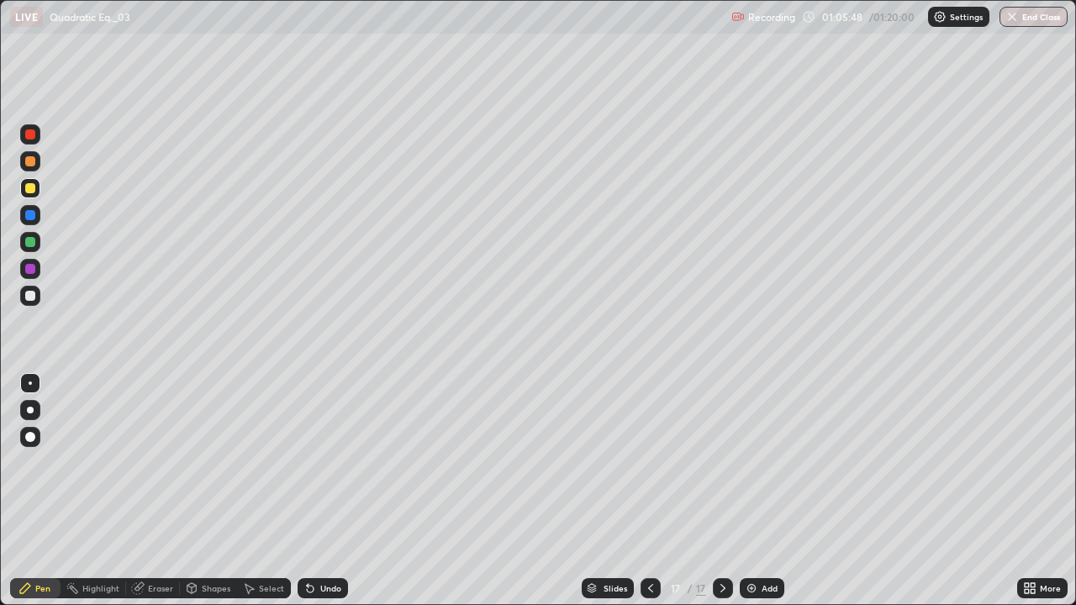
click at [648, 491] on icon at bounding box center [650, 588] width 13 height 13
click at [721, 491] on icon at bounding box center [722, 588] width 13 height 13
click at [648, 491] on icon at bounding box center [650, 588] width 13 height 13
click at [29, 299] on div at bounding box center [30, 296] width 10 height 10
click at [31, 298] on div at bounding box center [30, 296] width 10 height 10
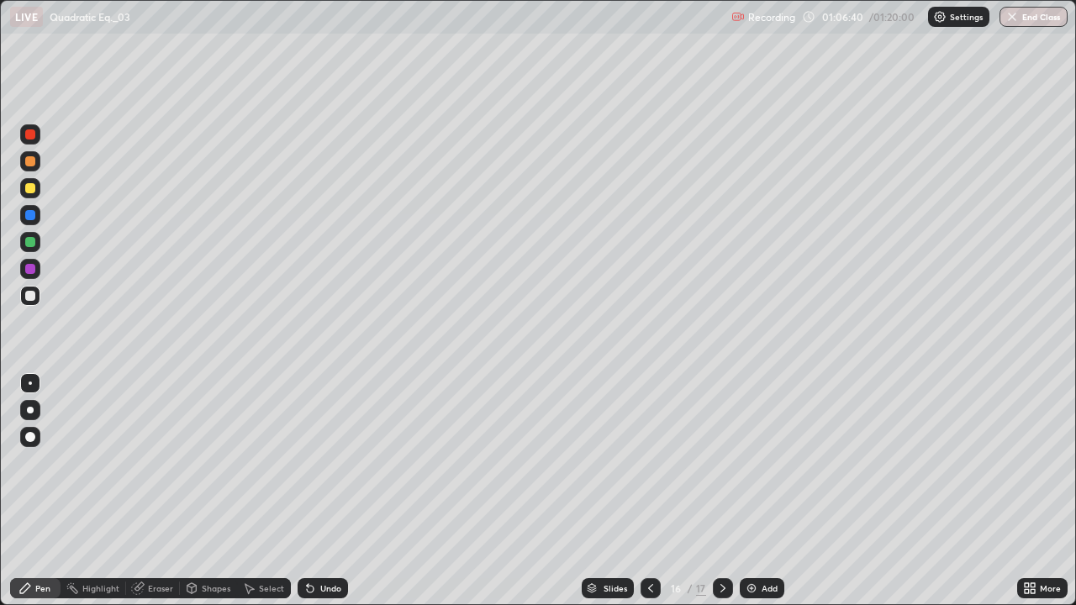
click at [307, 491] on icon at bounding box center [308, 585] width 2 height 2
click at [27, 245] on div at bounding box center [30, 242] width 10 height 10
click at [29, 297] on div at bounding box center [30, 296] width 10 height 10
click at [29, 242] on div at bounding box center [30, 242] width 10 height 10
click at [321, 491] on div "Undo" at bounding box center [323, 588] width 50 height 20
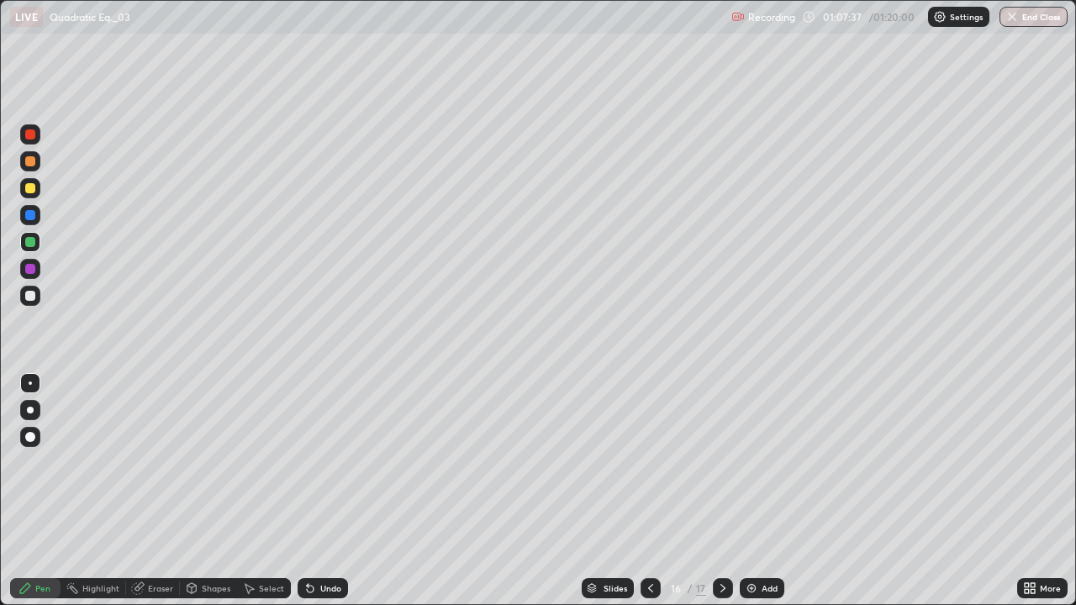
click at [28, 294] on div at bounding box center [30, 296] width 10 height 10
click at [313, 491] on icon at bounding box center [309, 588] width 13 height 13
click at [318, 491] on div "Undo" at bounding box center [323, 588] width 50 height 20
click at [30, 213] on div at bounding box center [30, 215] width 10 height 10
click at [25, 183] on div at bounding box center [30, 188] width 20 height 20
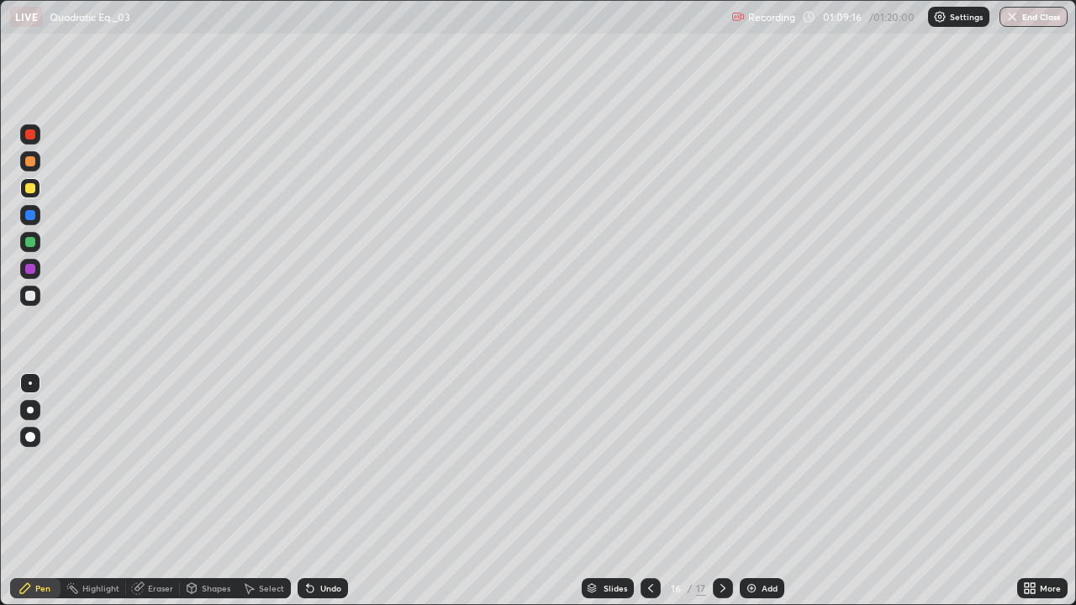
click at [26, 299] on div at bounding box center [30, 296] width 10 height 10
click at [702, 491] on div "16 / 17" at bounding box center [686, 588] width 92 height 34
click at [713, 491] on div at bounding box center [723, 588] width 20 height 34
click at [29, 297] on div at bounding box center [30, 296] width 10 height 10
click at [313, 491] on icon at bounding box center [309, 588] width 13 height 13
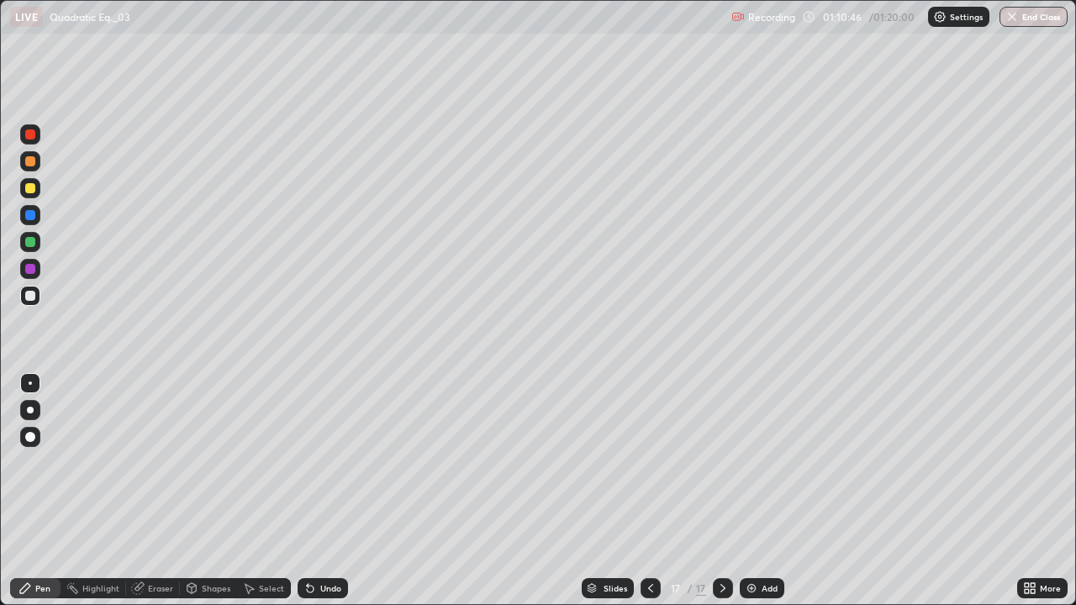
click at [640, 491] on div at bounding box center [650, 588] width 20 height 20
click at [721, 491] on icon at bounding box center [722, 588] width 5 height 8
click at [25, 242] on div at bounding box center [30, 242] width 10 height 10
click at [31, 185] on div at bounding box center [30, 188] width 10 height 10
click at [24, 248] on div at bounding box center [30, 242] width 20 height 20
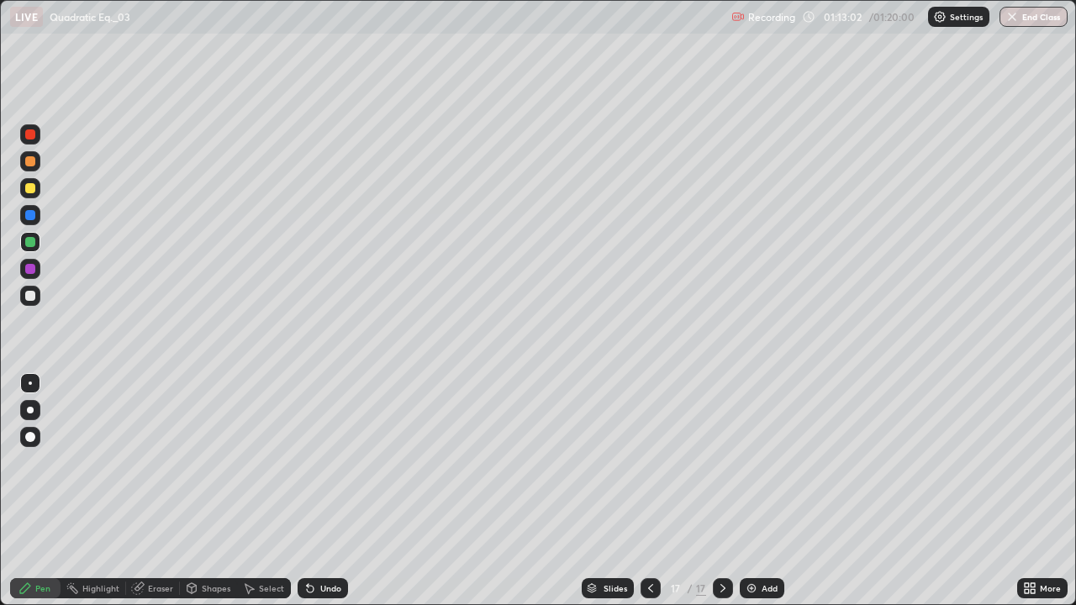
click at [640, 491] on div at bounding box center [650, 588] width 20 height 20
click at [724, 491] on icon at bounding box center [722, 588] width 13 height 13
click at [28, 214] on div at bounding box center [30, 215] width 10 height 10
click at [329, 491] on div "Undo" at bounding box center [330, 588] width 21 height 8
click at [320, 491] on div "Undo" at bounding box center [330, 588] width 21 height 8
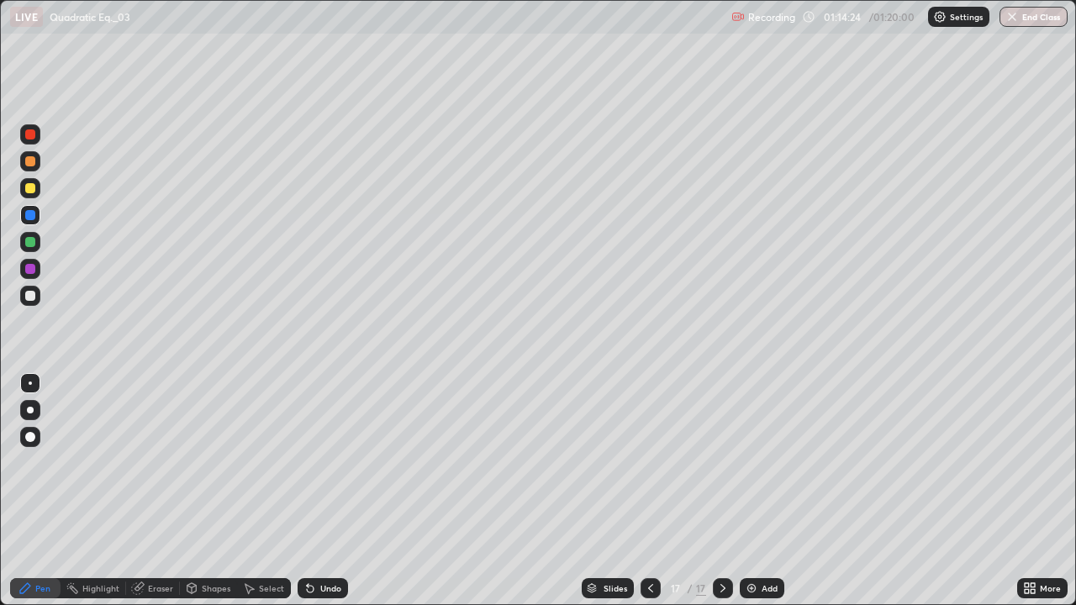
click at [320, 491] on div "Undo" at bounding box center [330, 588] width 21 height 8
click at [327, 491] on div "Undo" at bounding box center [323, 588] width 50 height 20
click at [313, 491] on icon at bounding box center [309, 588] width 13 height 13
click at [321, 491] on div "Undo" at bounding box center [330, 588] width 21 height 8
click at [310, 491] on icon at bounding box center [310, 589] width 7 height 7
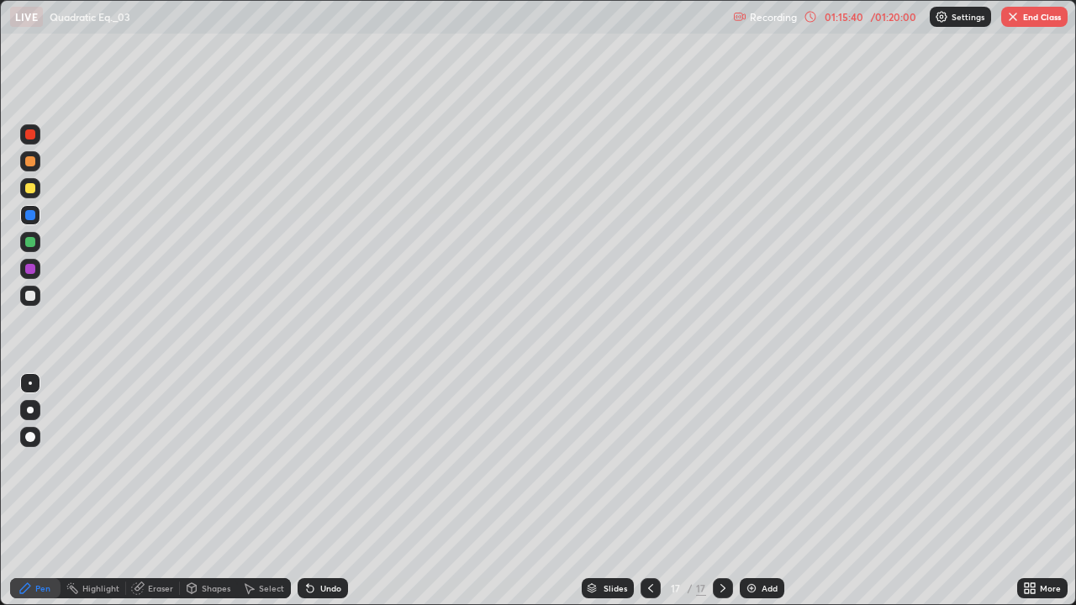
click at [325, 491] on div "Undo" at bounding box center [323, 588] width 50 height 20
click at [322, 491] on div "Undo" at bounding box center [323, 588] width 50 height 20
click at [316, 491] on div "Undo" at bounding box center [323, 588] width 50 height 20
click at [29, 296] on div at bounding box center [30, 296] width 10 height 10
click at [1038, 23] on button "End Class" at bounding box center [1034, 17] width 66 height 20
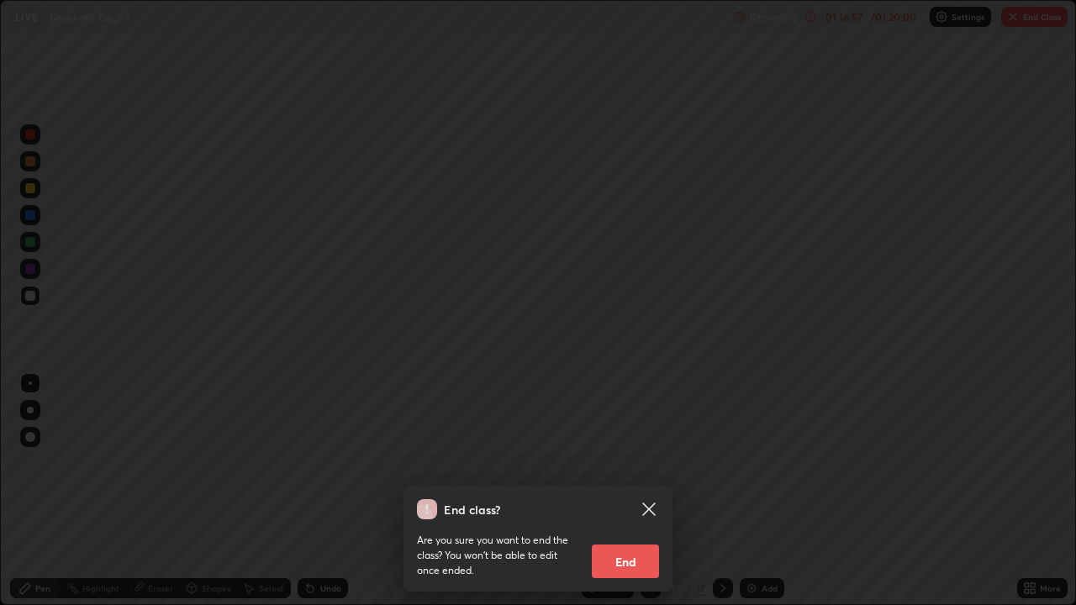
click at [623, 491] on button "End" at bounding box center [625, 562] width 67 height 34
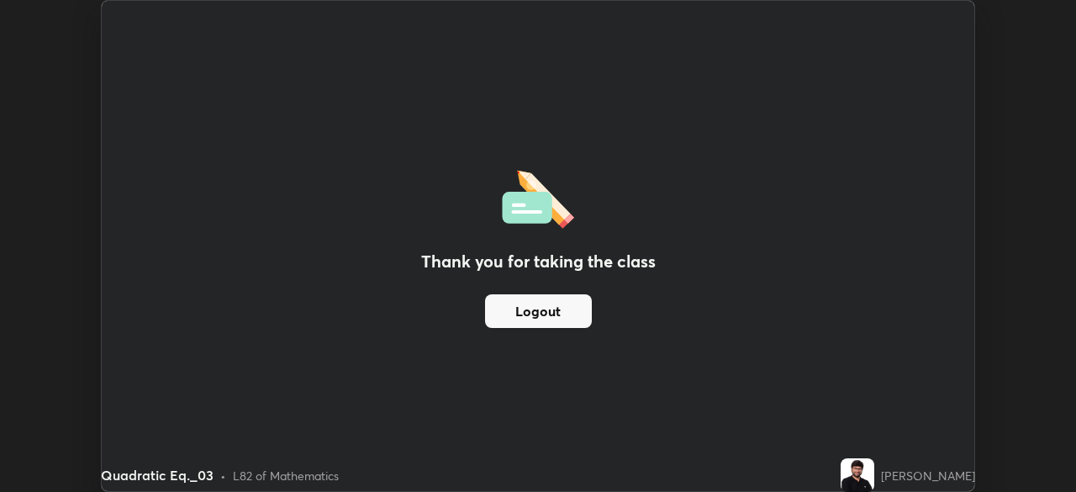
scroll to position [83550, 82966]
click at [566, 305] on button "Logout" at bounding box center [538, 311] width 107 height 34
